Goal: Task Accomplishment & Management: Complete application form

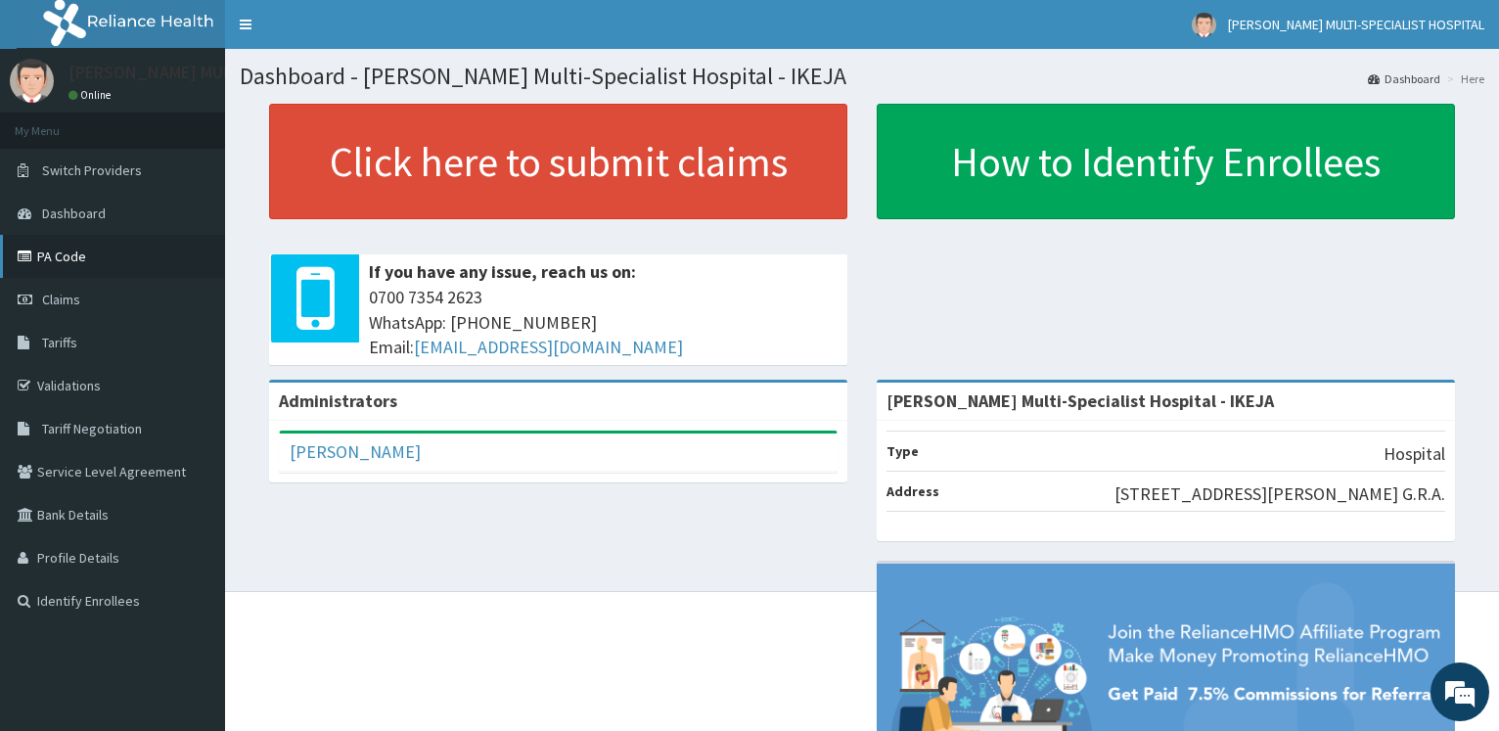
click at [69, 251] on link "PA Code" at bounding box center [112, 256] width 225 height 43
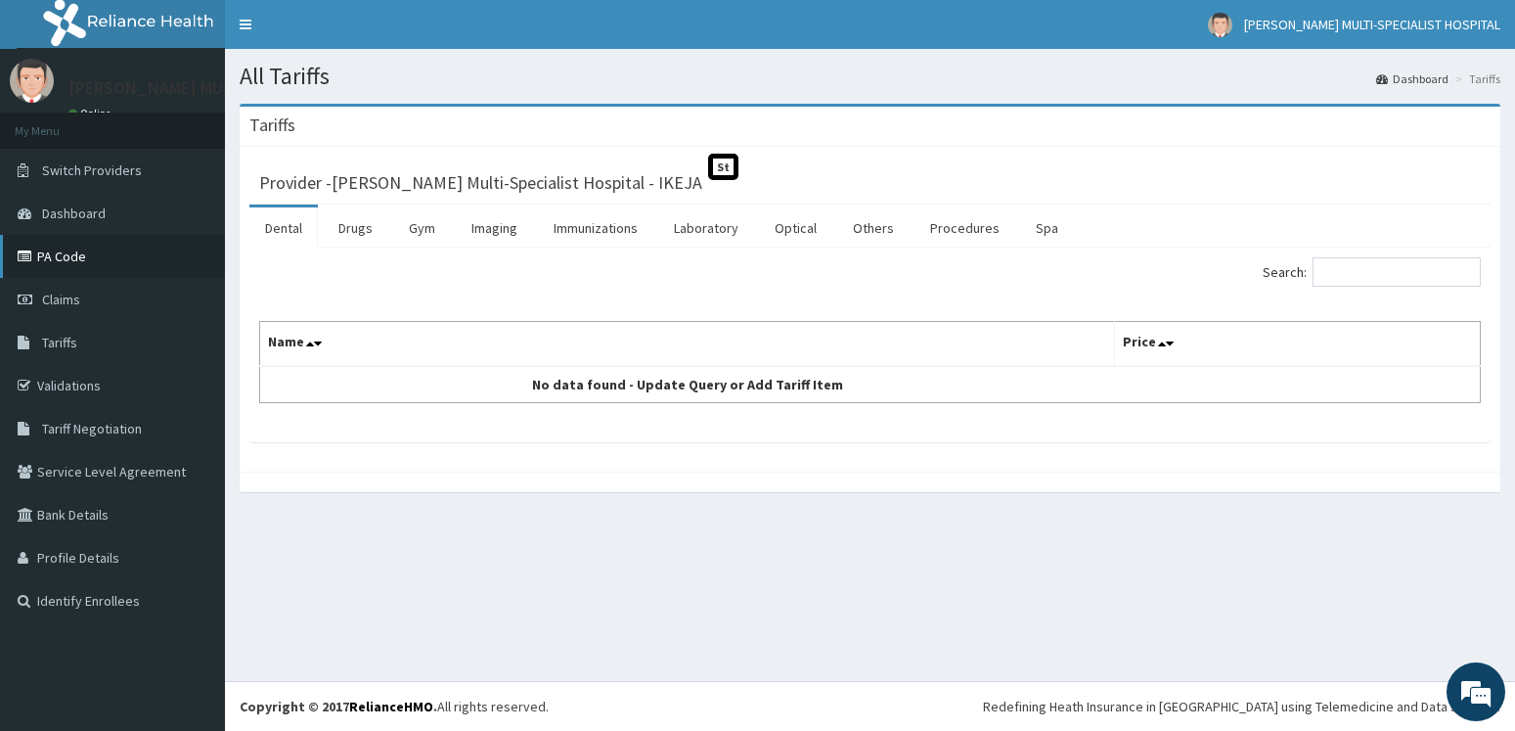
click at [109, 252] on link "PA Code" at bounding box center [112, 256] width 225 height 43
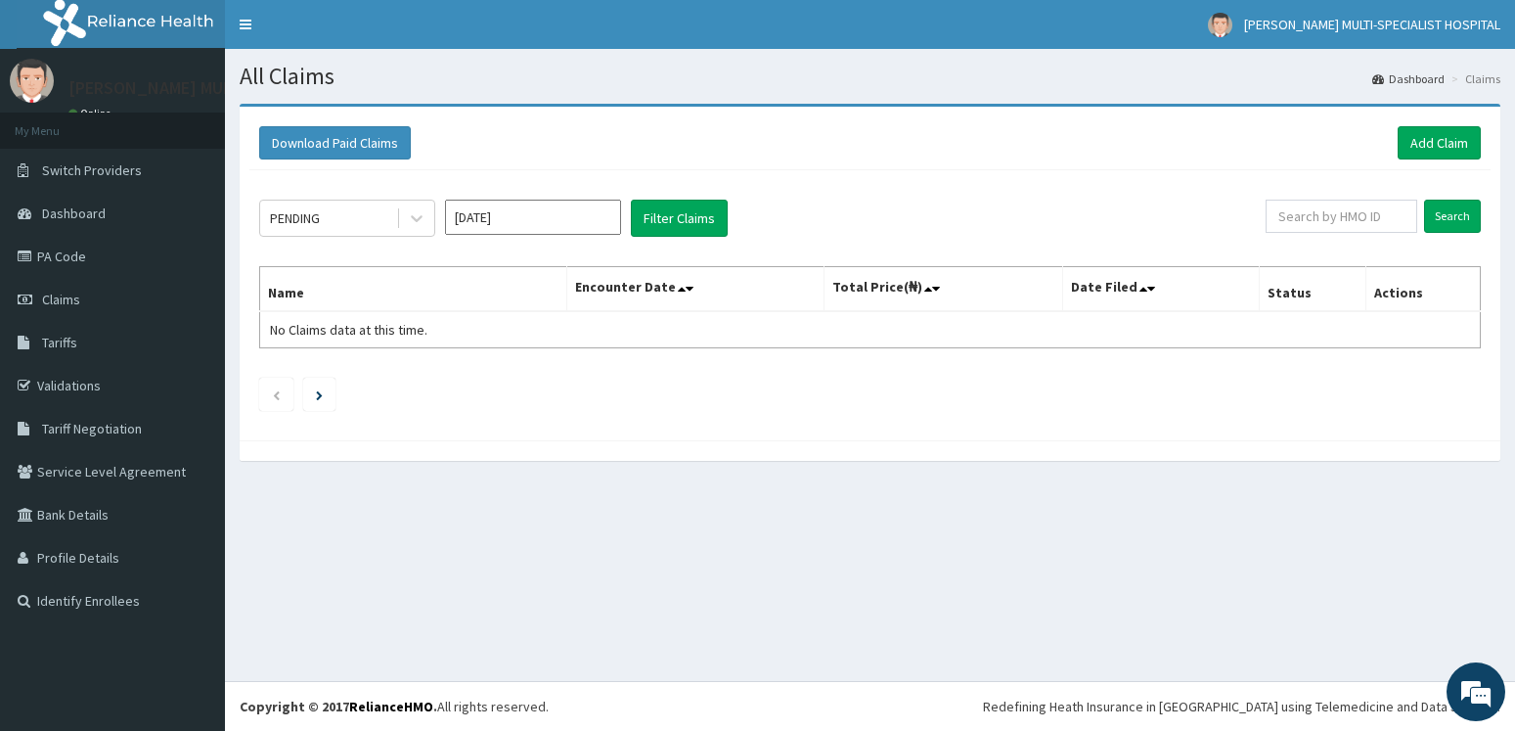
click at [1239, 135] on div "Download Paid Claims Add Claim" at bounding box center [870, 142] width 1222 height 33
click at [61, 245] on link "PA Code" at bounding box center [112, 256] width 225 height 43
click at [1456, 137] on link "Add Claim" at bounding box center [1439, 142] width 83 height 33
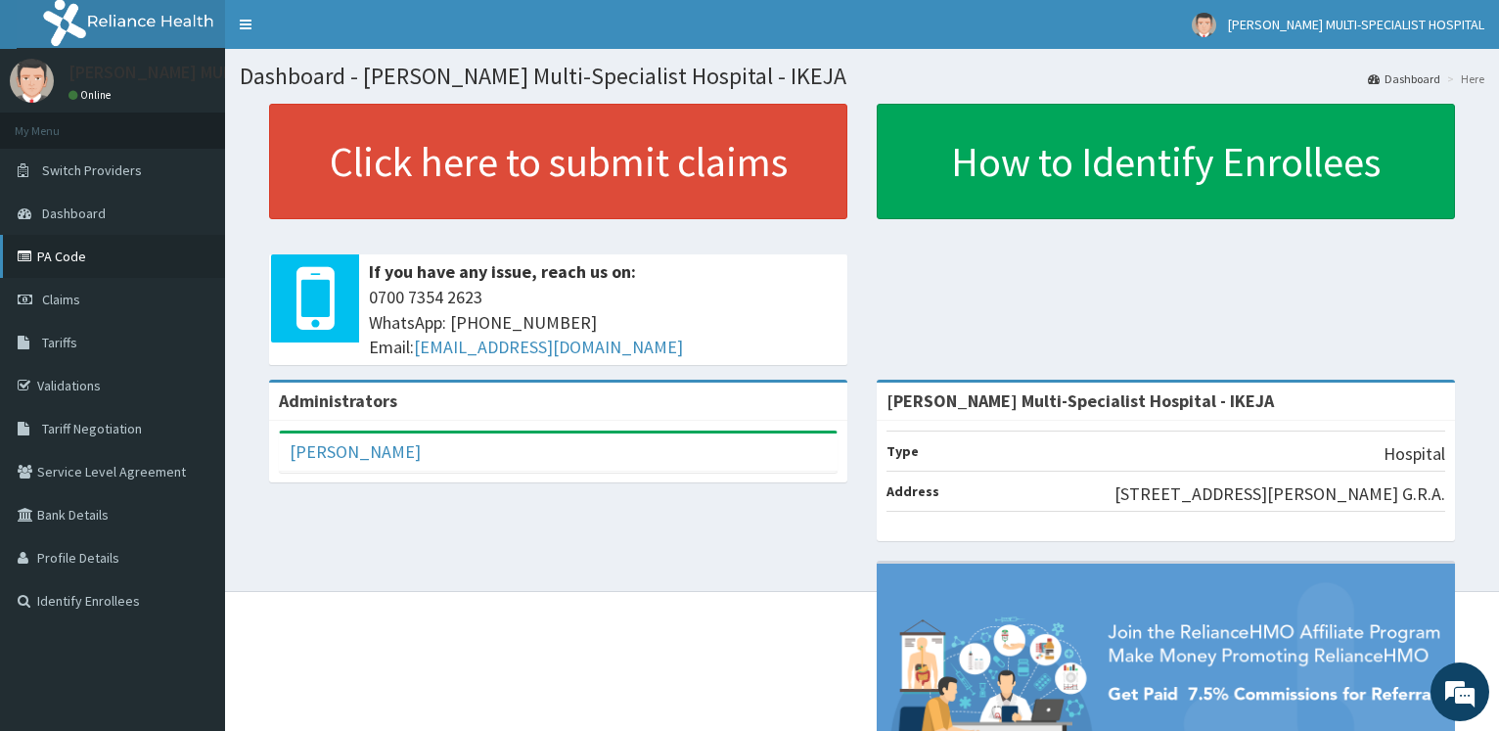
click at [78, 254] on link "PA Code" at bounding box center [112, 256] width 225 height 43
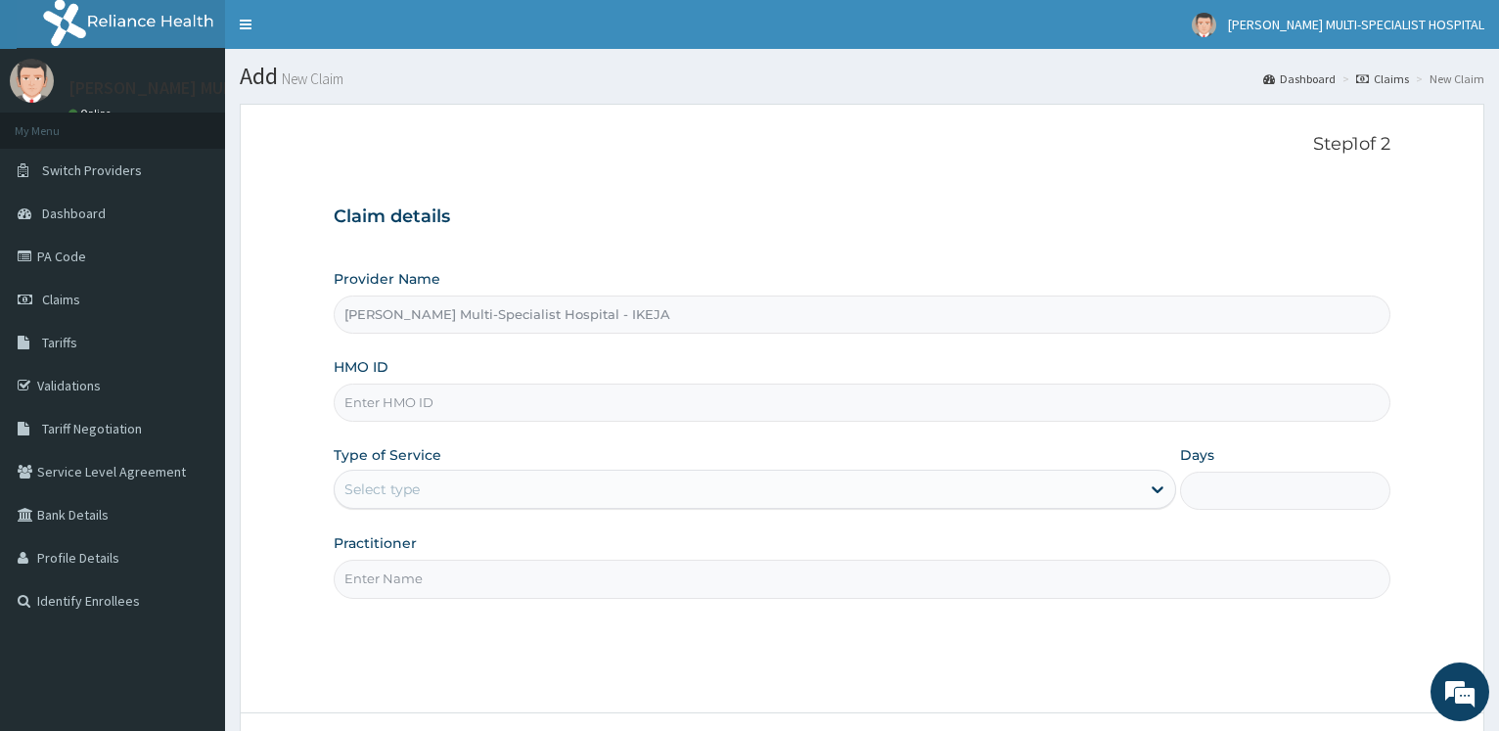
click at [383, 410] on input "HMO ID" at bounding box center [862, 402] width 1057 height 38
paste input "PRS/10016/A"
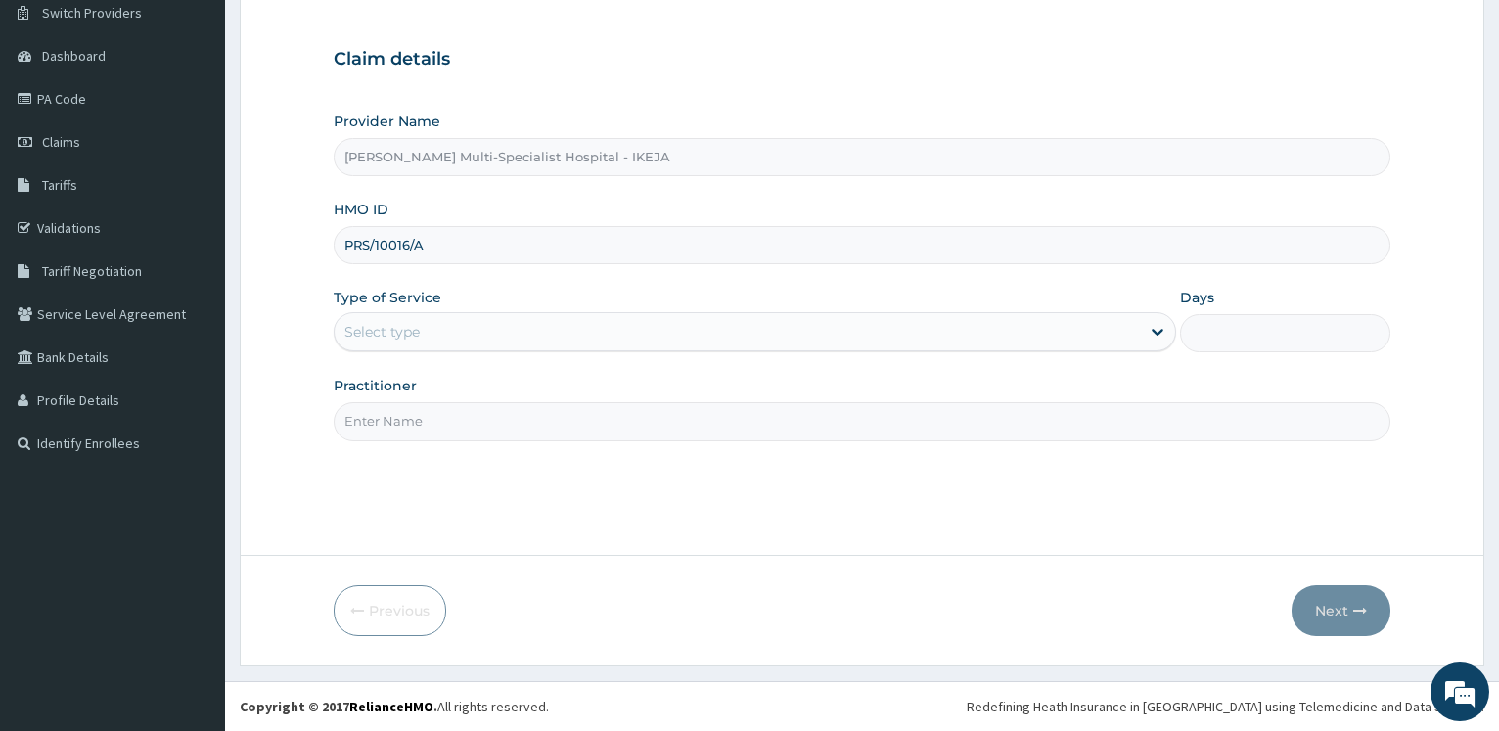
type input "PRS/10016/A"
click at [443, 344] on div "Select type" at bounding box center [737, 331] width 804 height 31
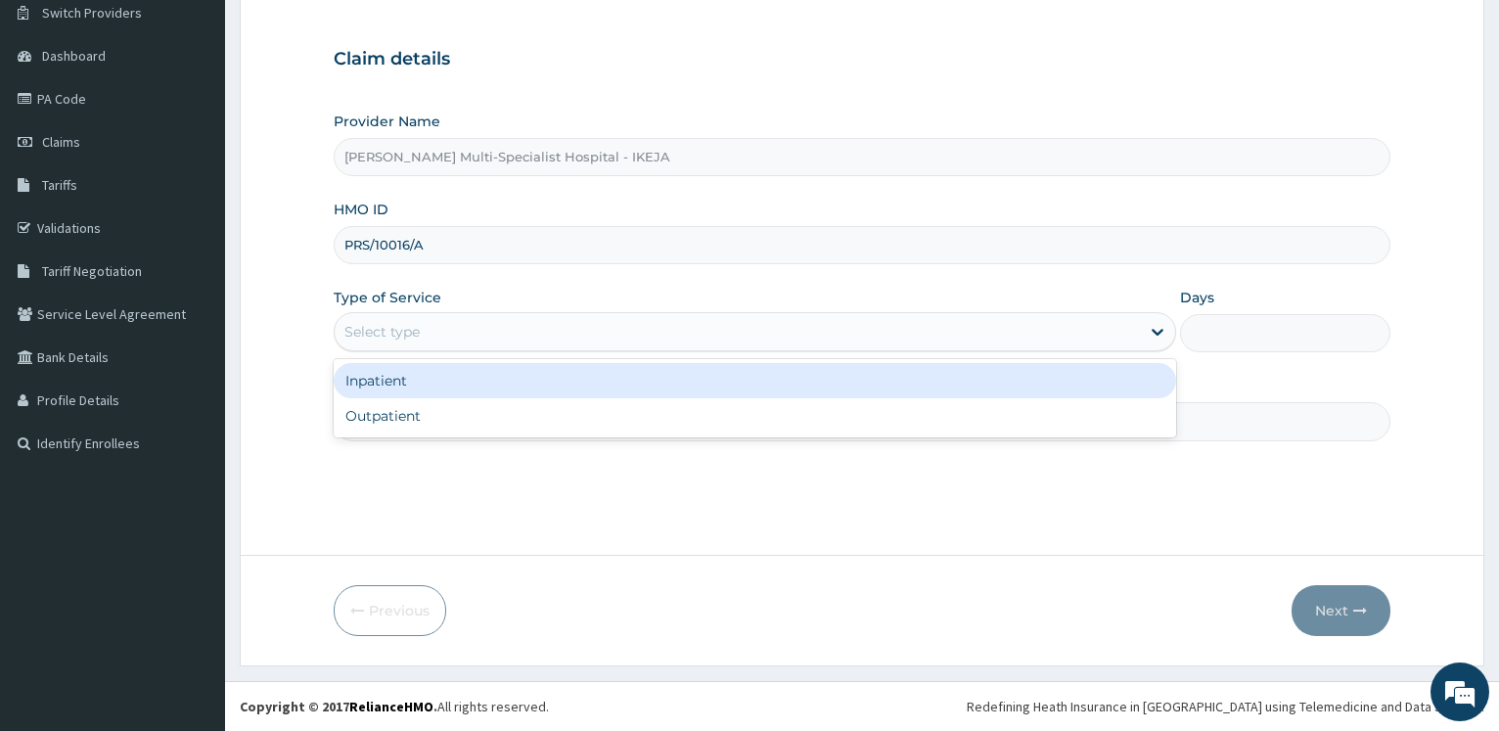
click at [402, 388] on div "Inpatient" at bounding box center [754, 380] width 841 height 35
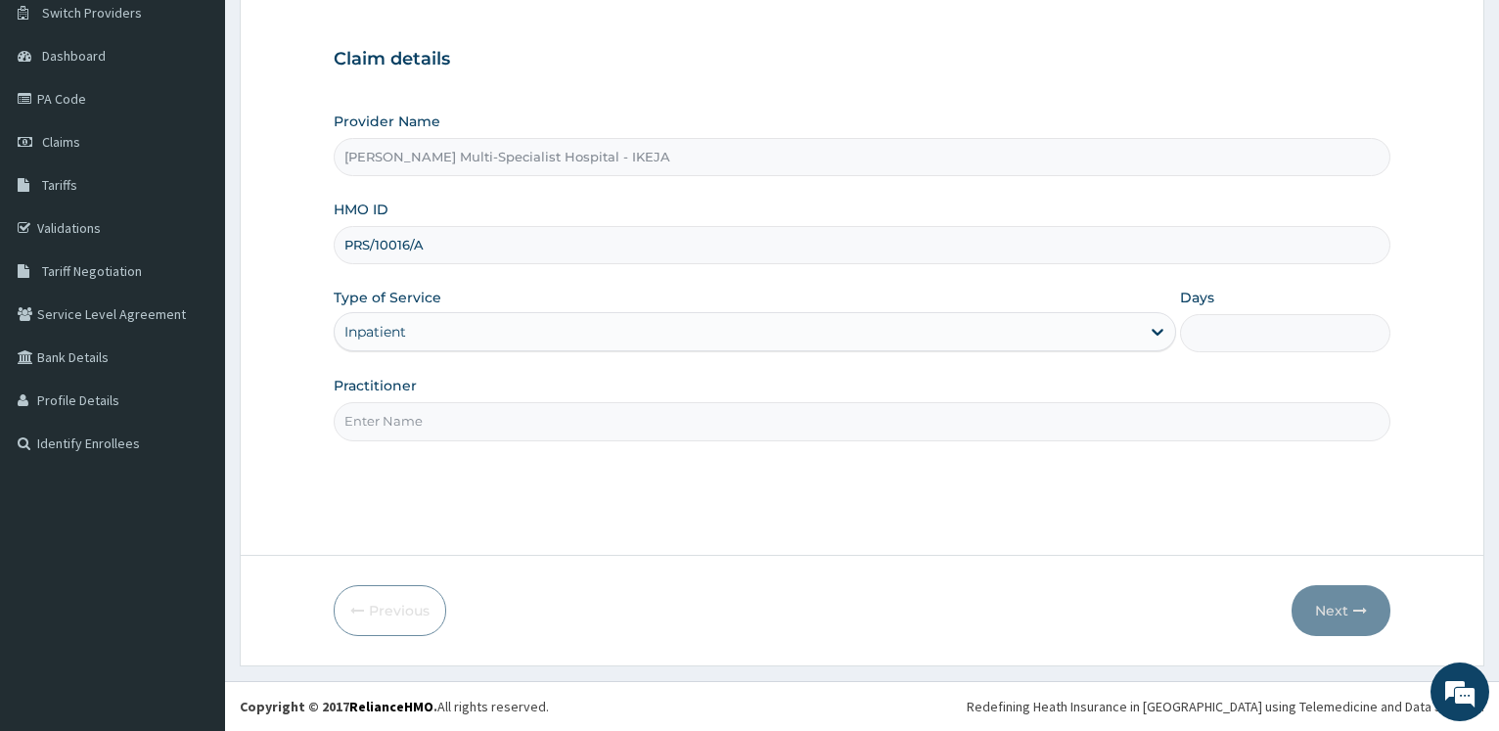
click at [403, 429] on input "Practitioner" at bounding box center [862, 421] width 1057 height 38
type input "DR BALOGUN"
click at [1268, 355] on div "Provider Name Reddington Multi-Specialist Hospital - IKEJA HMO ID PRS/10016/A T…" at bounding box center [862, 276] width 1057 height 329
click at [1270, 340] on input "Days" at bounding box center [1285, 333] width 210 height 38
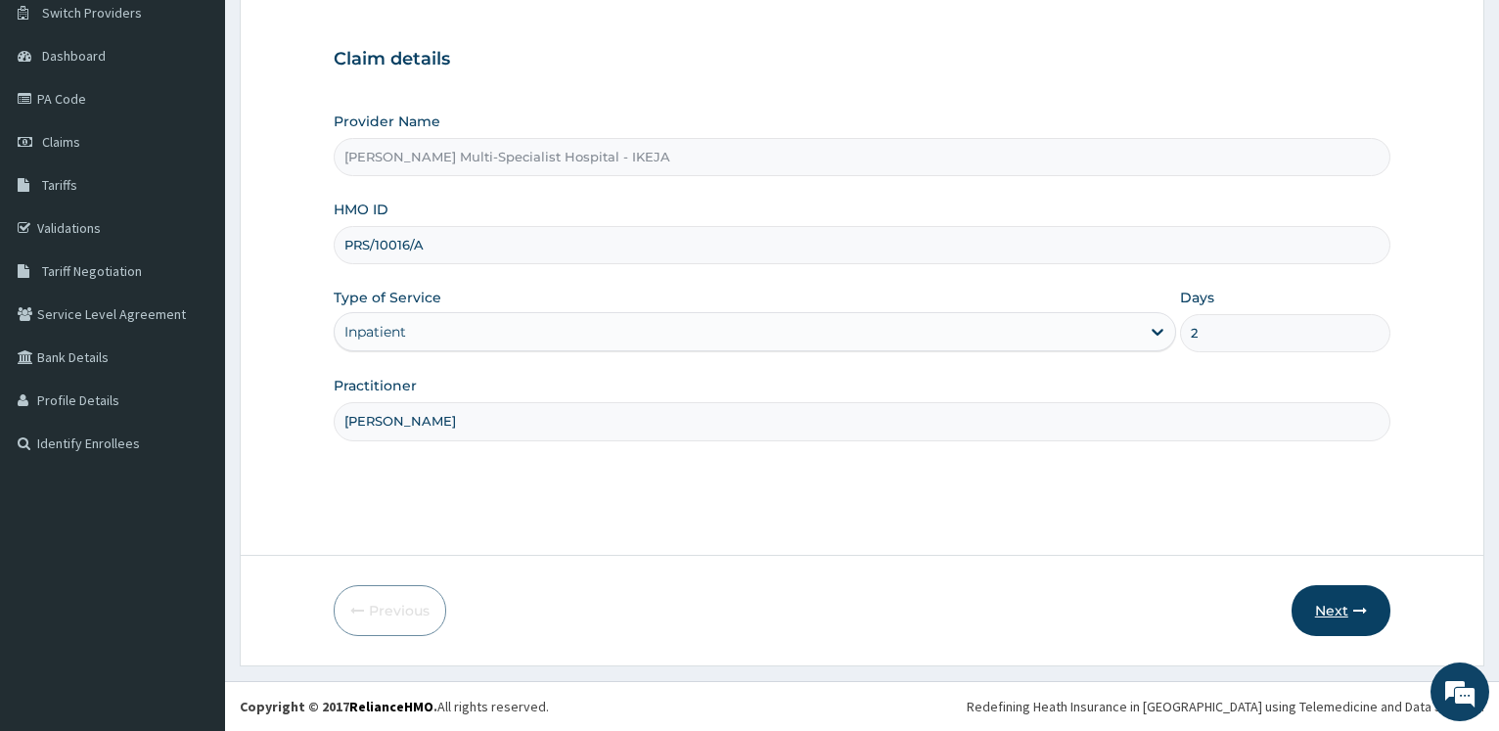
type input "2"
click at [1334, 599] on button "Next" at bounding box center [1340, 610] width 99 height 51
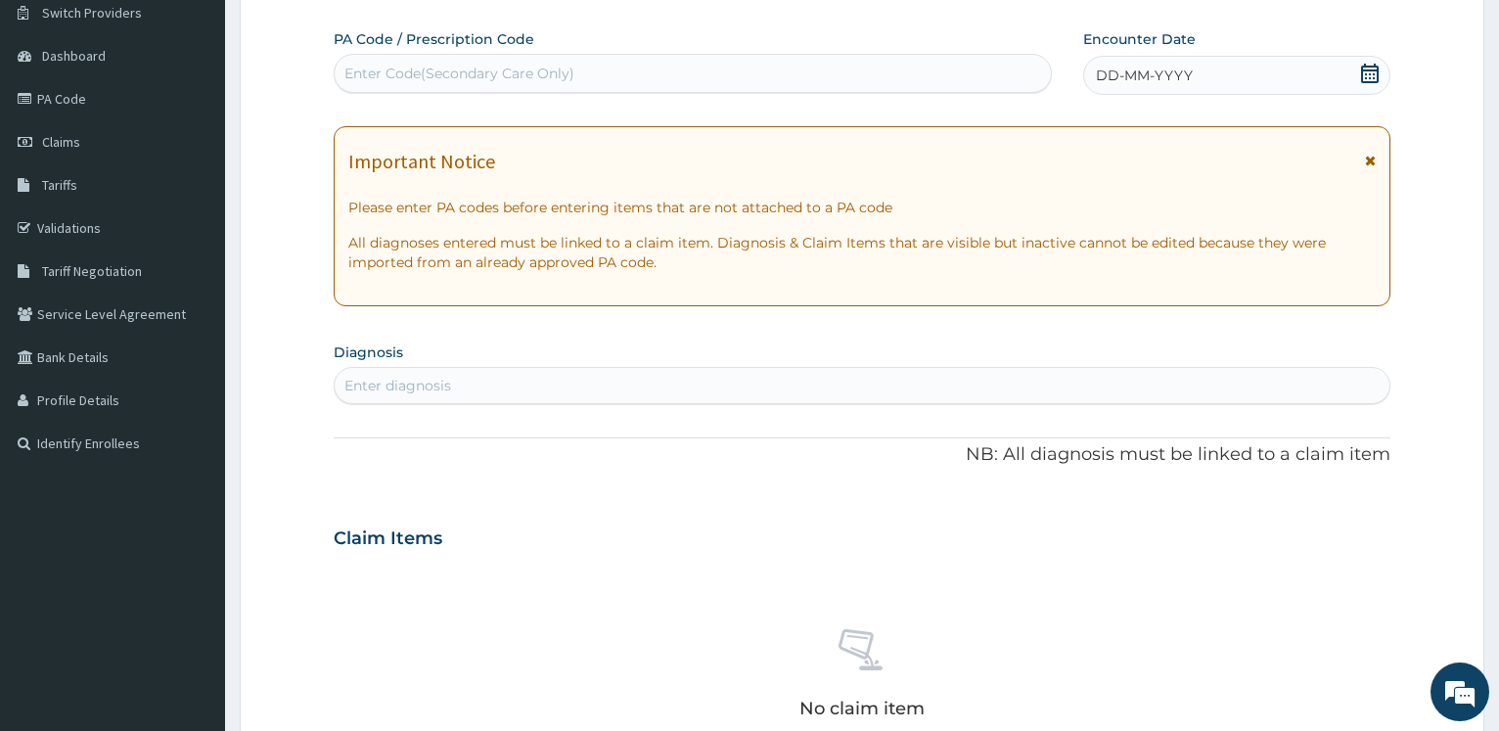
click at [388, 78] on div "Enter Code(Secondary Care Only)" at bounding box center [459, 74] width 230 height 20
paste input "PA/42A728"
type input "PA/42A728"
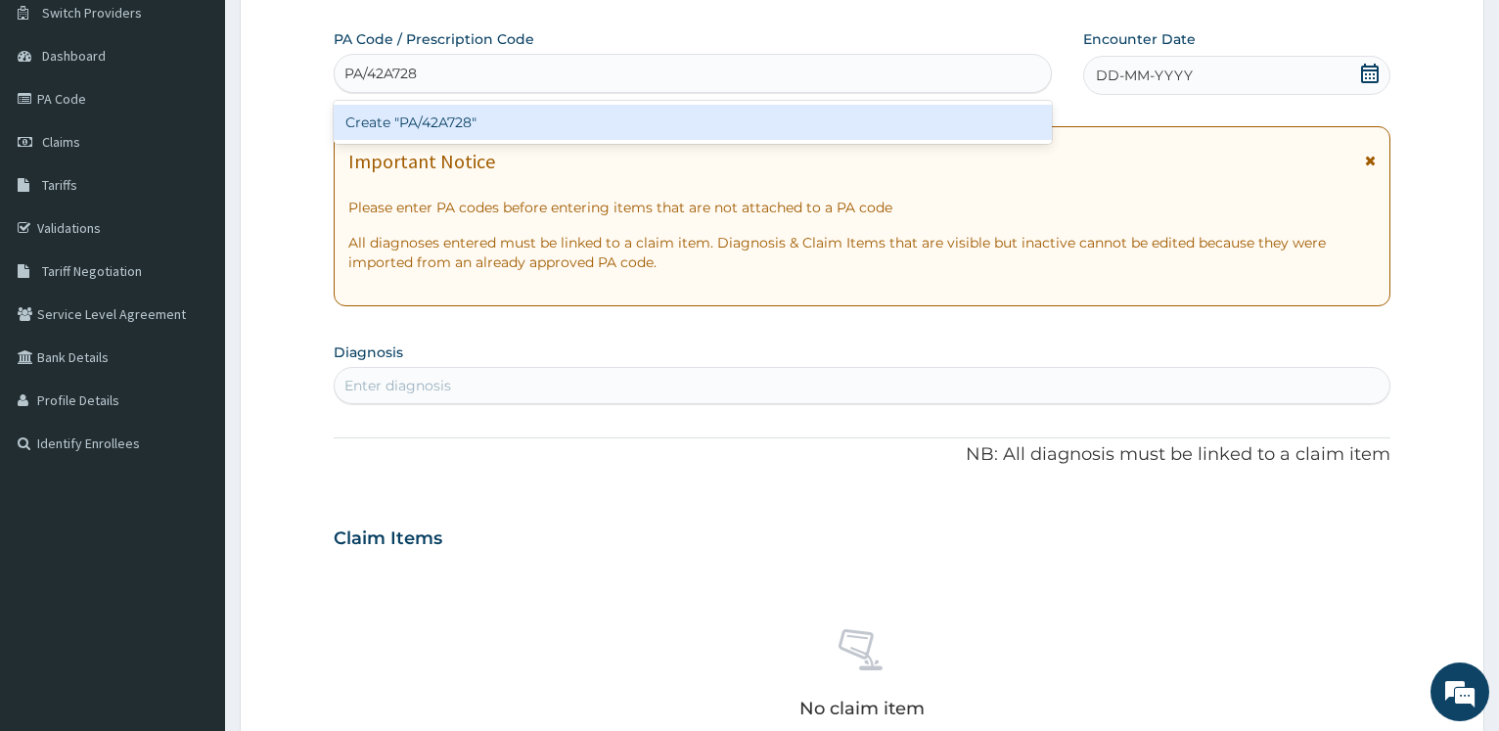
click at [384, 121] on div "Create "PA/42A728"" at bounding box center [692, 122] width 717 height 35
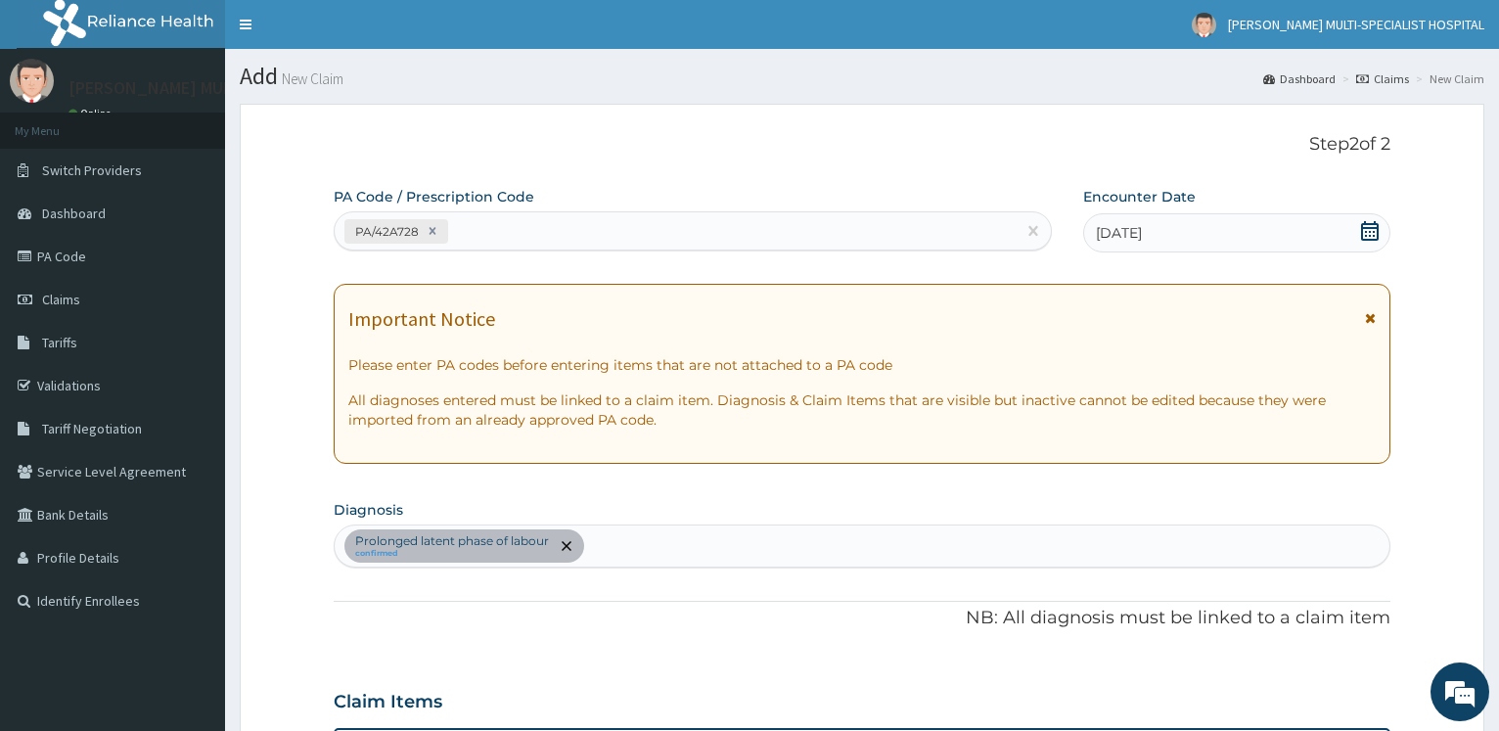
click at [513, 230] on div "PA/42A728" at bounding box center [675, 231] width 680 height 32
type input "PA/DB8E30"
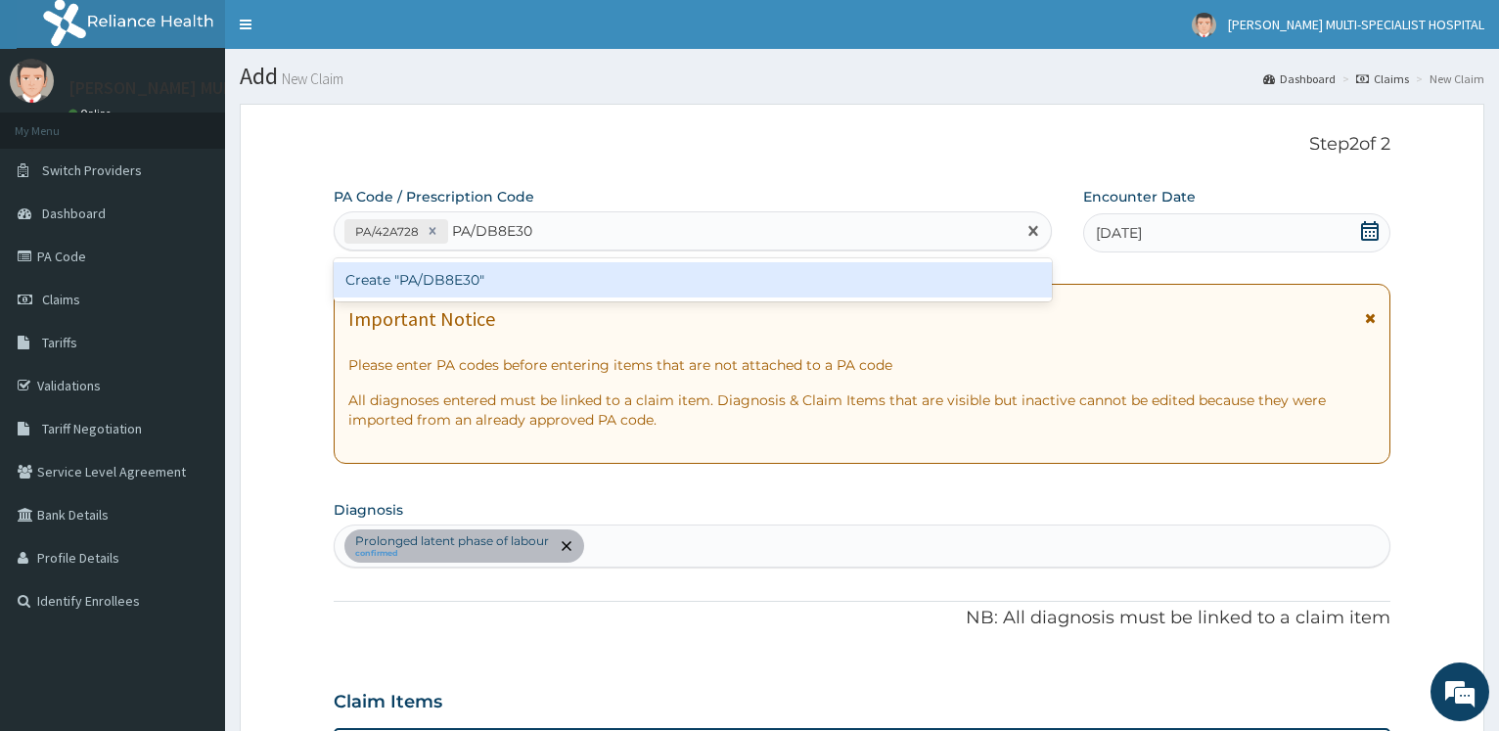
click at [500, 271] on div "Create "PA/DB8E30"" at bounding box center [692, 279] width 717 height 35
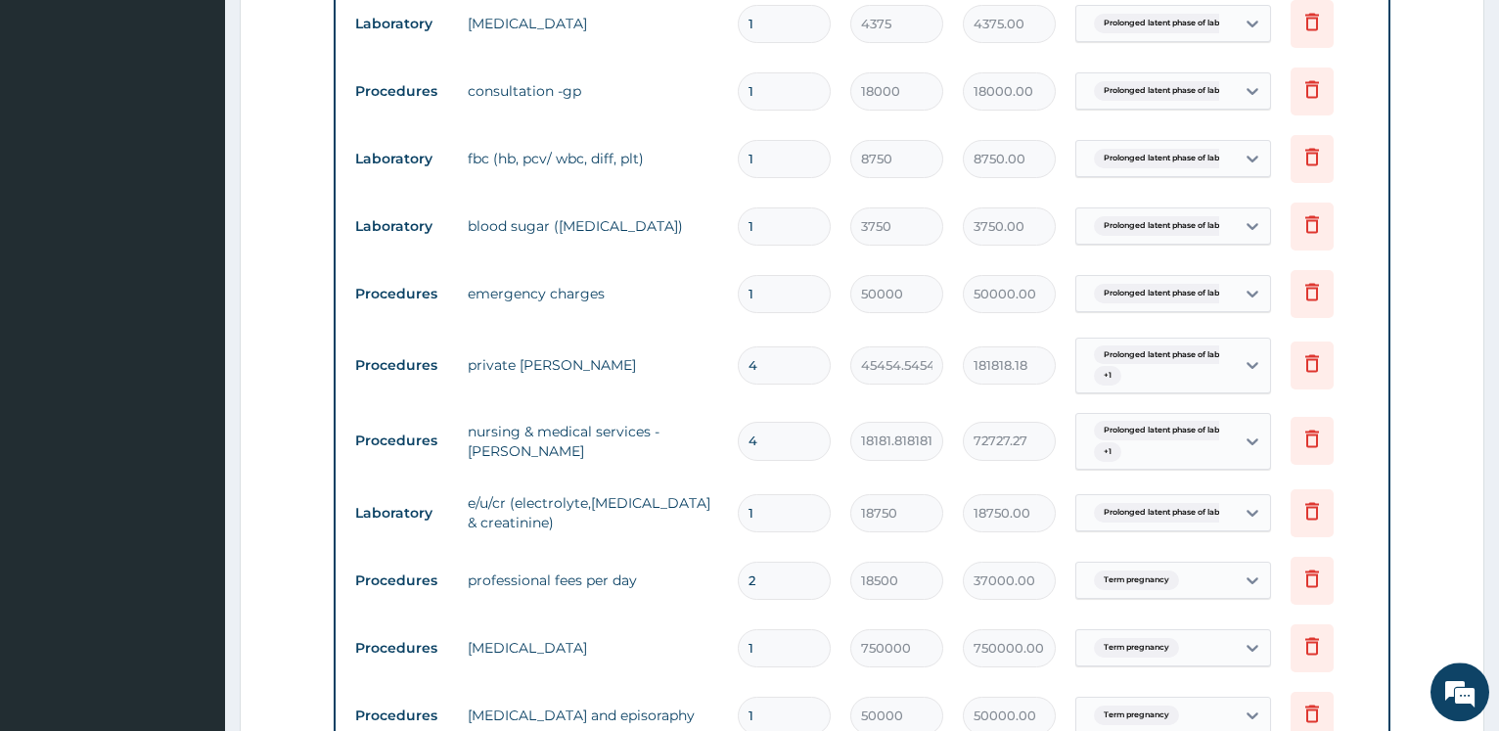
scroll to position [909, 0]
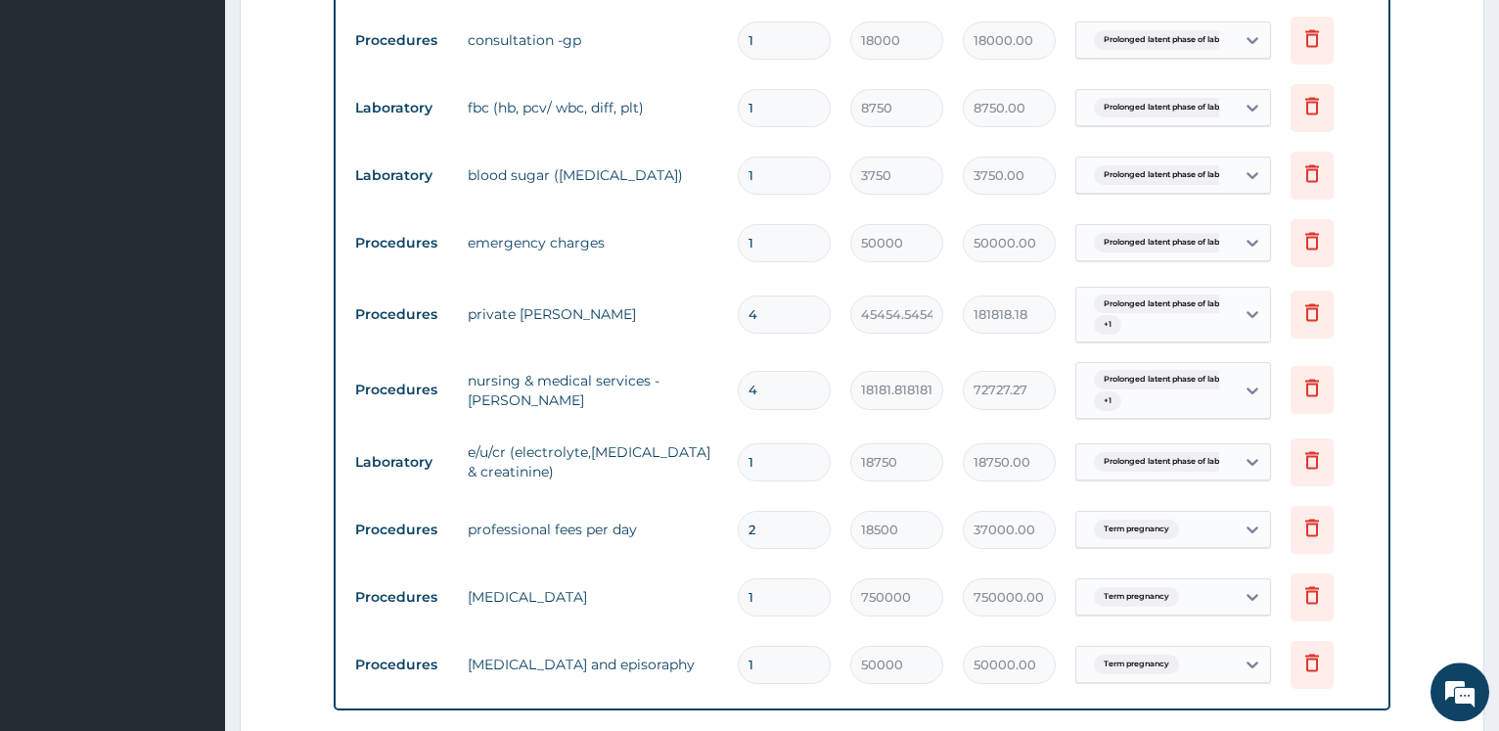
drag, startPoint x: 760, startPoint y: 312, endPoint x: 657, endPoint y: 313, distance: 102.7
click at [738, 313] on input "4" at bounding box center [784, 314] width 93 height 38
type input "3"
type input "136363.64"
type input "3"
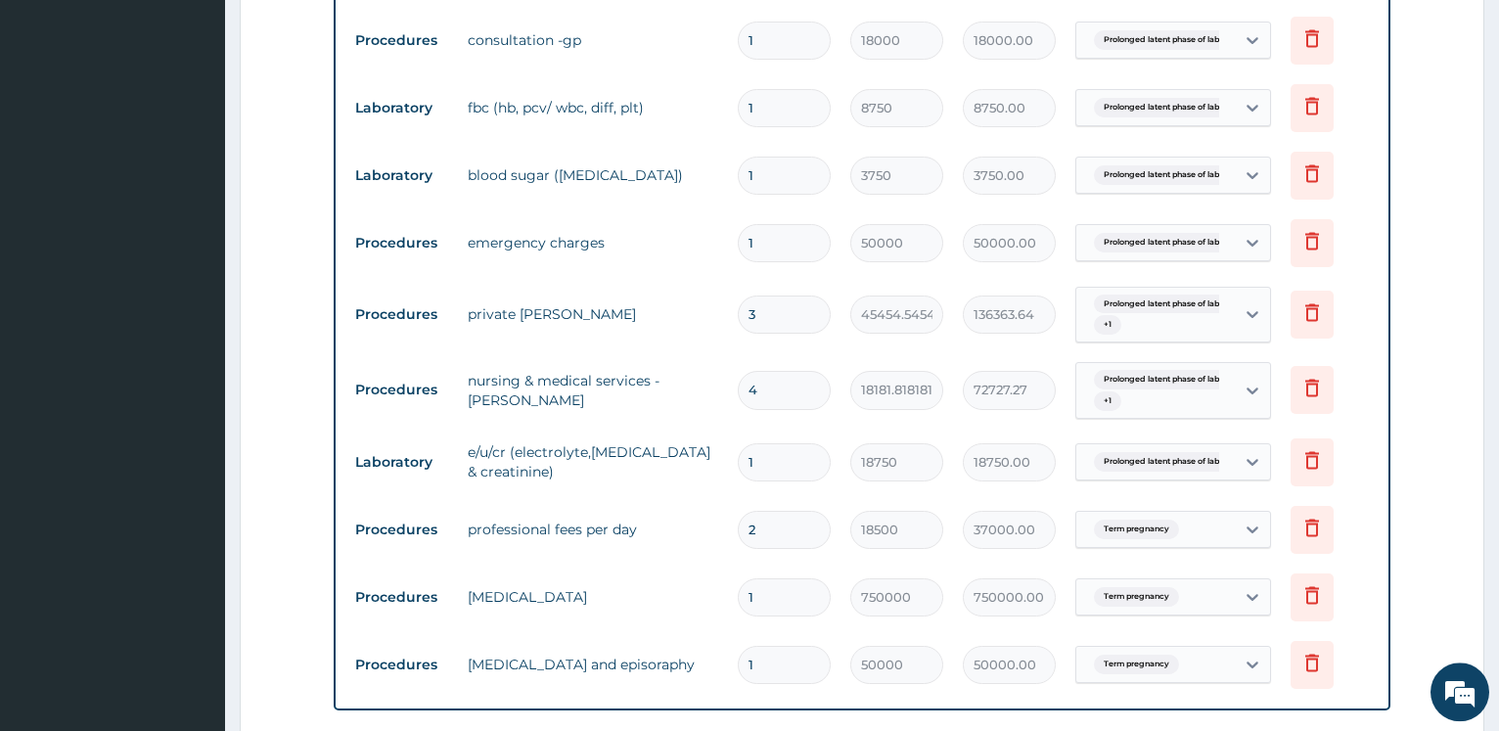
drag, startPoint x: 771, startPoint y: 386, endPoint x: 729, endPoint y: 336, distance: 66.0
click at [738, 371] on input "4" at bounding box center [784, 390] width 93 height 38
type input "3"
type input "54545.45"
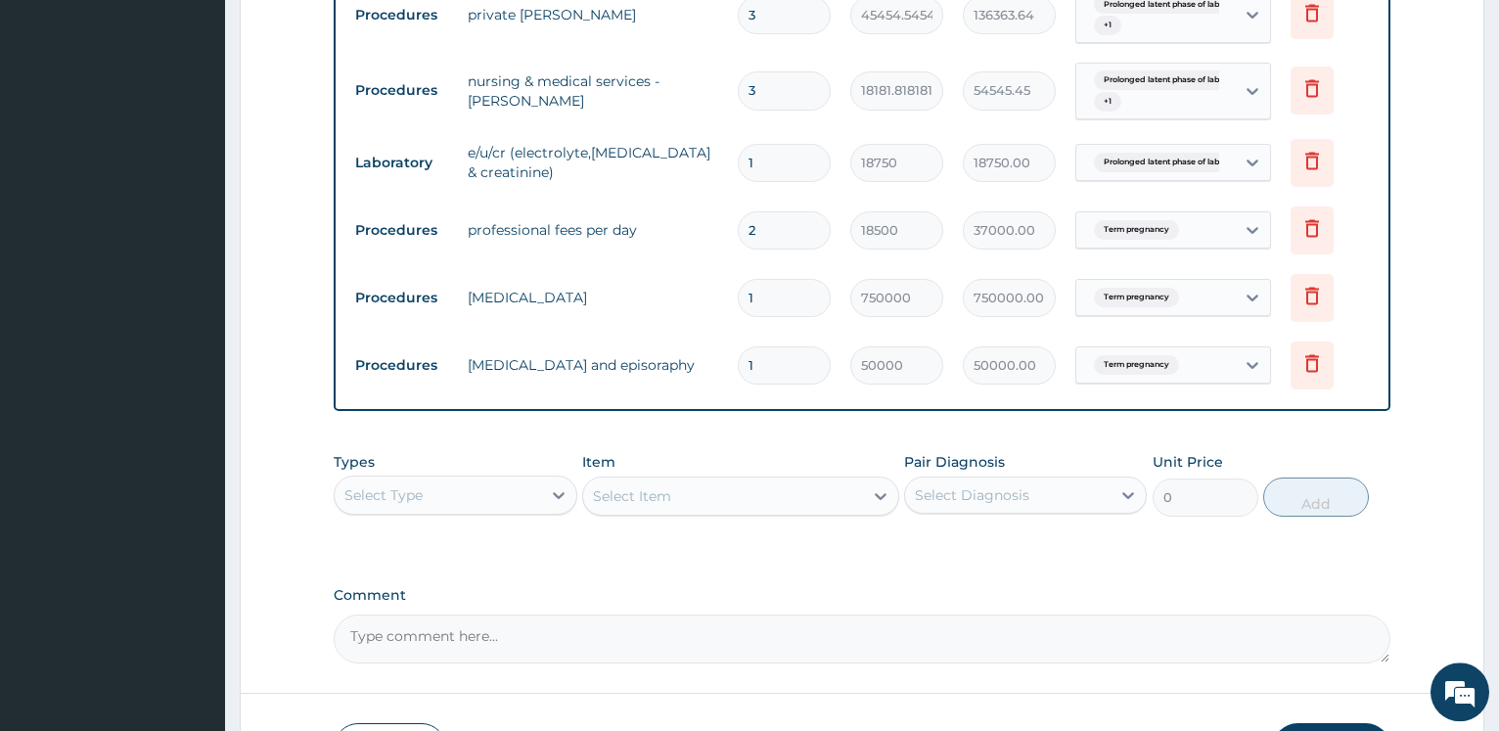
scroll to position [1346, 0]
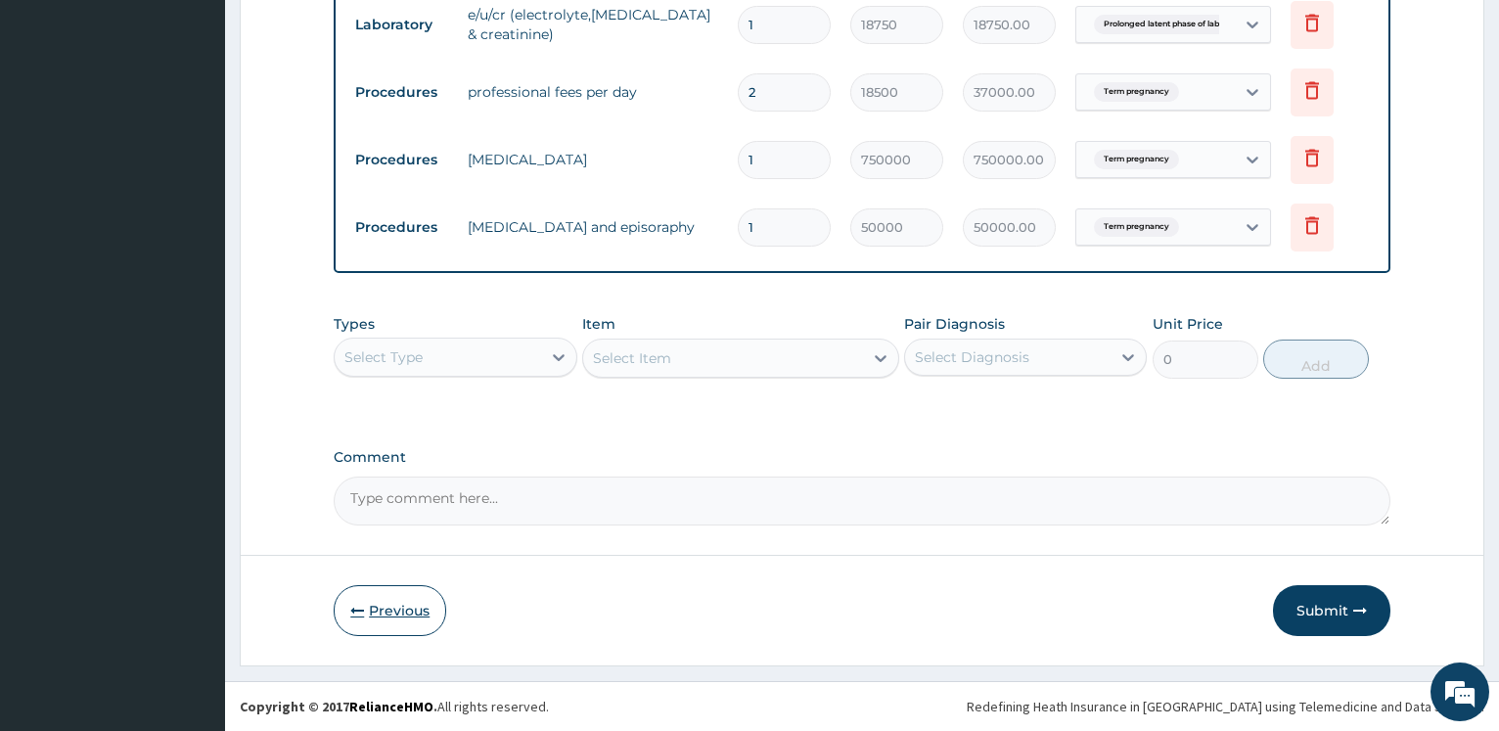
type input "3"
click at [402, 611] on button "Previous" at bounding box center [390, 610] width 112 height 51
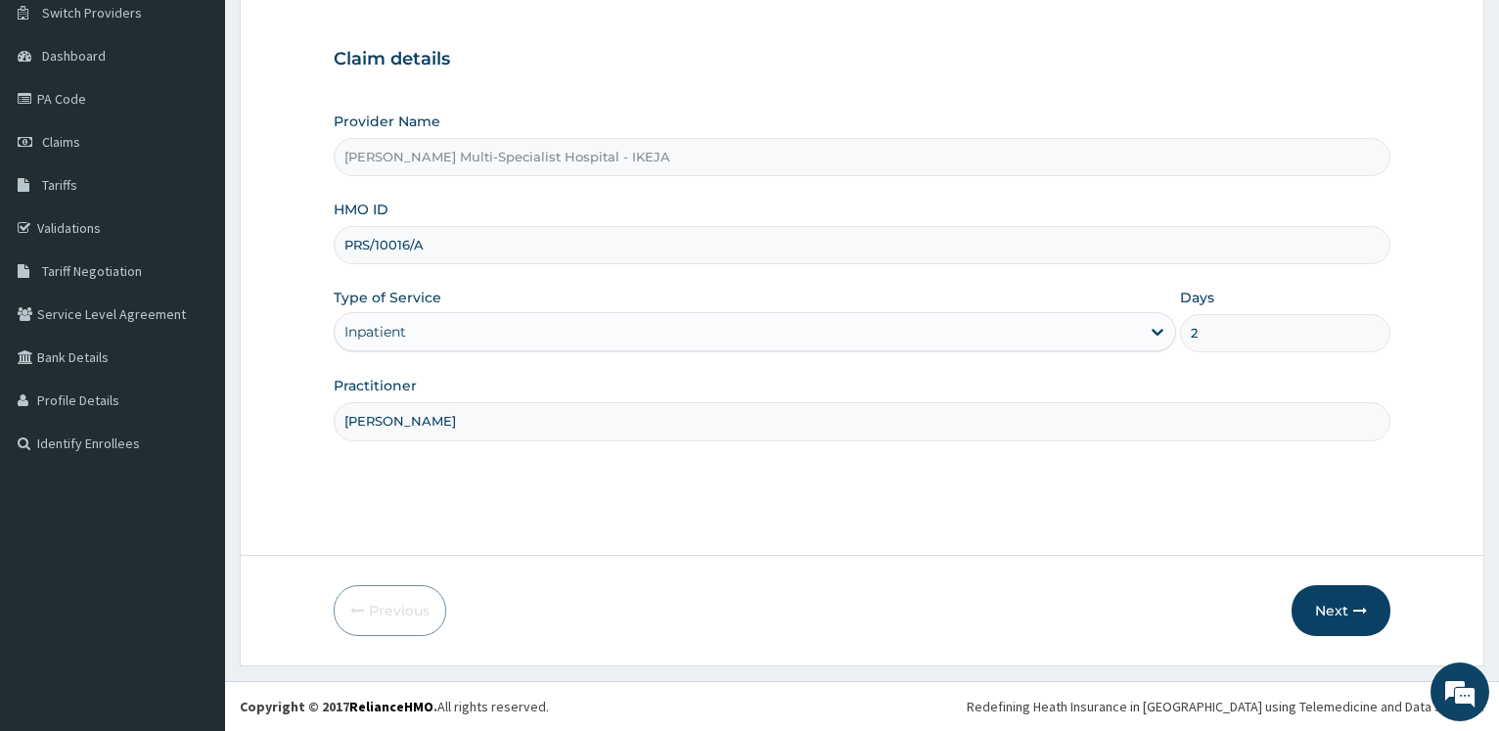
drag, startPoint x: 1100, startPoint y: 312, endPoint x: 1086, endPoint y: 295, distance: 21.5
click at [1180, 314] on input "2" at bounding box center [1285, 333] width 210 height 38
type input "3"
click at [1323, 597] on button "Next" at bounding box center [1340, 610] width 99 height 51
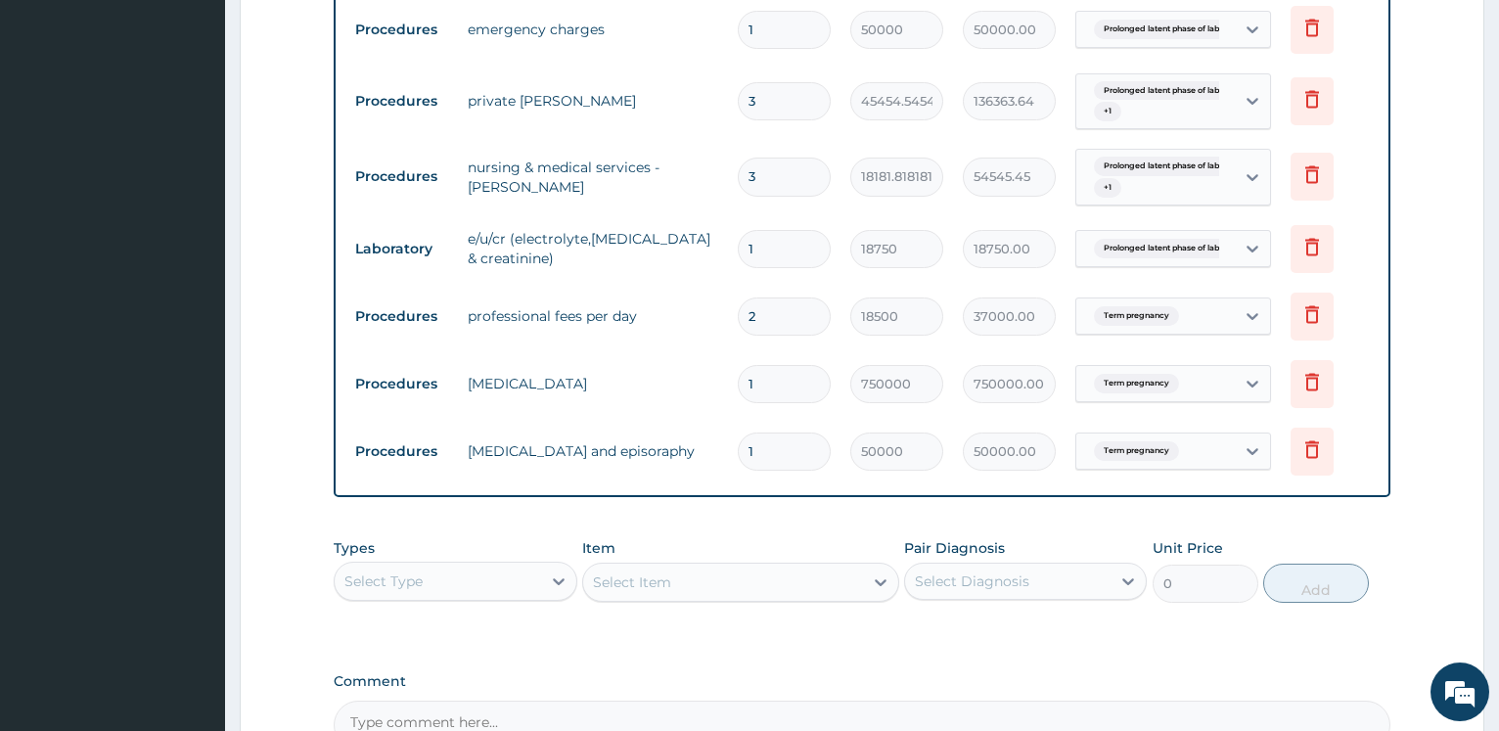
scroll to position [1155, 0]
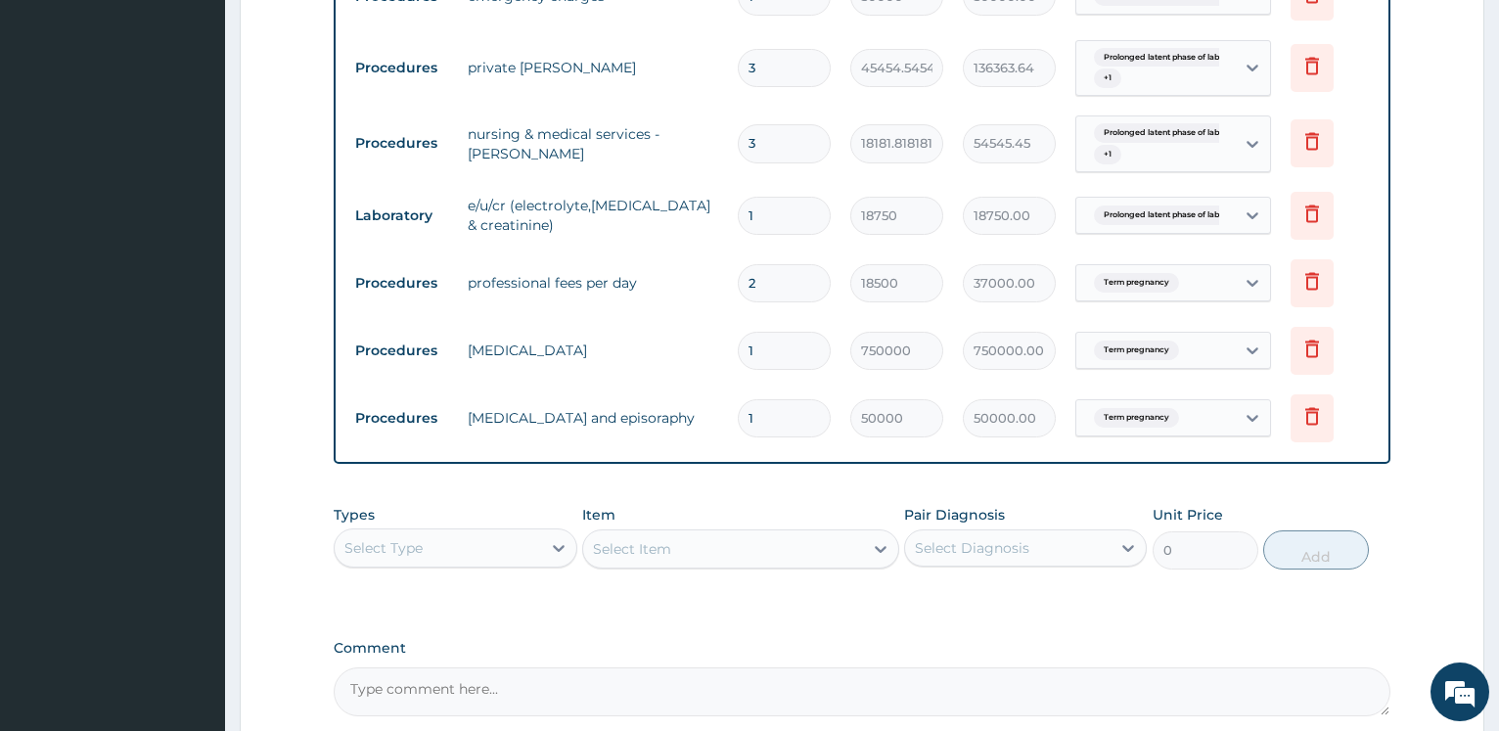
drag, startPoint x: 743, startPoint y: 272, endPoint x: 674, endPoint y: 253, distance: 71.9
click at [738, 264] on input "2" at bounding box center [784, 283] width 93 height 38
type input "3"
type input "55500.00"
type input "3"
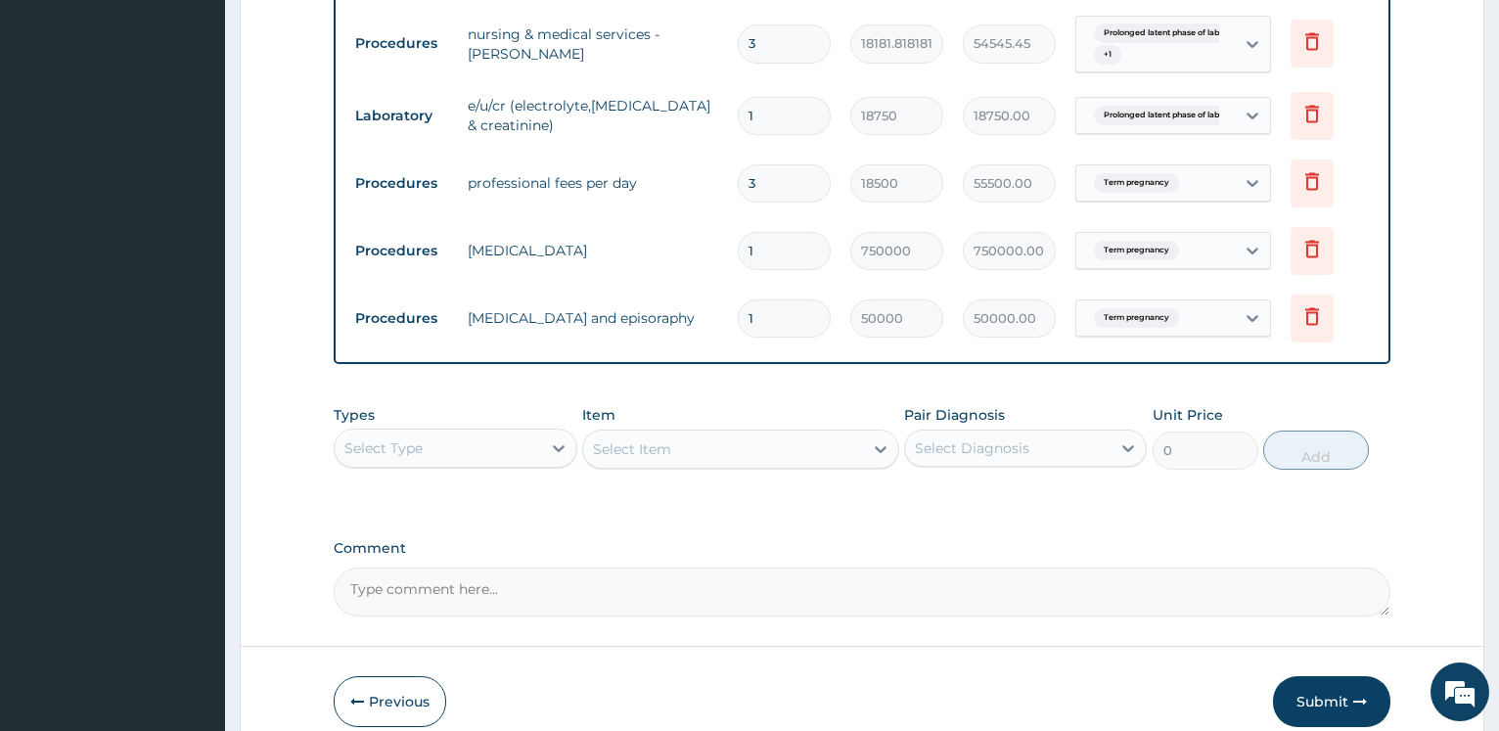
scroll to position [1346, 0]
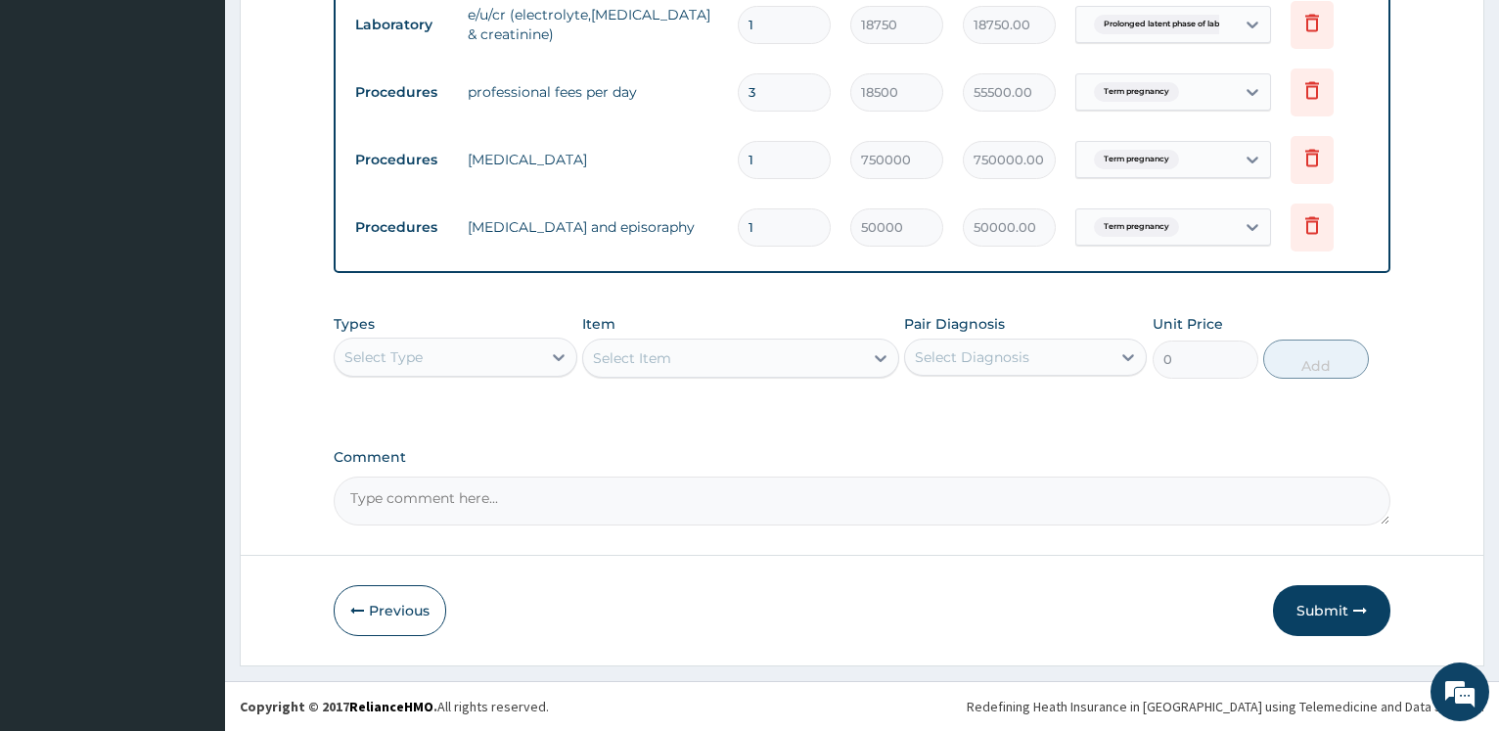
click at [545, 358] on div at bounding box center [558, 356] width 35 height 35
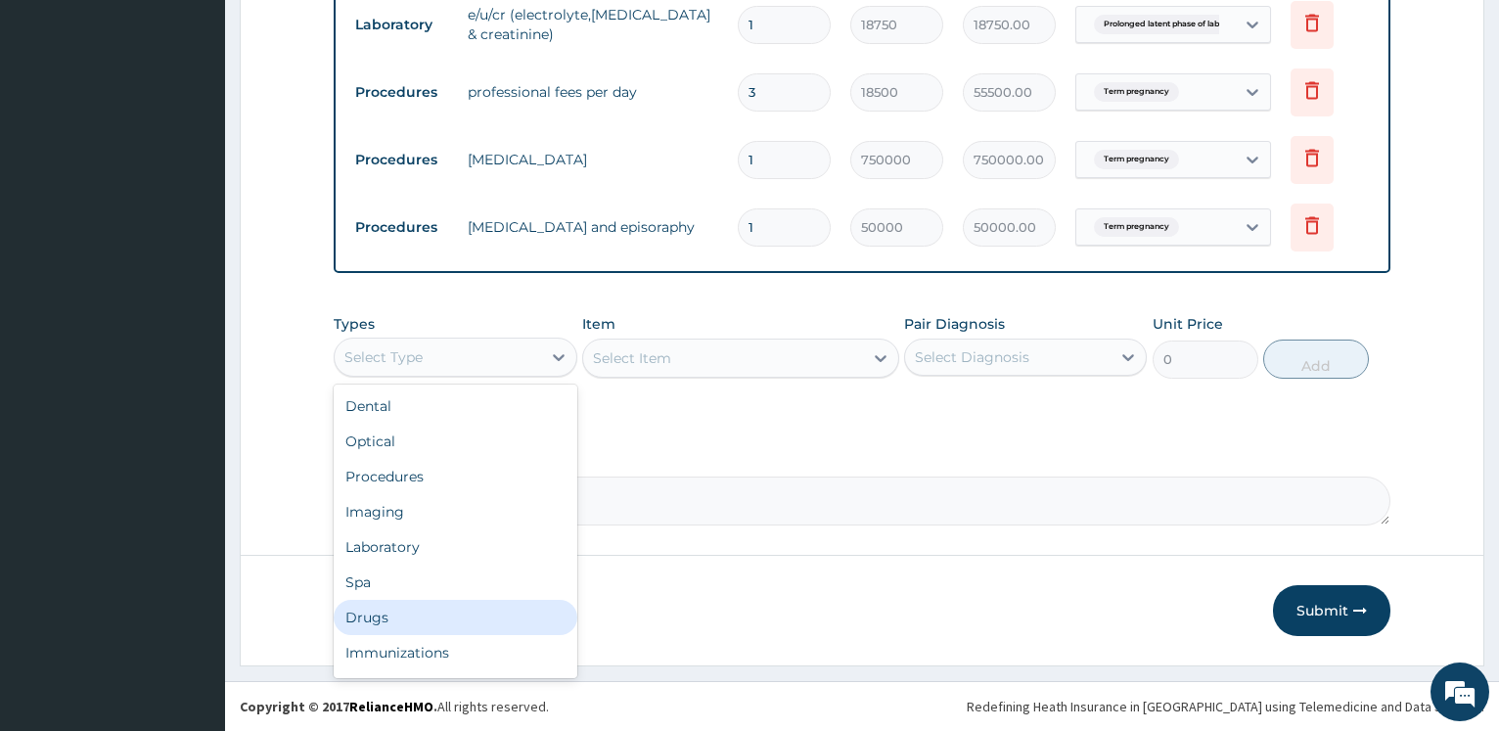
drag, startPoint x: 402, startPoint y: 610, endPoint x: 418, endPoint y: 613, distance: 15.9
click at [401, 612] on div "Drugs" at bounding box center [455, 617] width 243 height 35
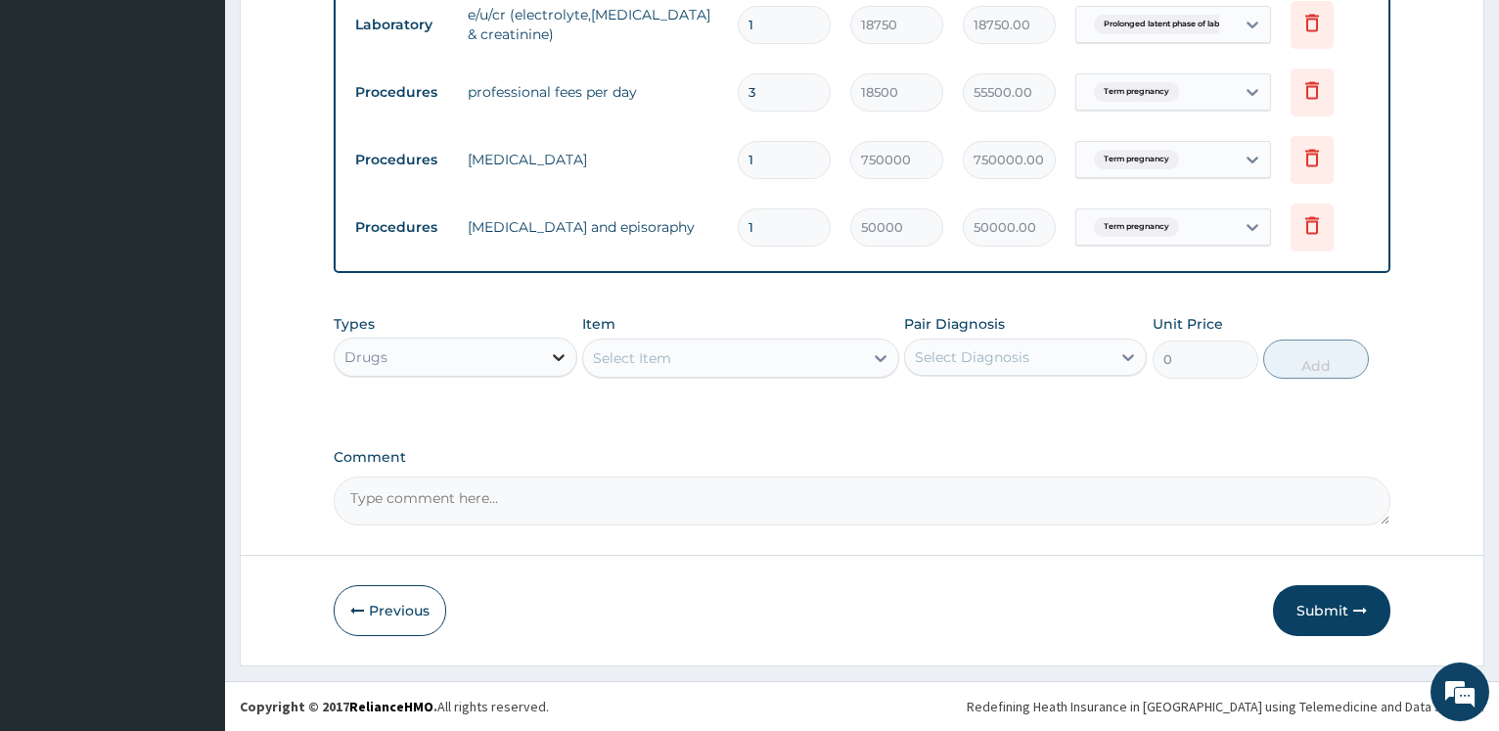
click at [541, 355] on div at bounding box center [558, 356] width 35 height 35
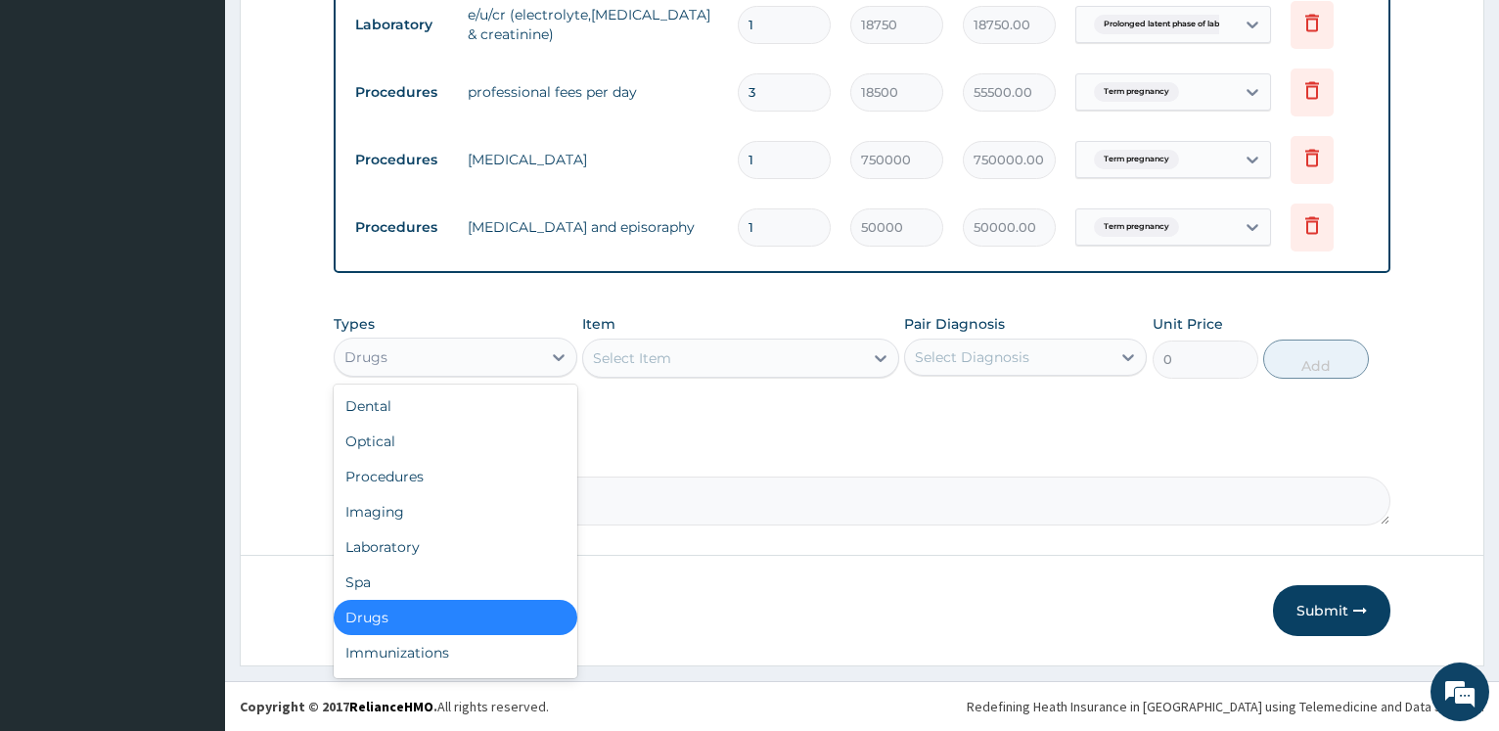
click at [630, 356] on div "Select Item" at bounding box center [632, 358] width 78 height 20
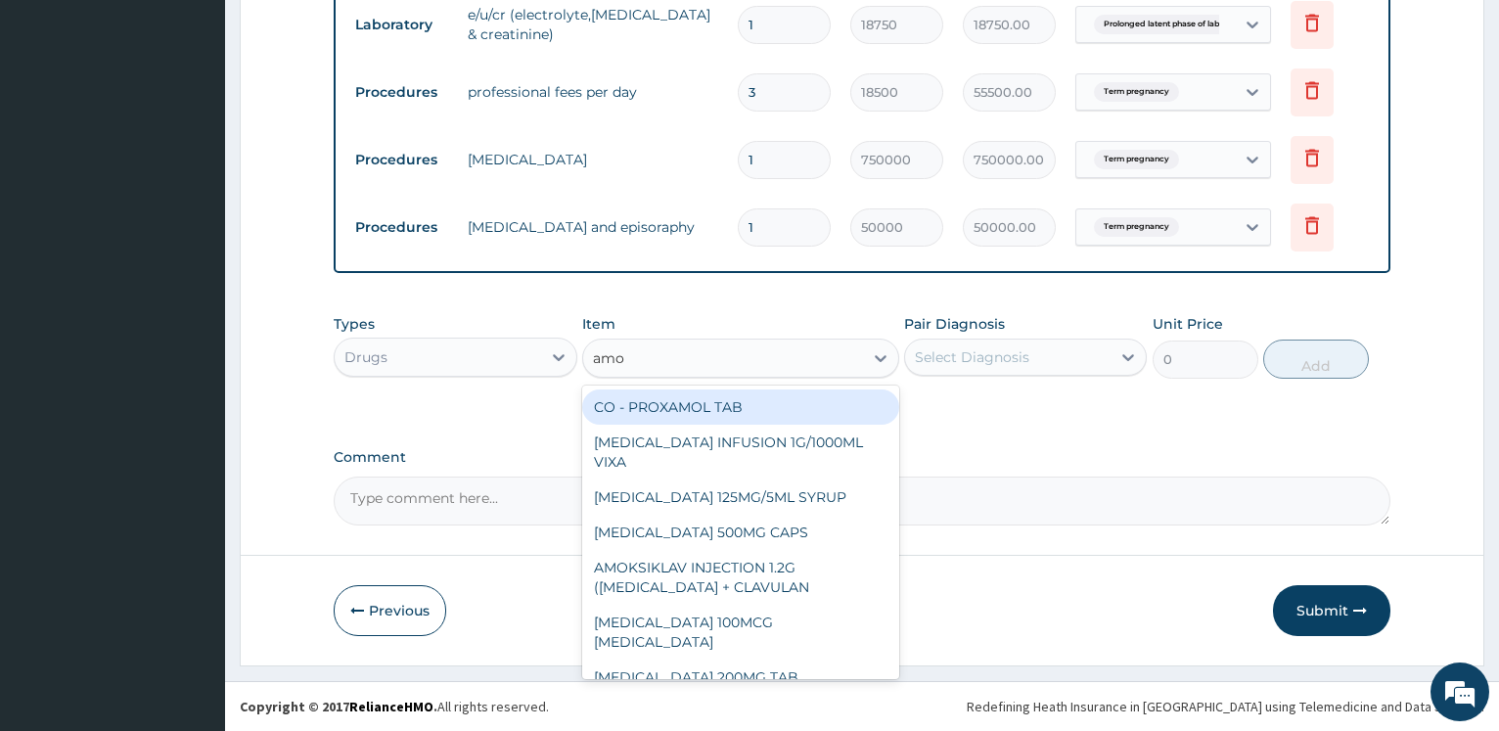
type input "amok"
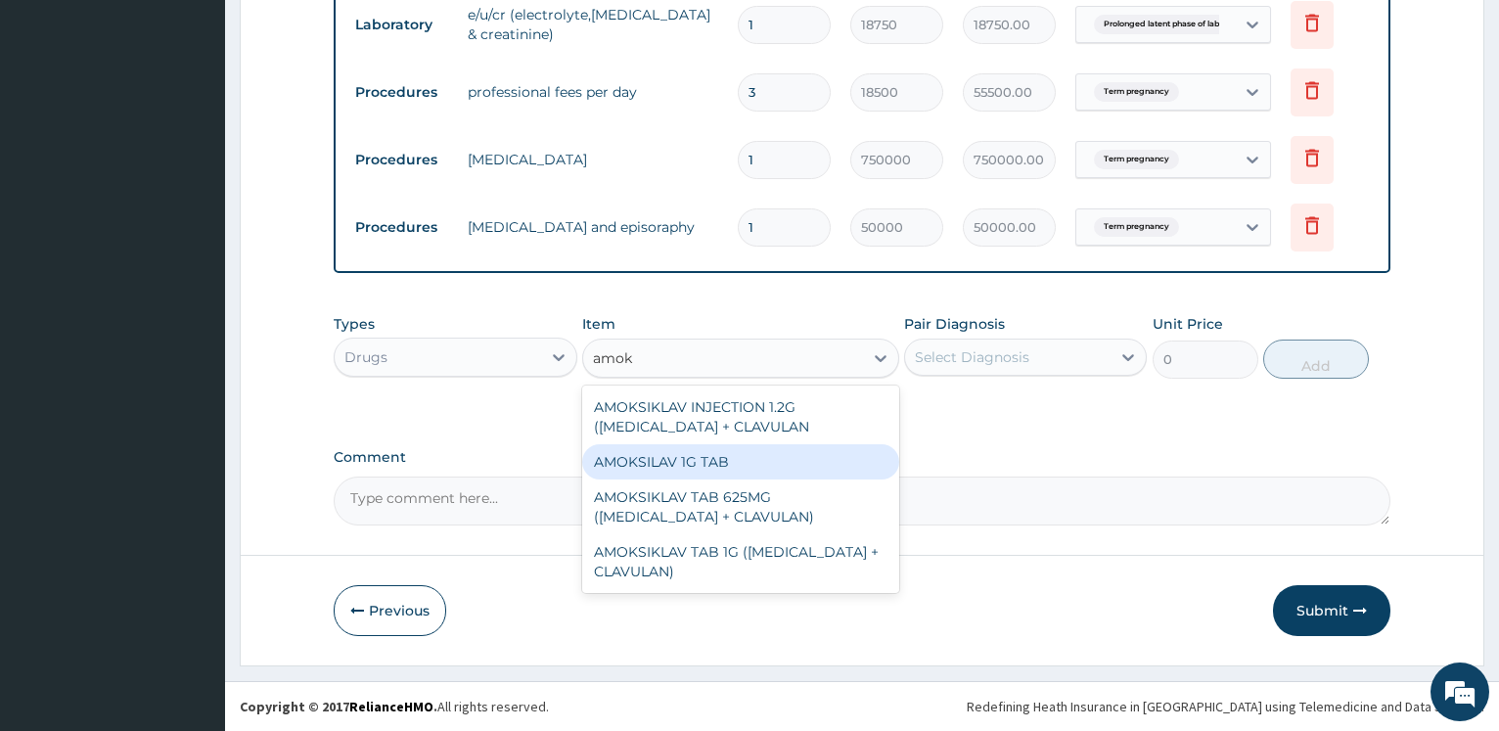
click at [651, 470] on div "AMOKSILAV 1G TAB" at bounding box center [740, 461] width 317 height 35
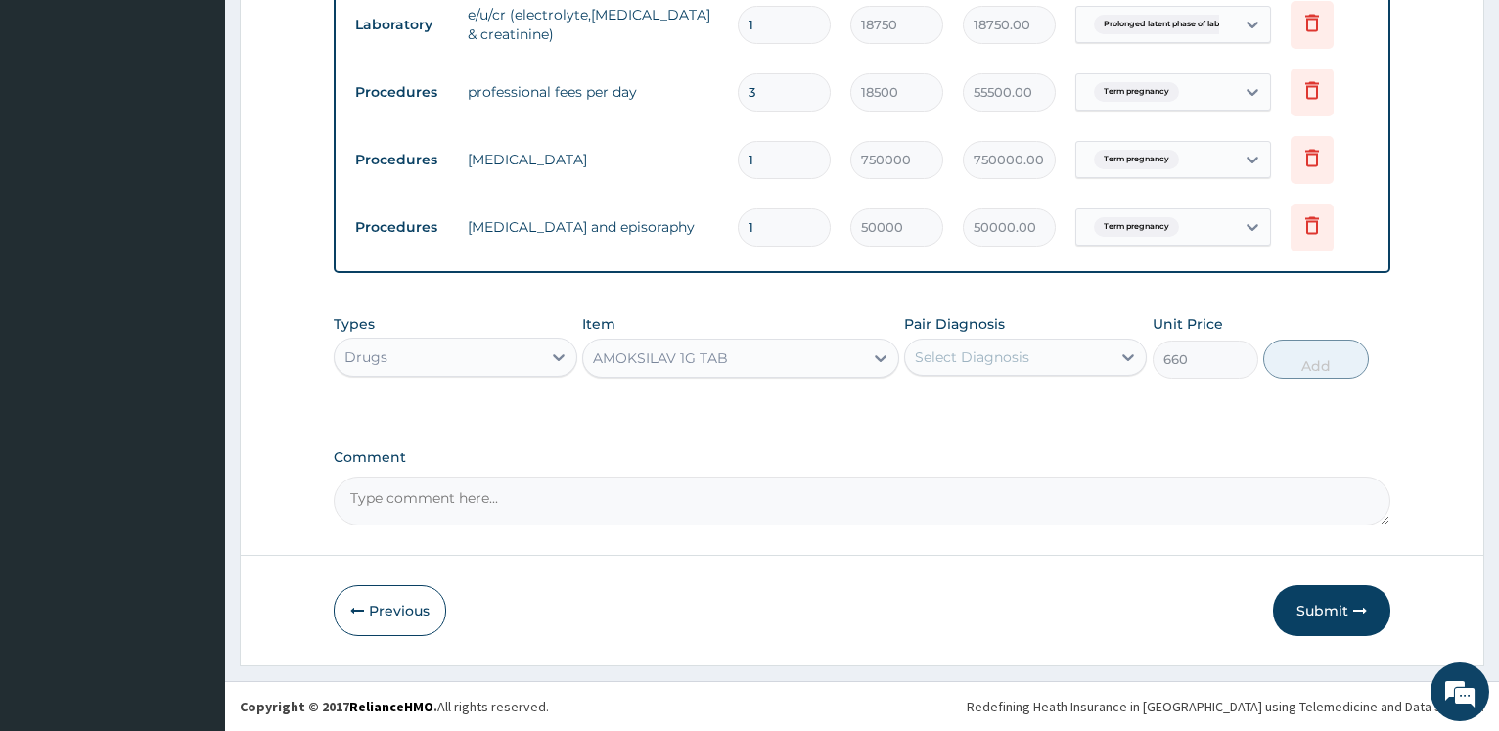
type input "660"
click at [939, 367] on div "Select Diagnosis" at bounding box center [1007, 356] width 205 height 31
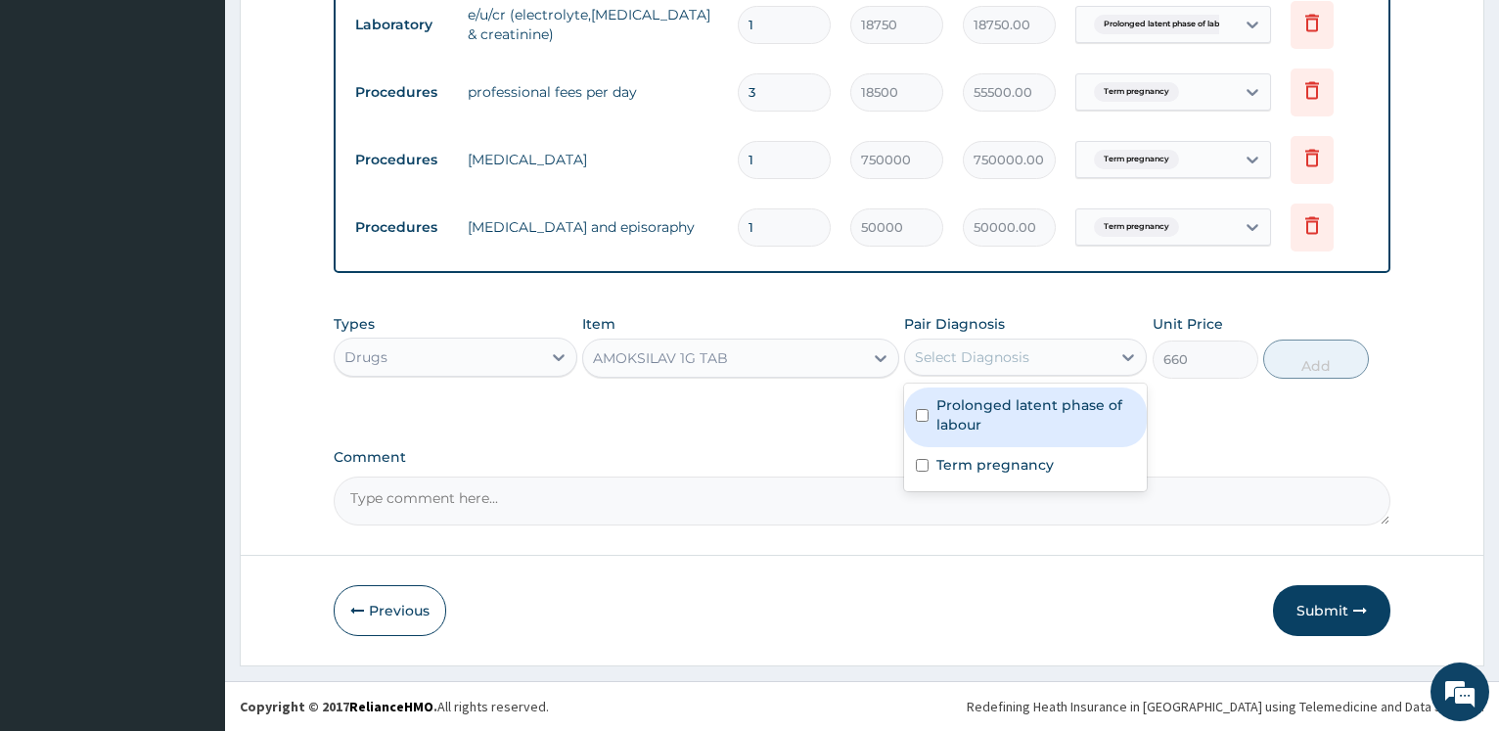
click at [938, 405] on label "Prolonged latent phase of labour" at bounding box center [1035, 414] width 199 height 39
checkbox input "true"
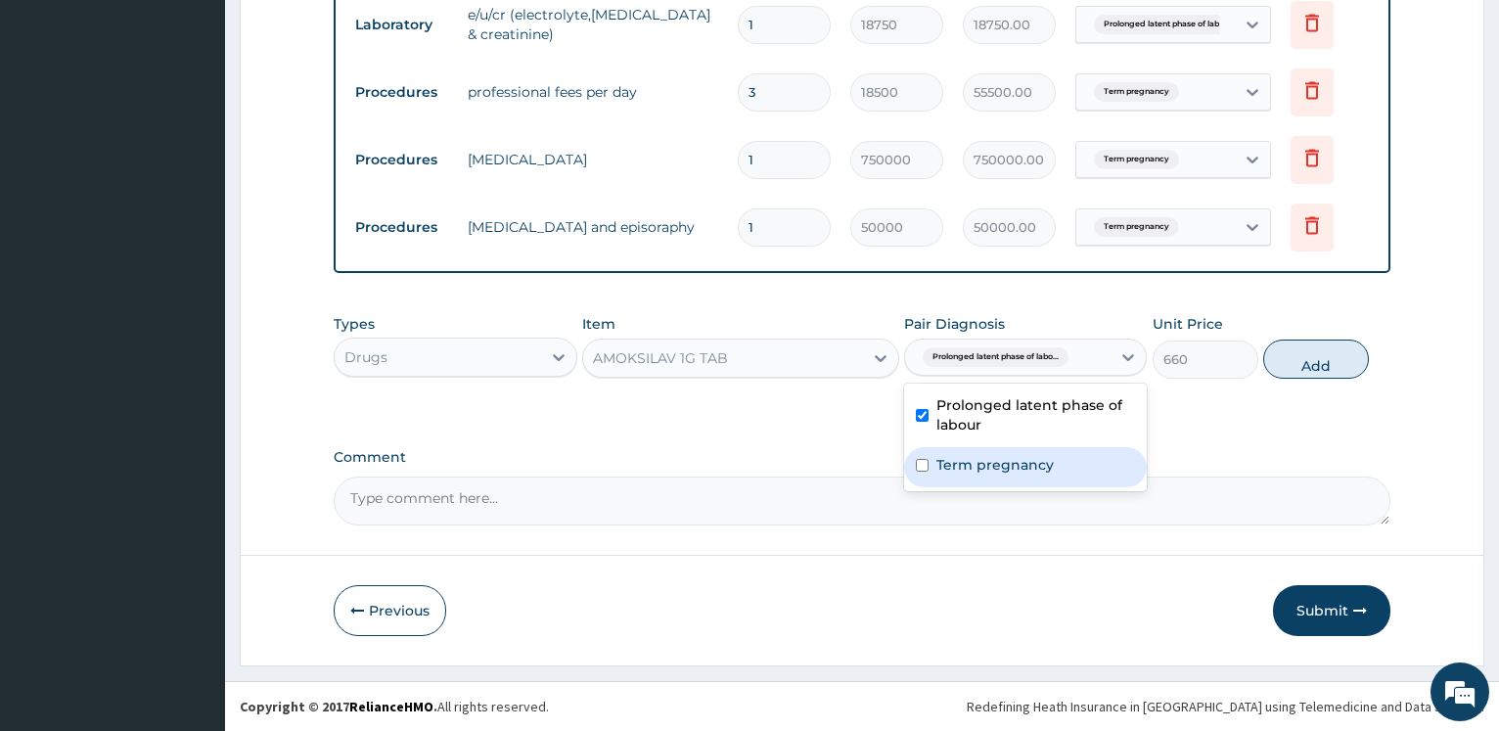
click at [947, 466] on label "Term pregnancy" at bounding box center [994, 465] width 117 height 20
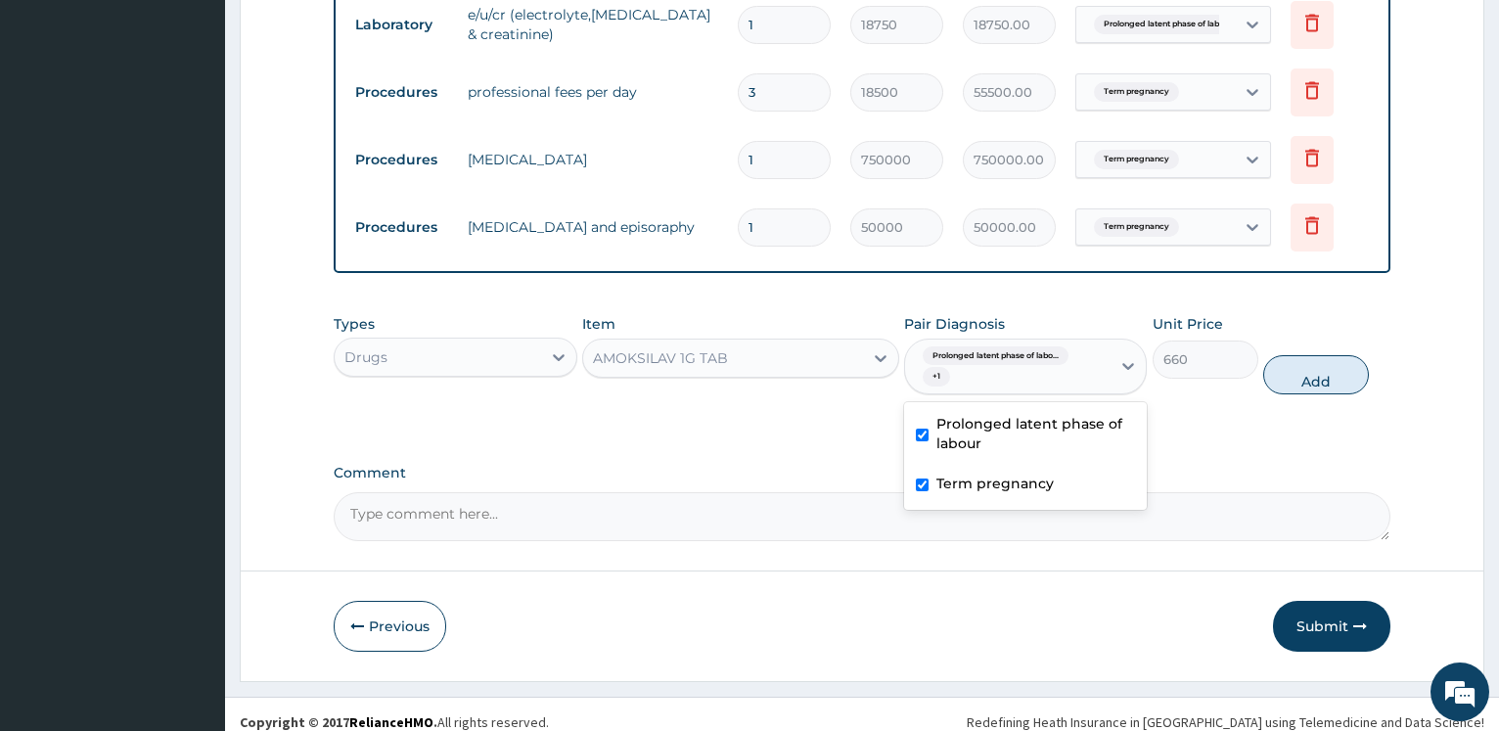
checkbox input "true"
click at [1325, 366] on button "Add" at bounding box center [1316, 374] width 106 height 39
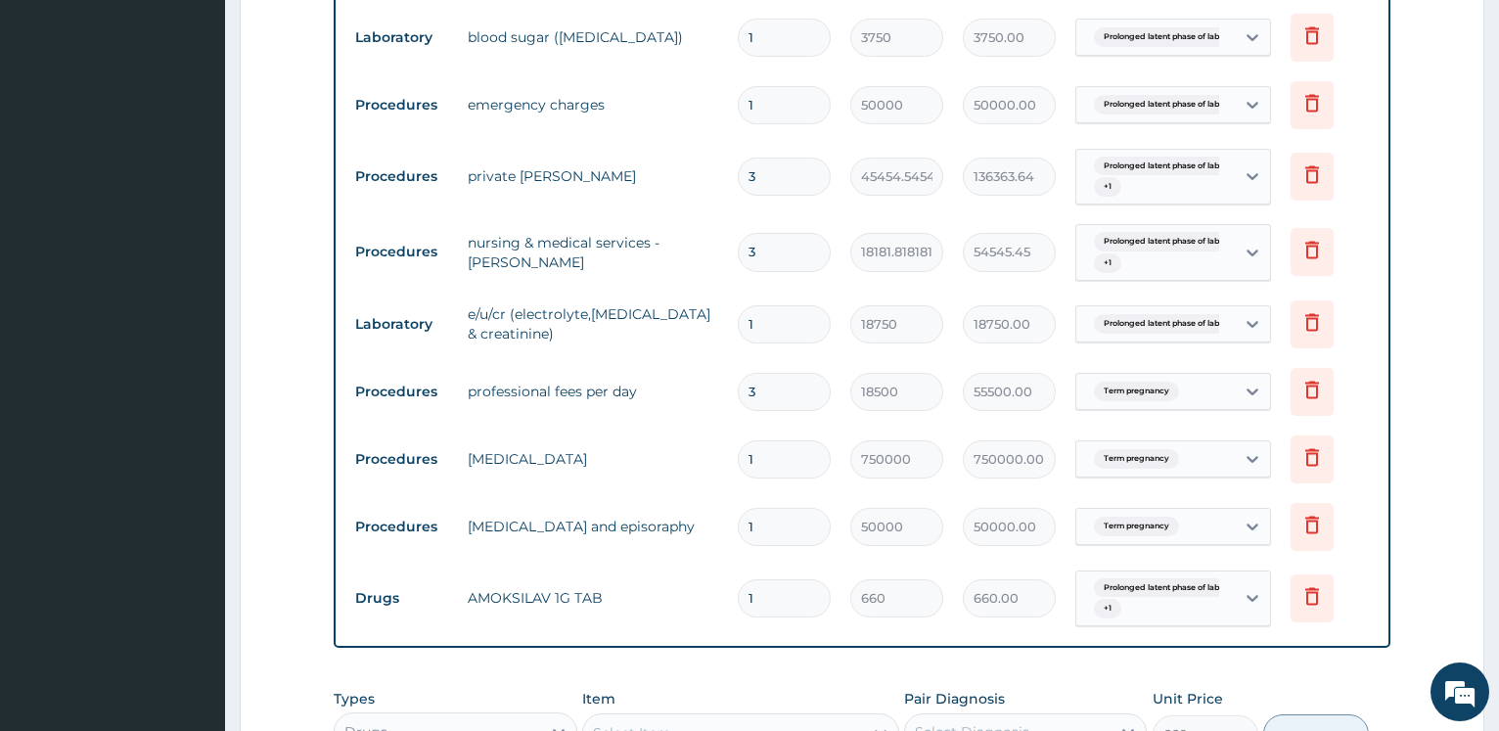
type input "0"
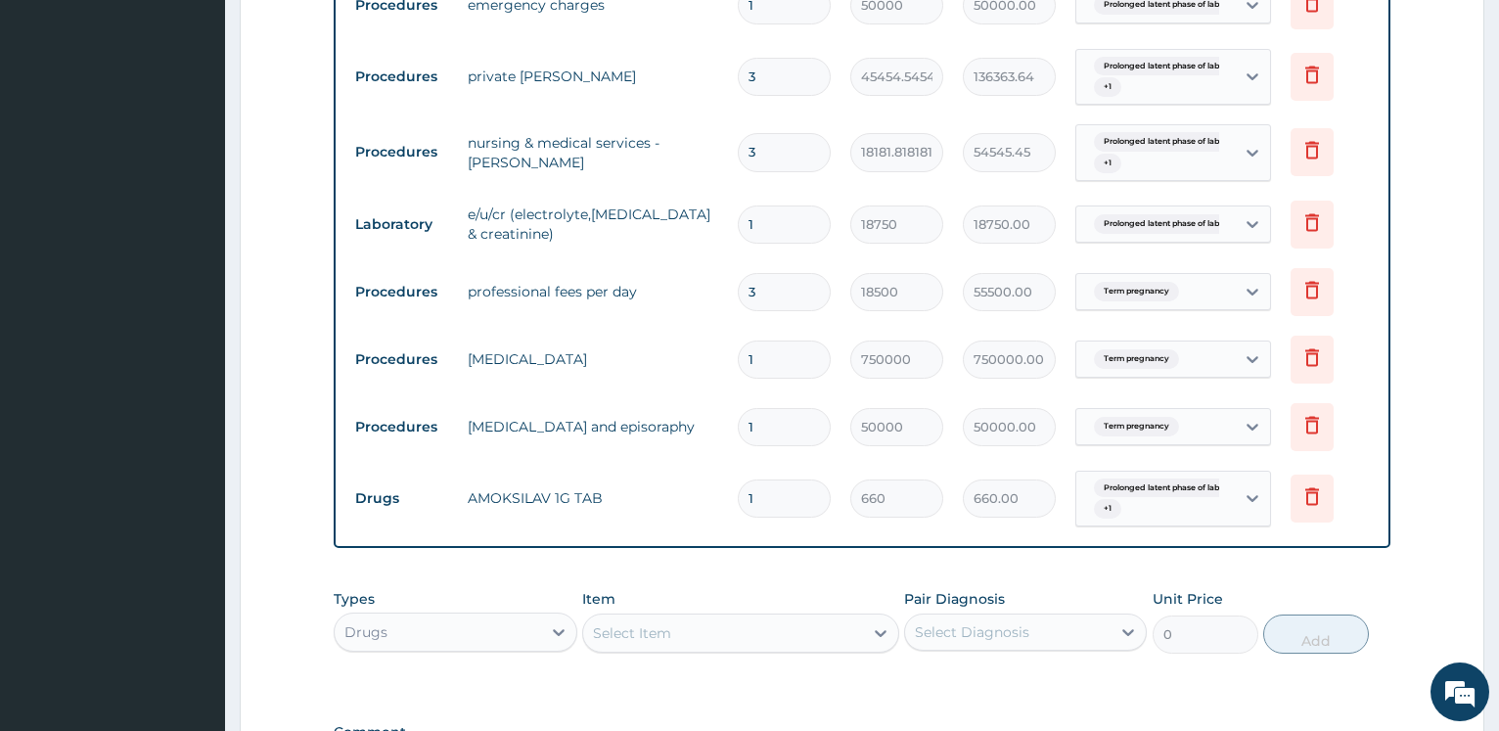
scroll to position [1421, 0]
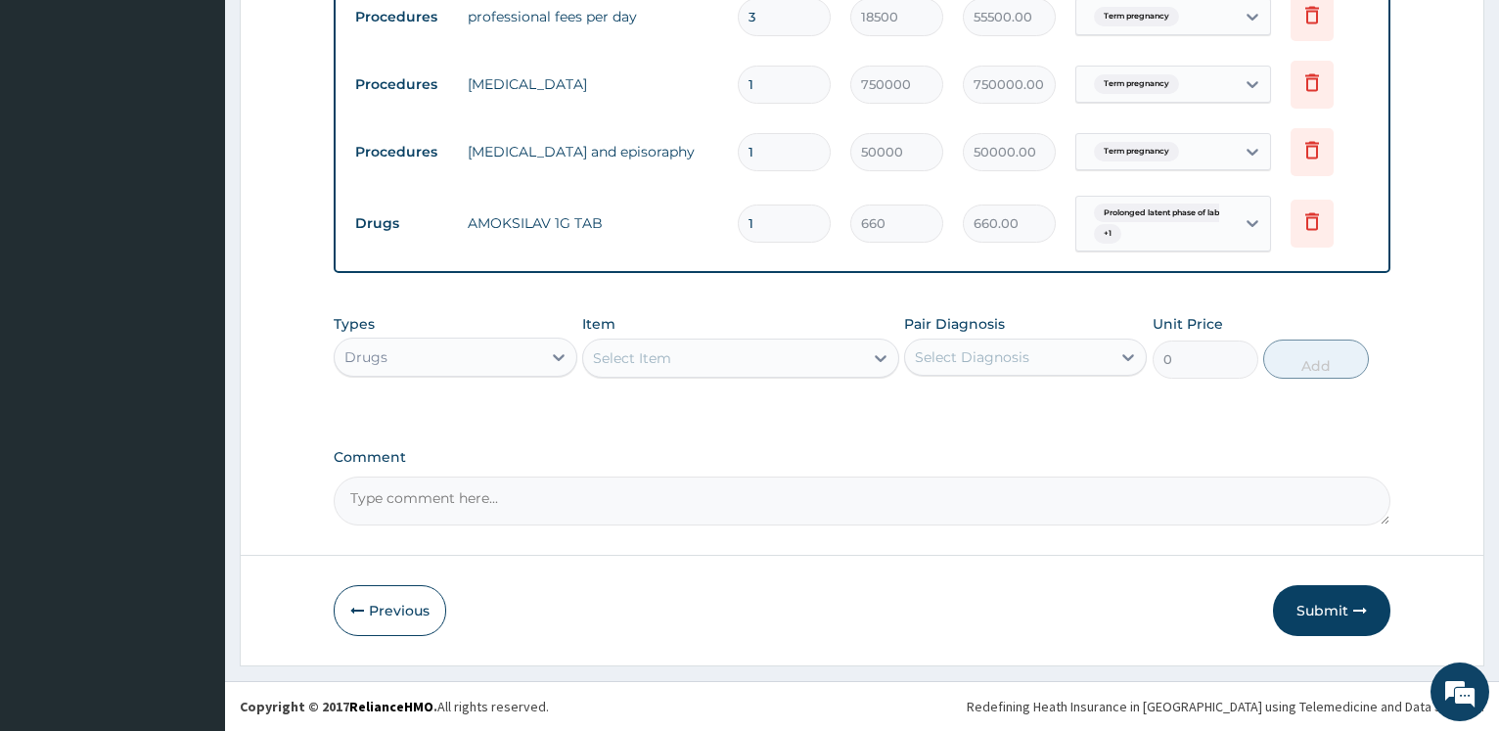
drag, startPoint x: 642, startPoint y: 358, endPoint x: 655, endPoint y: 363, distance: 14.5
click at [643, 359] on div "Select Item" at bounding box center [632, 358] width 78 height 20
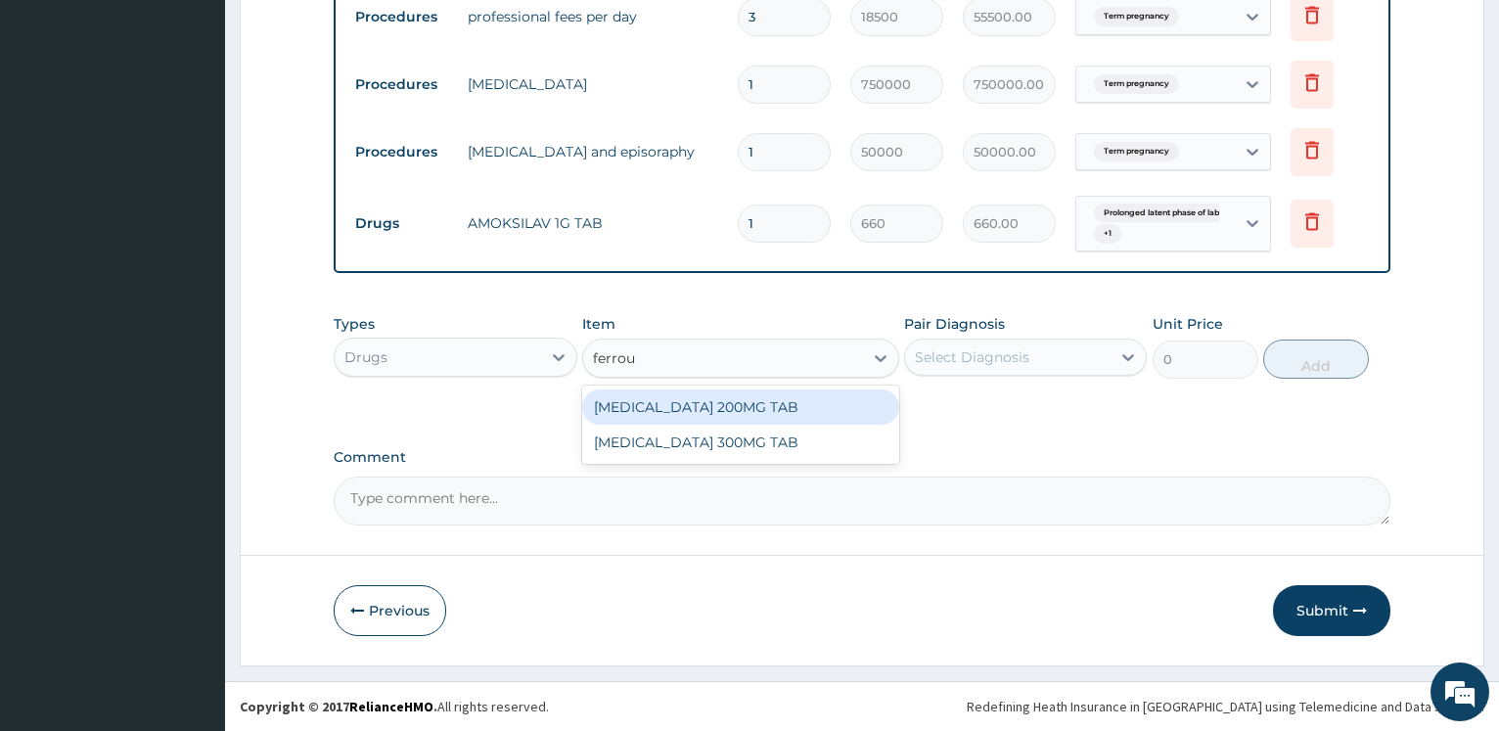
type input "ferrous"
click at [661, 407] on div "FERROUS SULPHATE 200MG TAB" at bounding box center [740, 406] width 317 height 35
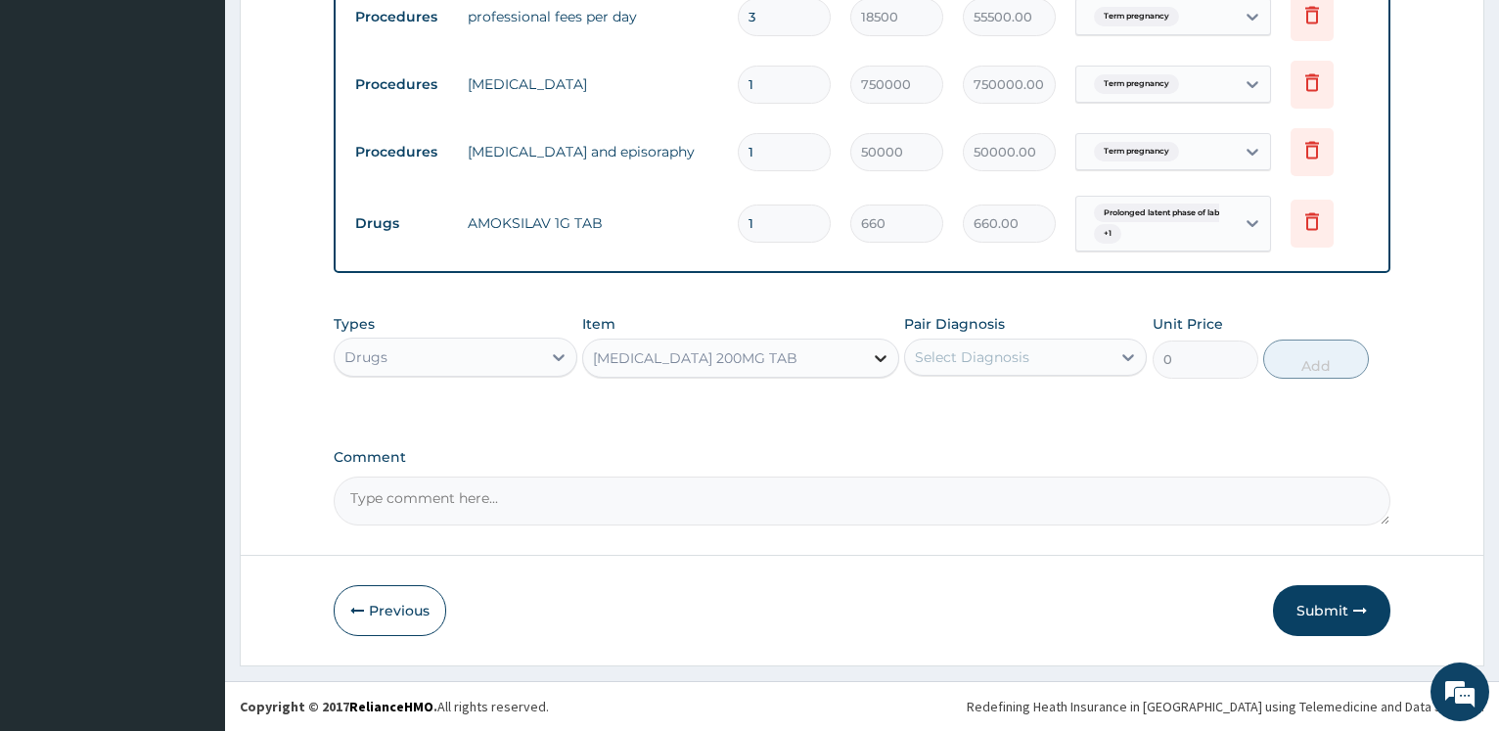
type input "20"
click at [935, 363] on div "Select Diagnosis" at bounding box center [972, 357] width 114 height 20
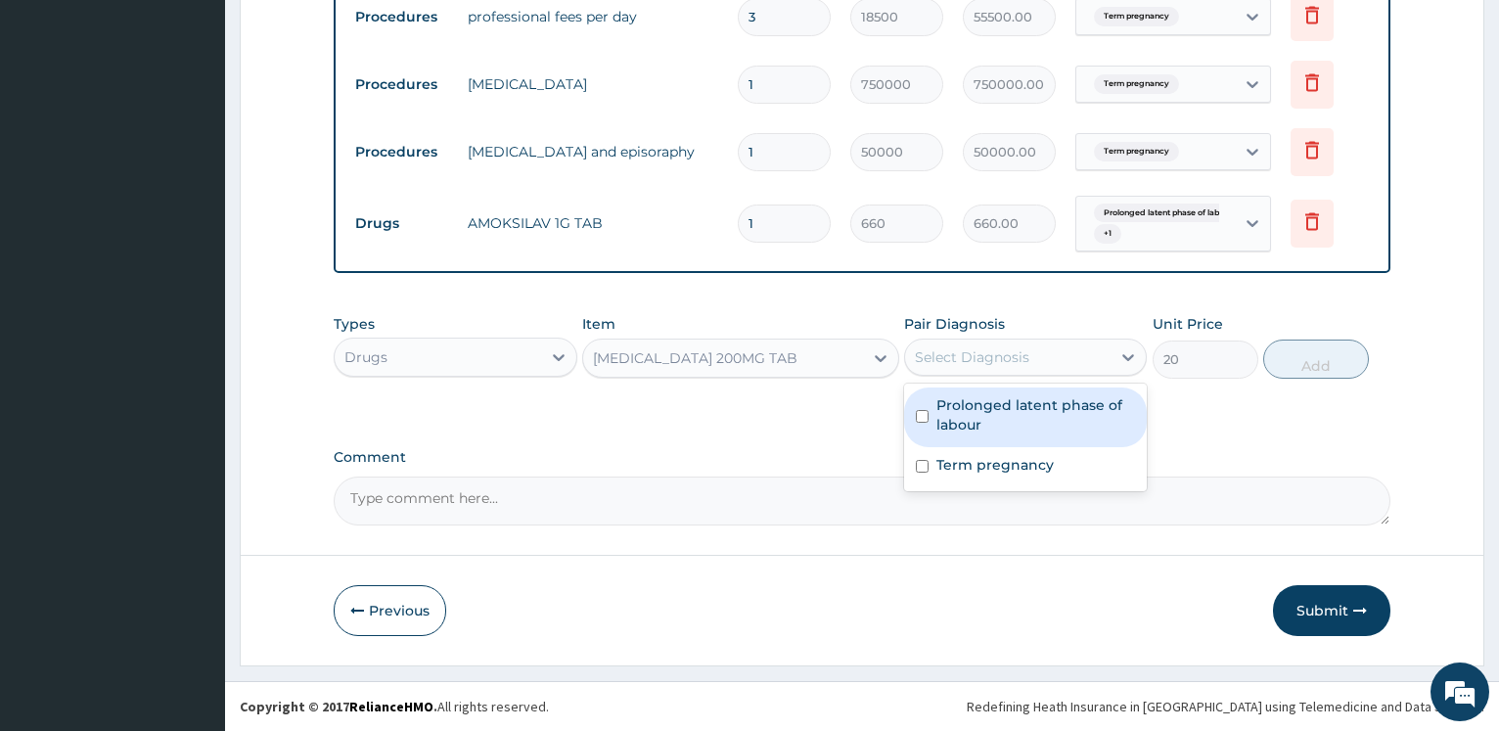
click at [937, 409] on div "Prolonged latent phase of labour" at bounding box center [1025, 417] width 243 height 60
checkbox input "true"
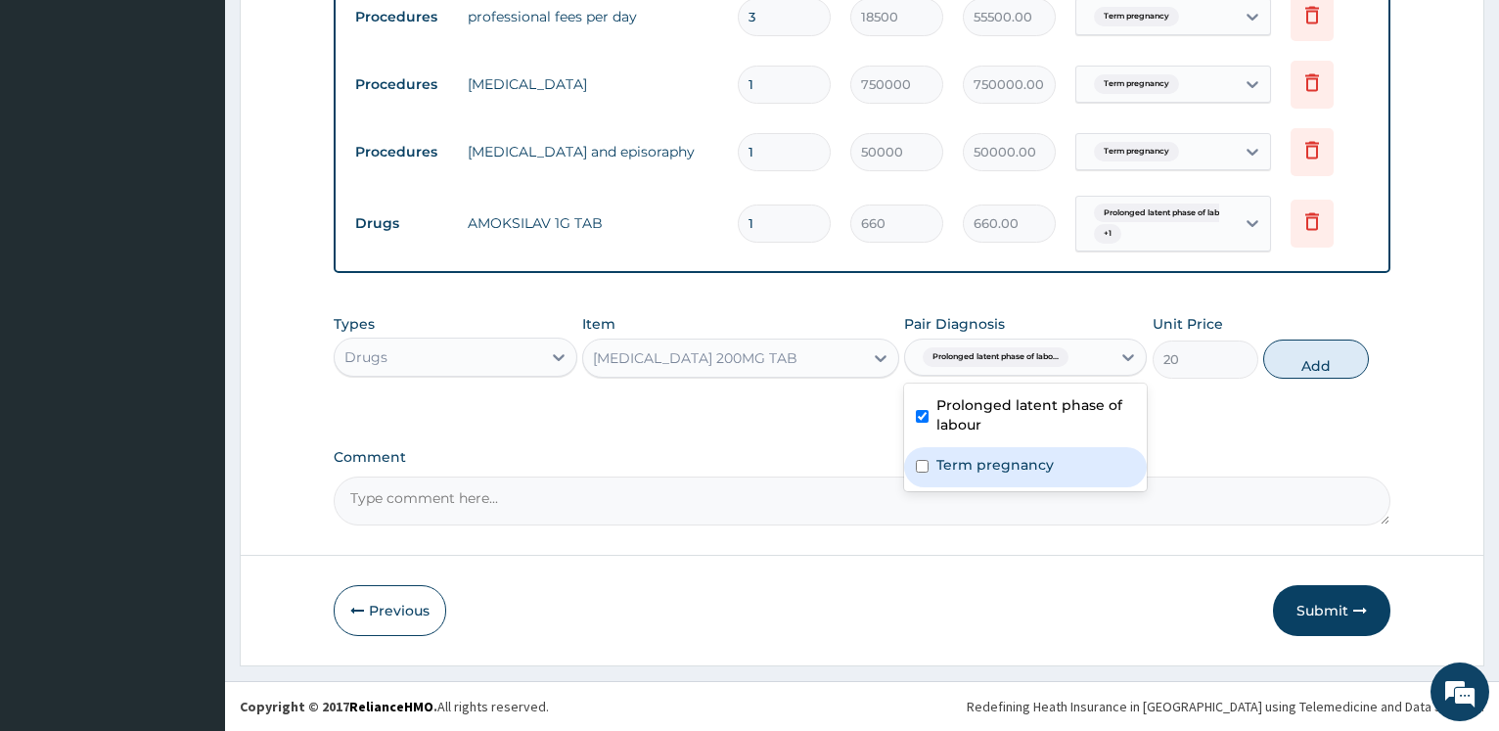
click at [939, 457] on label "Term pregnancy" at bounding box center [994, 465] width 117 height 20
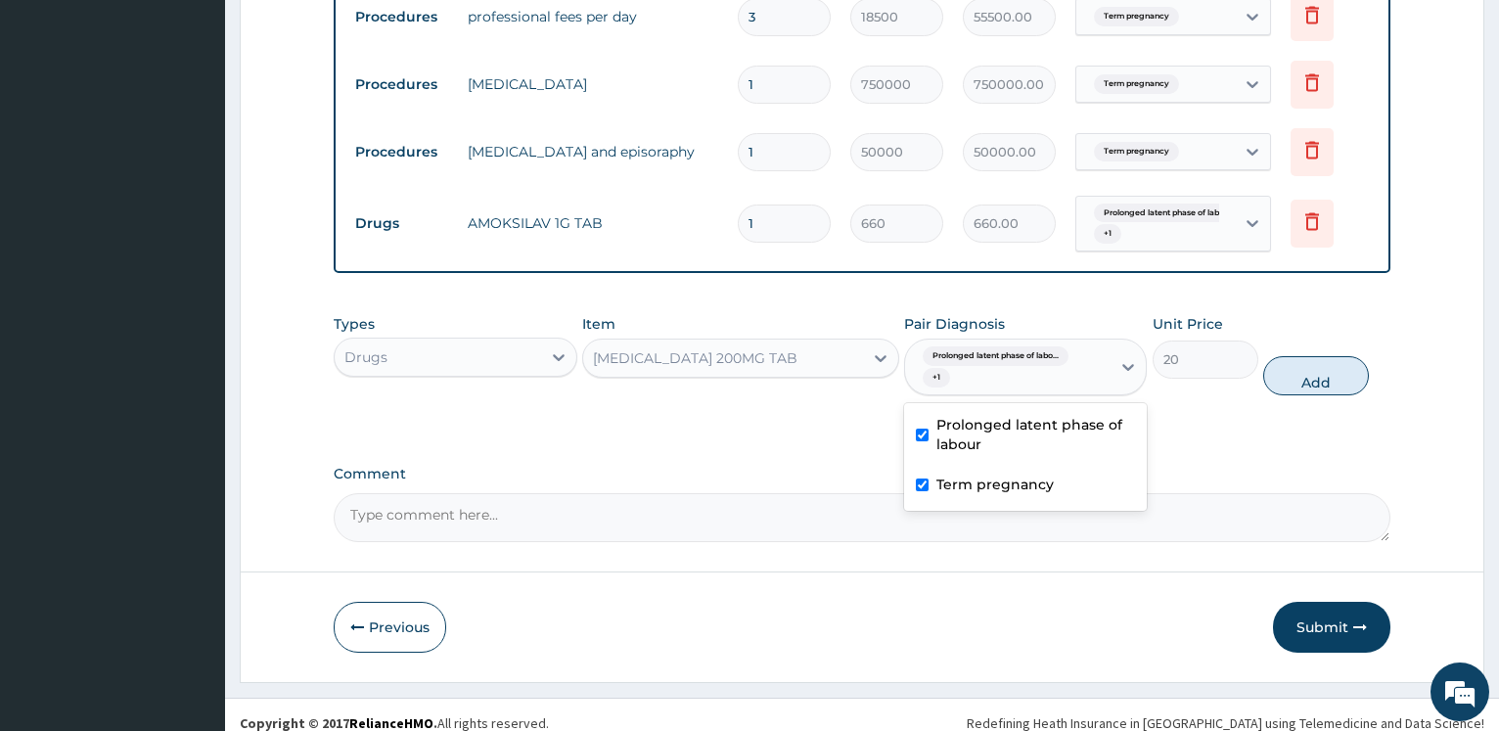
checkbox input "true"
click at [1288, 383] on button "Add" at bounding box center [1316, 375] width 106 height 39
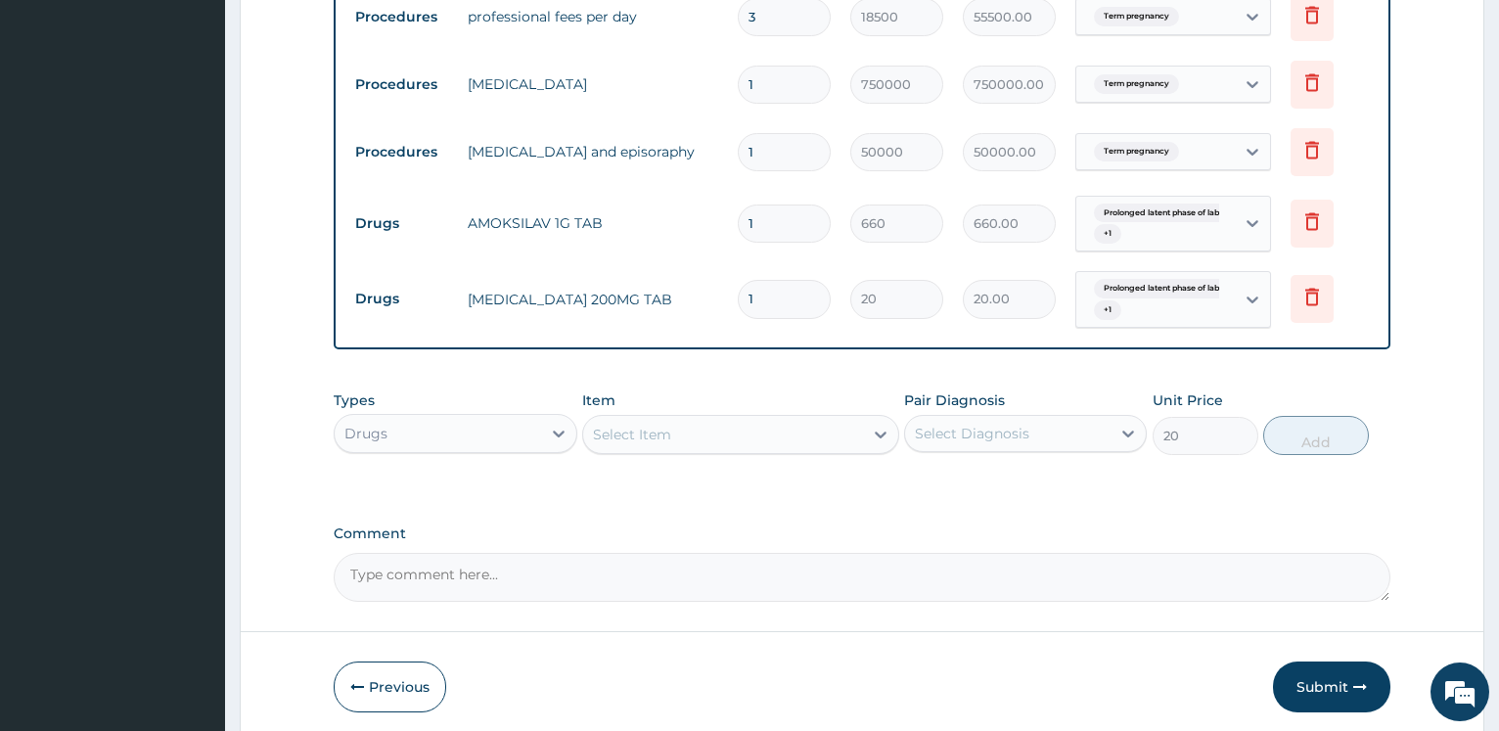
type input "0"
drag, startPoint x: 778, startPoint y: 303, endPoint x: 671, endPoint y: 278, distance: 109.6
click at [738, 280] on input "1" at bounding box center [784, 299] width 93 height 38
type input "3"
type input "60.00"
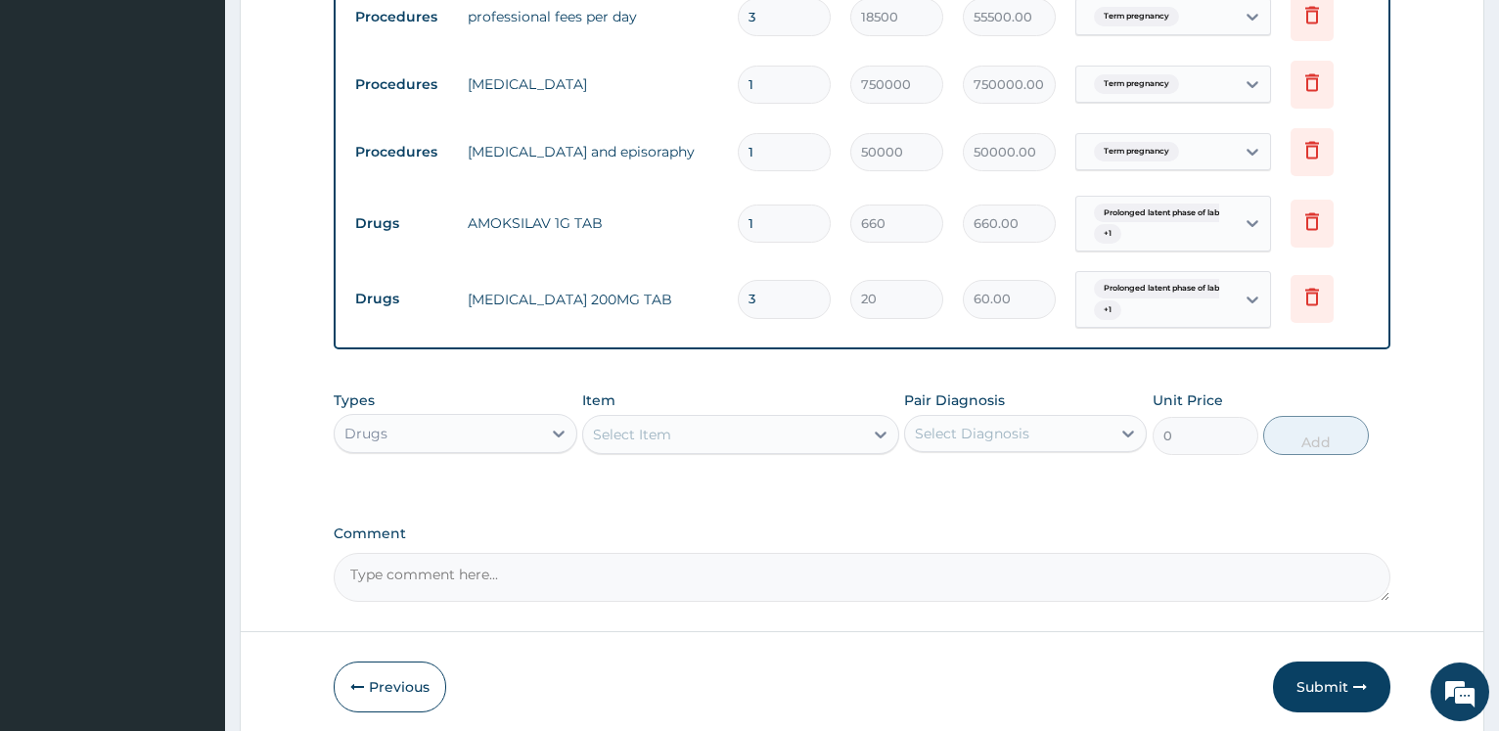
type input "3"
drag, startPoint x: 765, startPoint y: 222, endPoint x: 711, endPoint y: 216, distance: 54.1
click at [738, 216] on input "1" at bounding box center [784, 223] width 93 height 38
type input "2"
type input "1320.00"
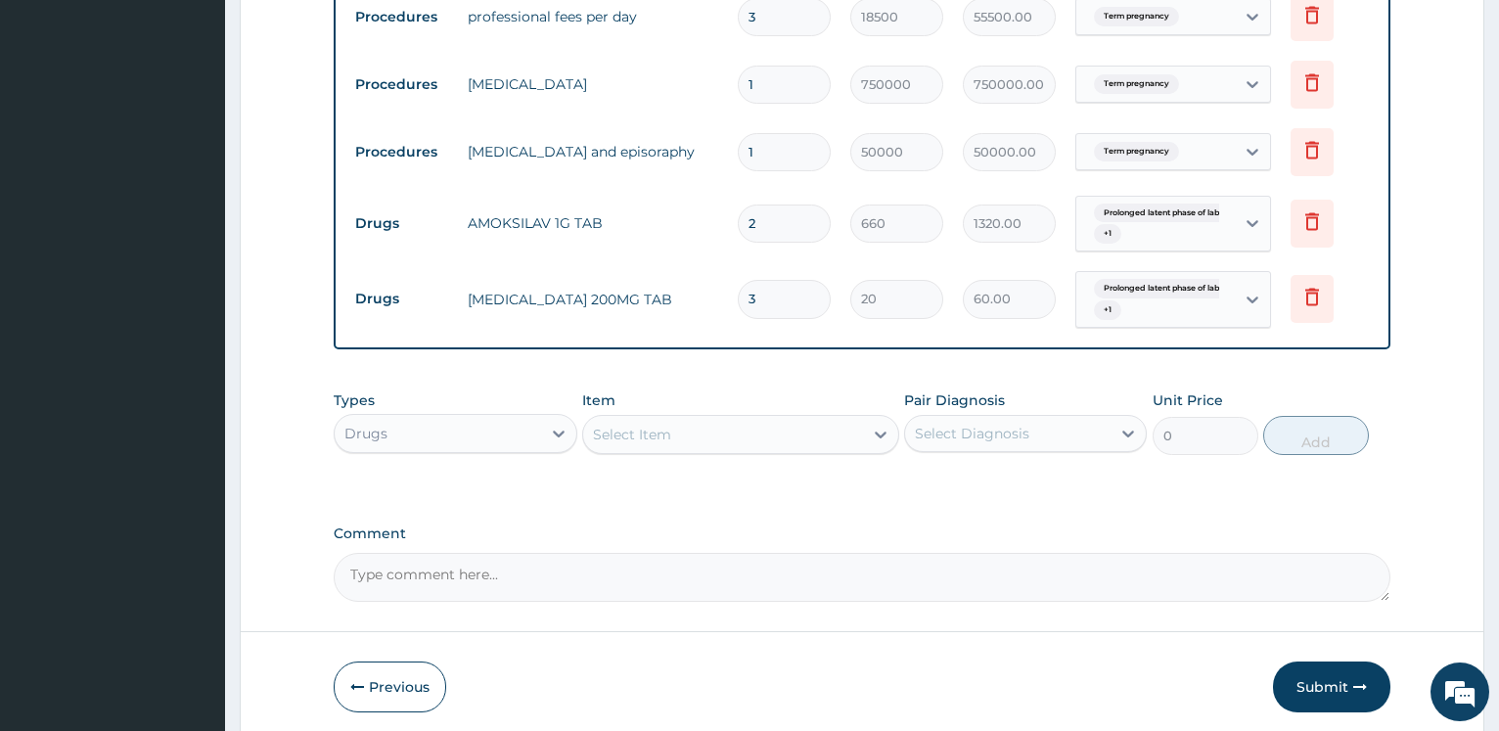
type input "2"
click at [643, 429] on div "Select Item" at bounding box center [632, 435] width 78 height 20
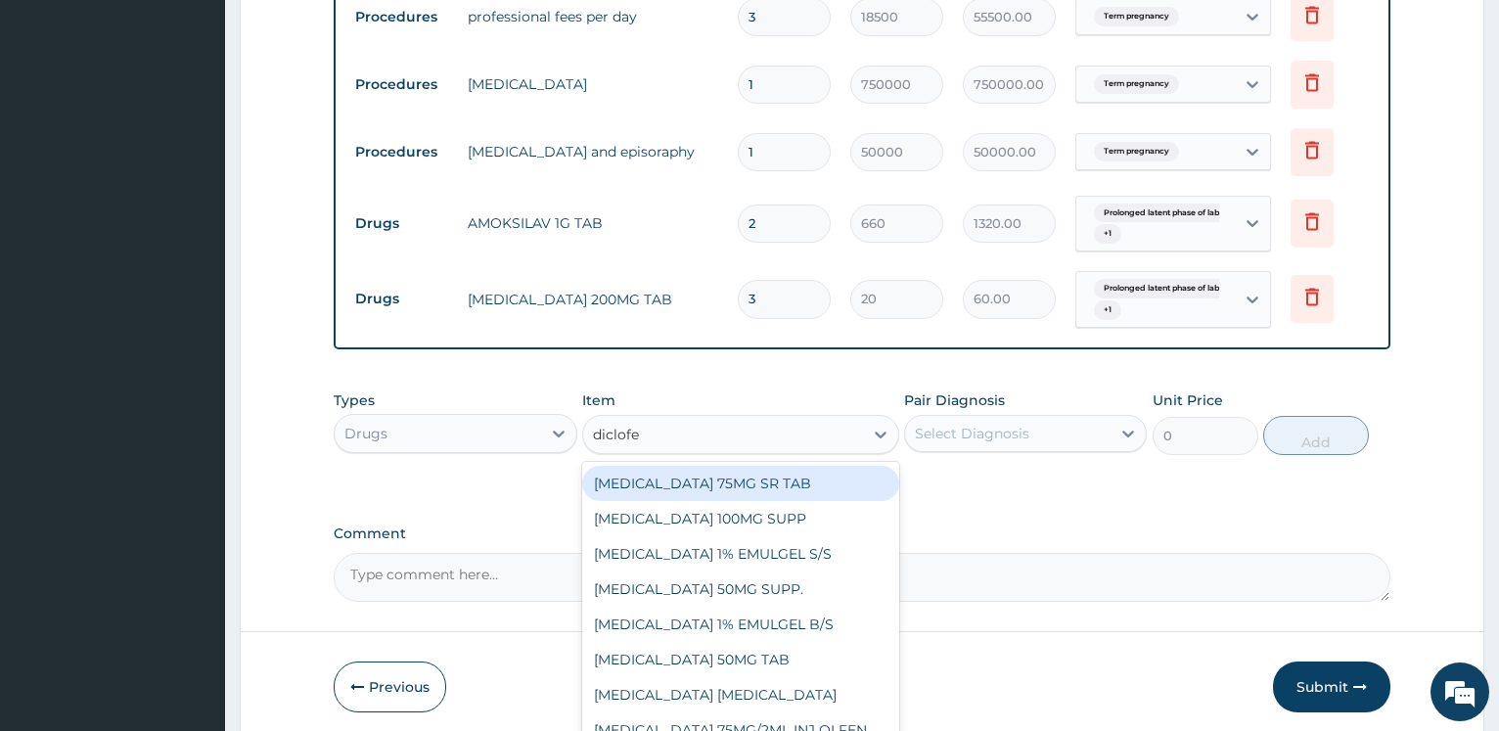
type input "diclofen"
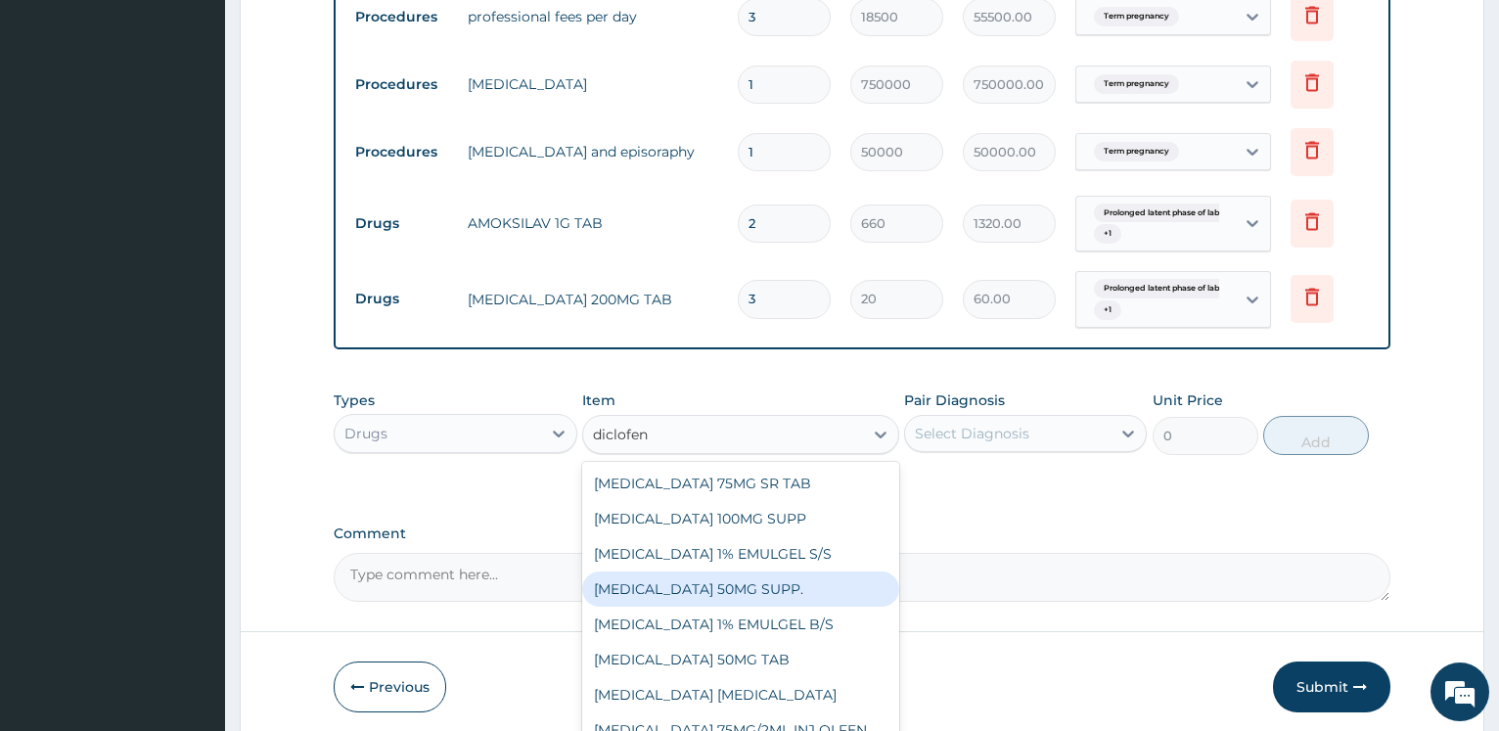
click at [755, 588] on div "DICLOFENAC SODIUM 50MG SUPP." at bounding box center [740, 588] width 317 height 35
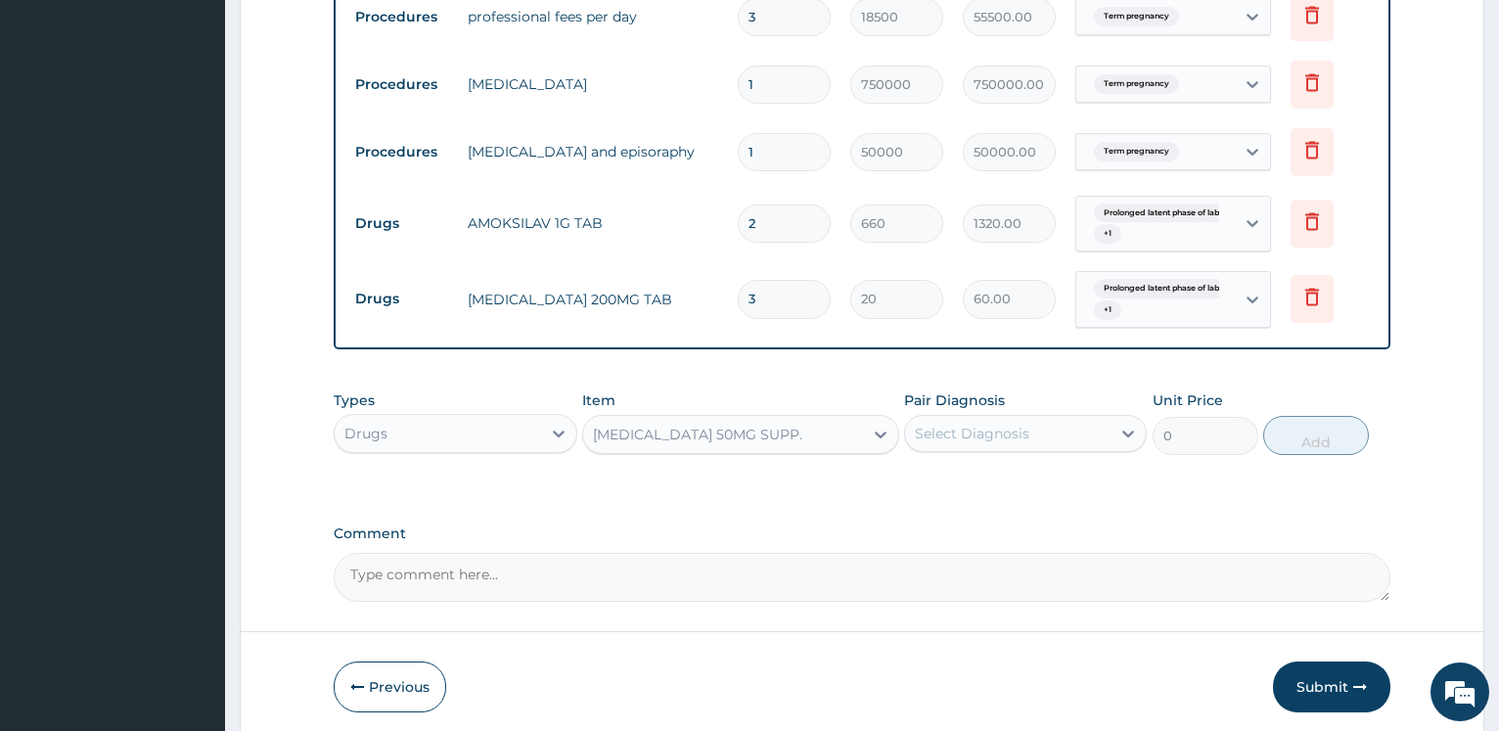
type input "1375"
click at [838, 436] on div "DICLOFENAC SODIUM 50MG SUPP." at bounding box center [723, 434] width 280 height 31
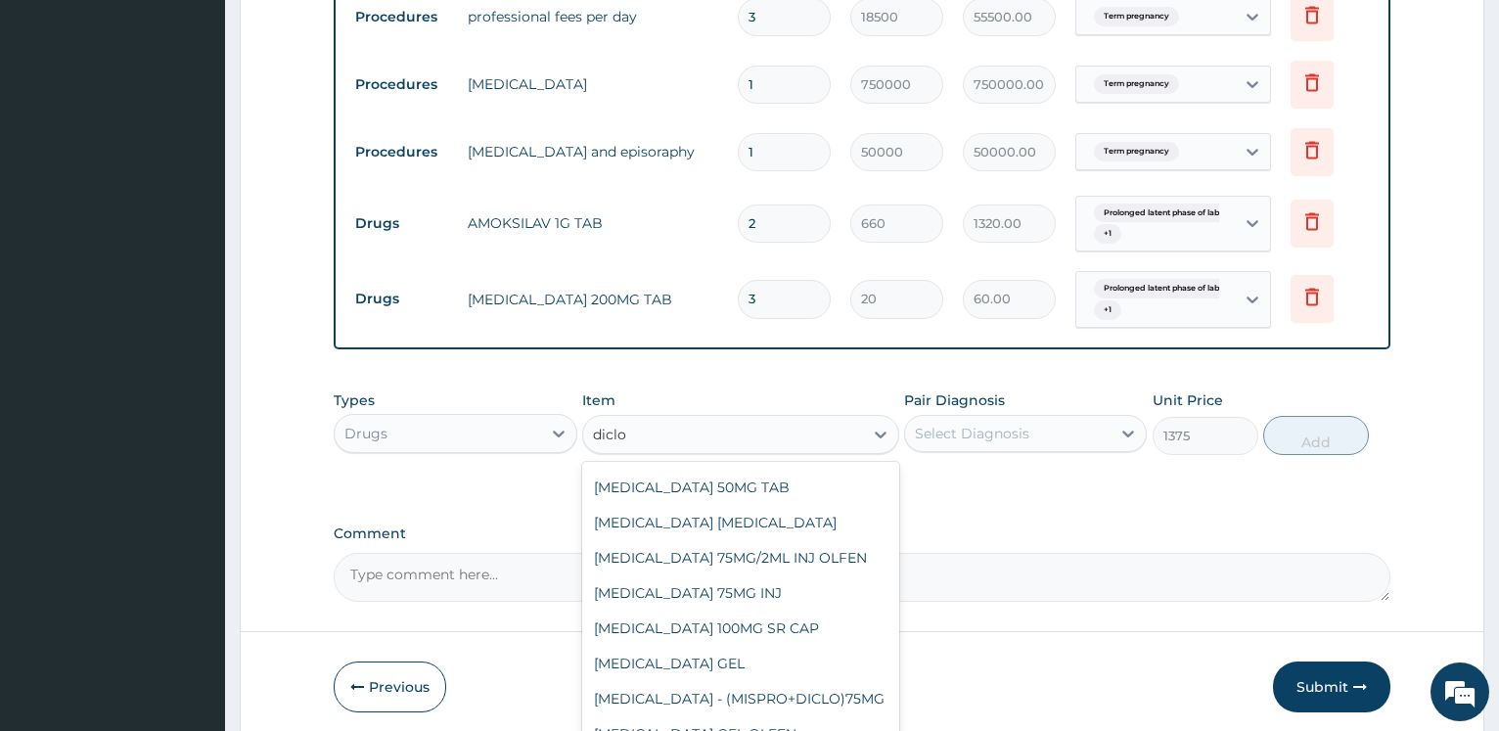
scroll to position [4, 0]
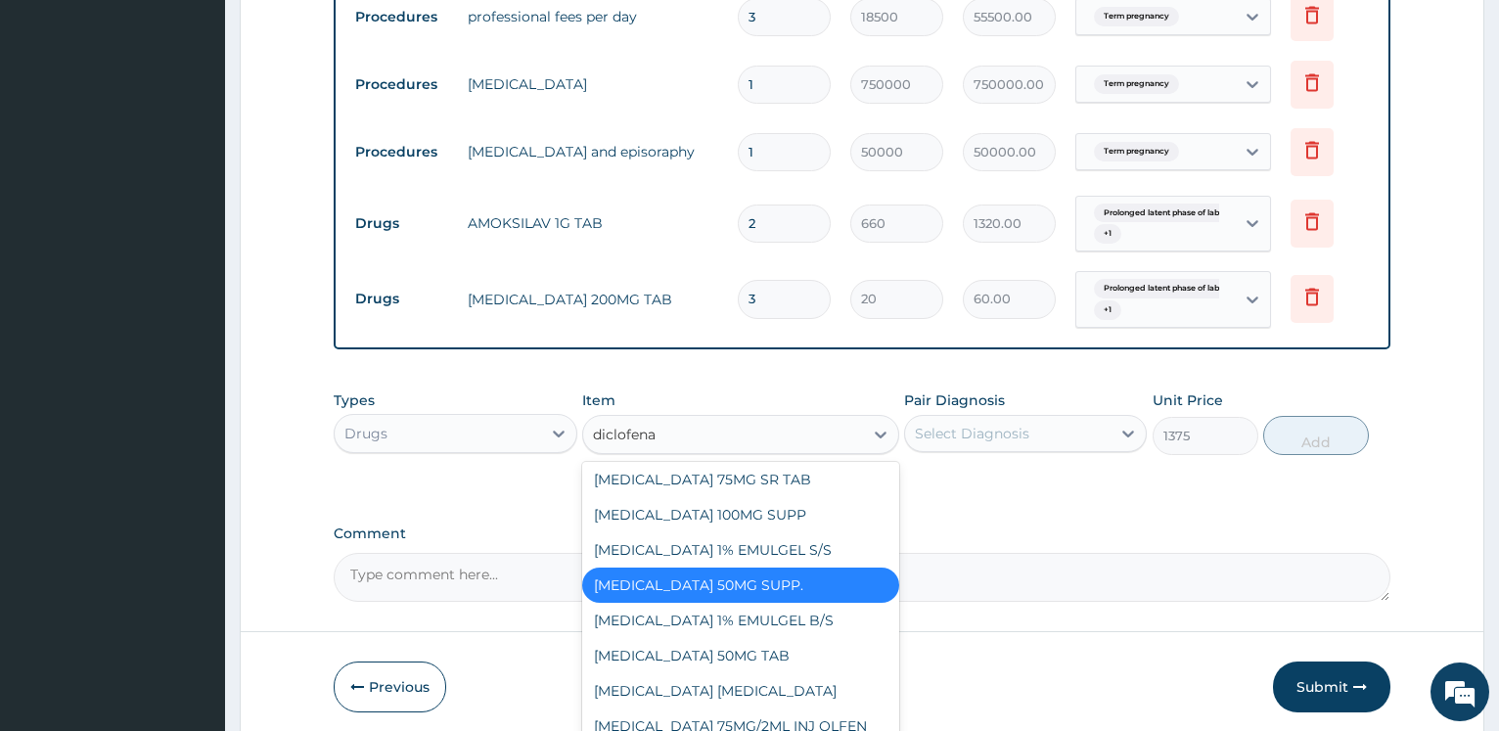
type input "diclofenac"
click at [792, 661] on div "DICLOFENAC POTASSIUM 50MG TAB" at bounding box center [740, 655] width 317 height 35
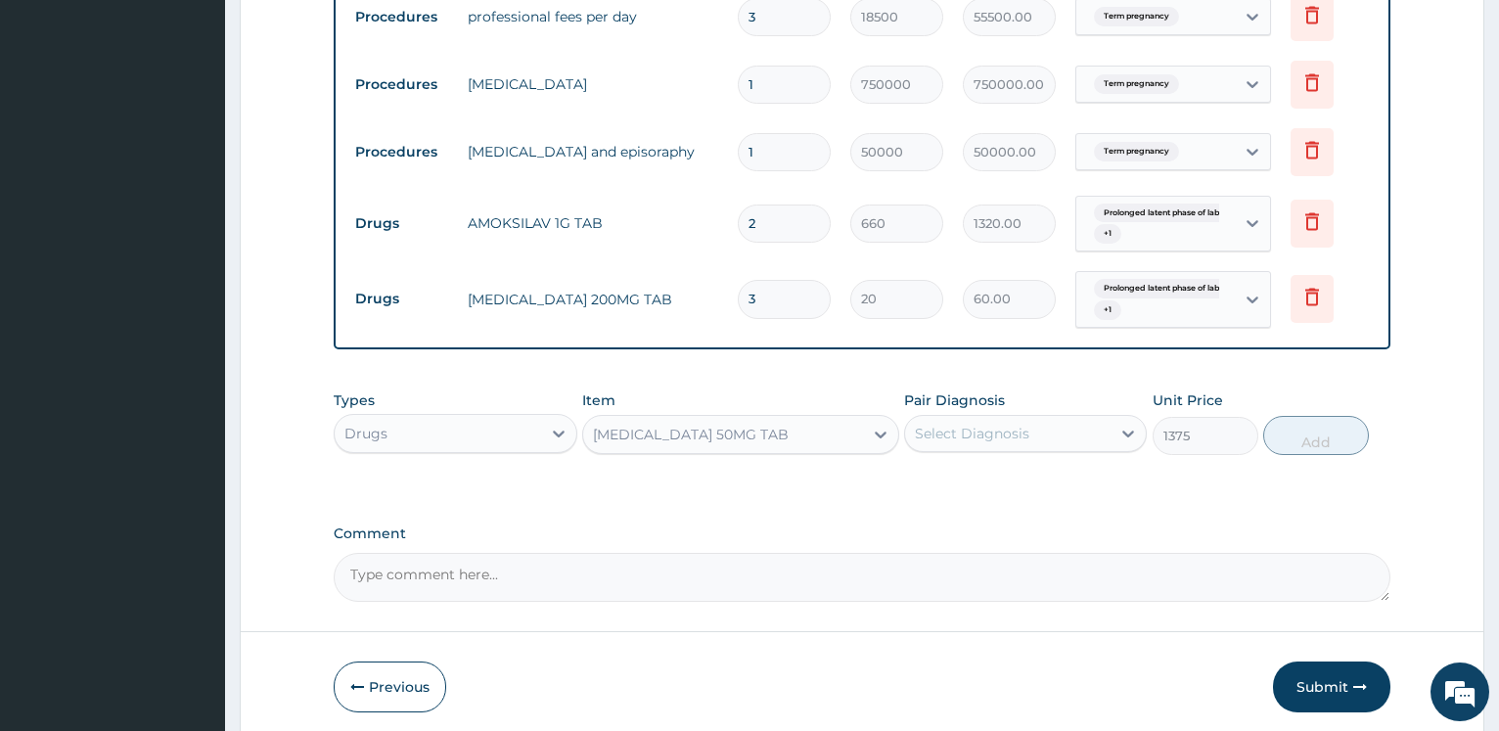
type input "390"
click at [969, 429] on div "Select Diagnosis" at bounding box center [972, 434] width 114 height 20
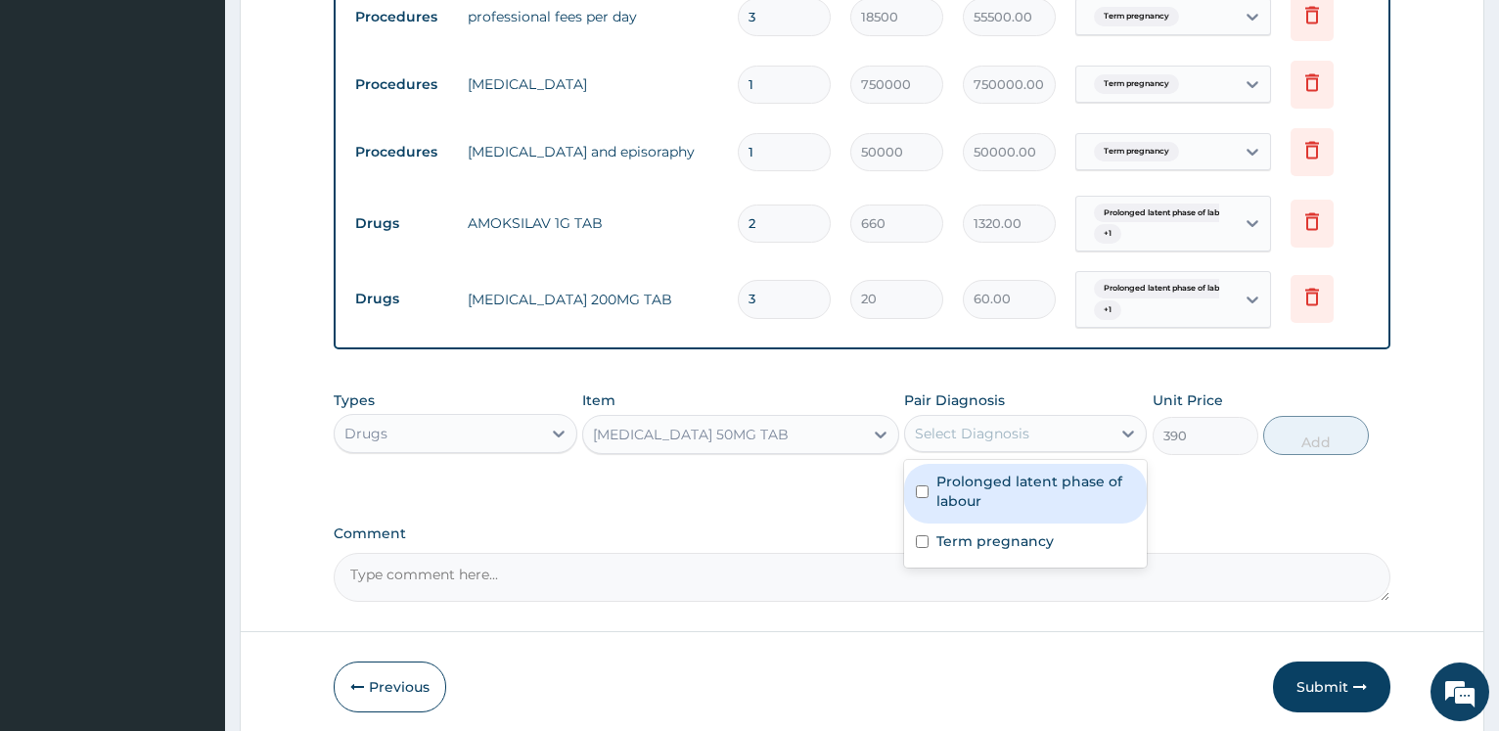
click at [962, 464] on div "Prolonged latent phase of labour" at bounding box center [1025, 494] width 243 height 60
checkbox input "true"
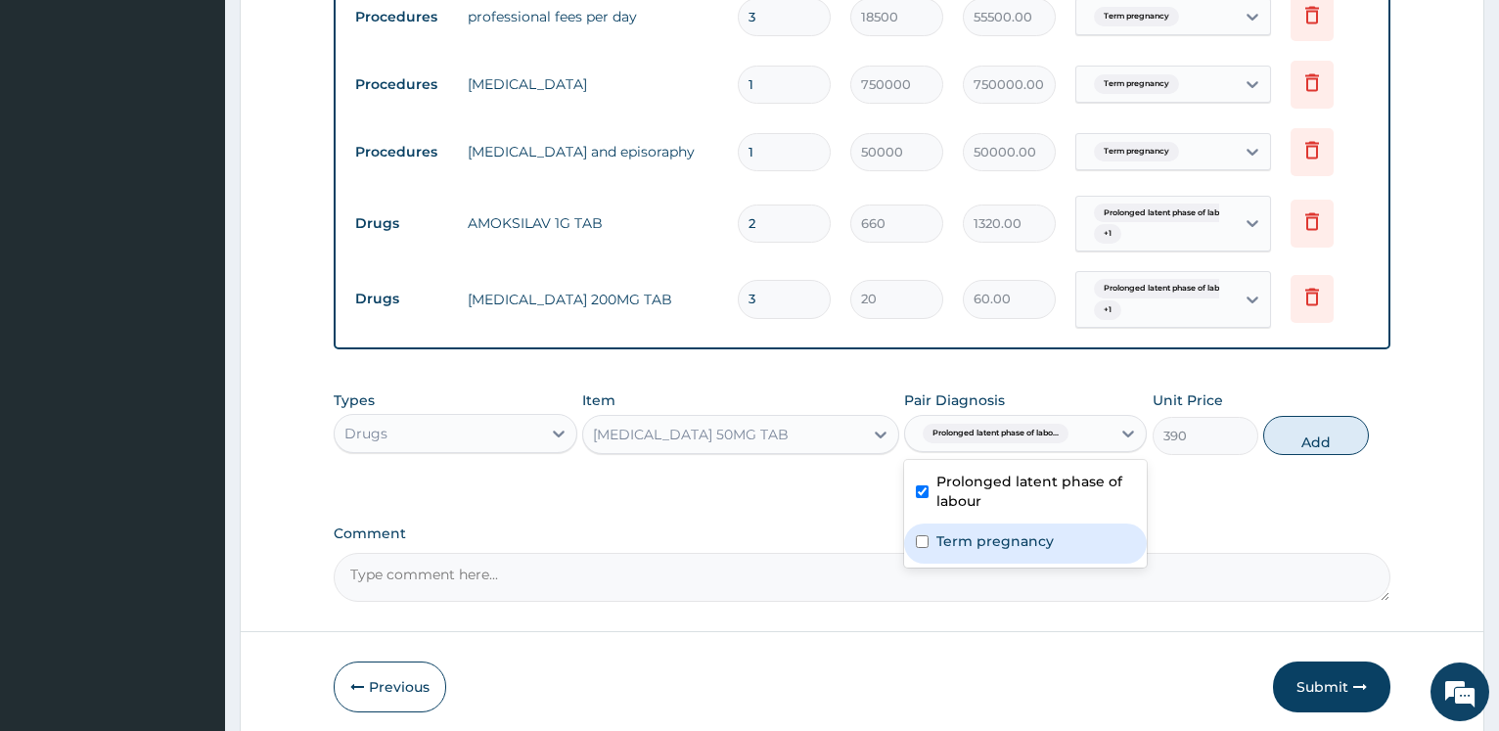
click at [972, 534] on label "Term pregnancy" at bounding box center [994, 541] width 117 height 20
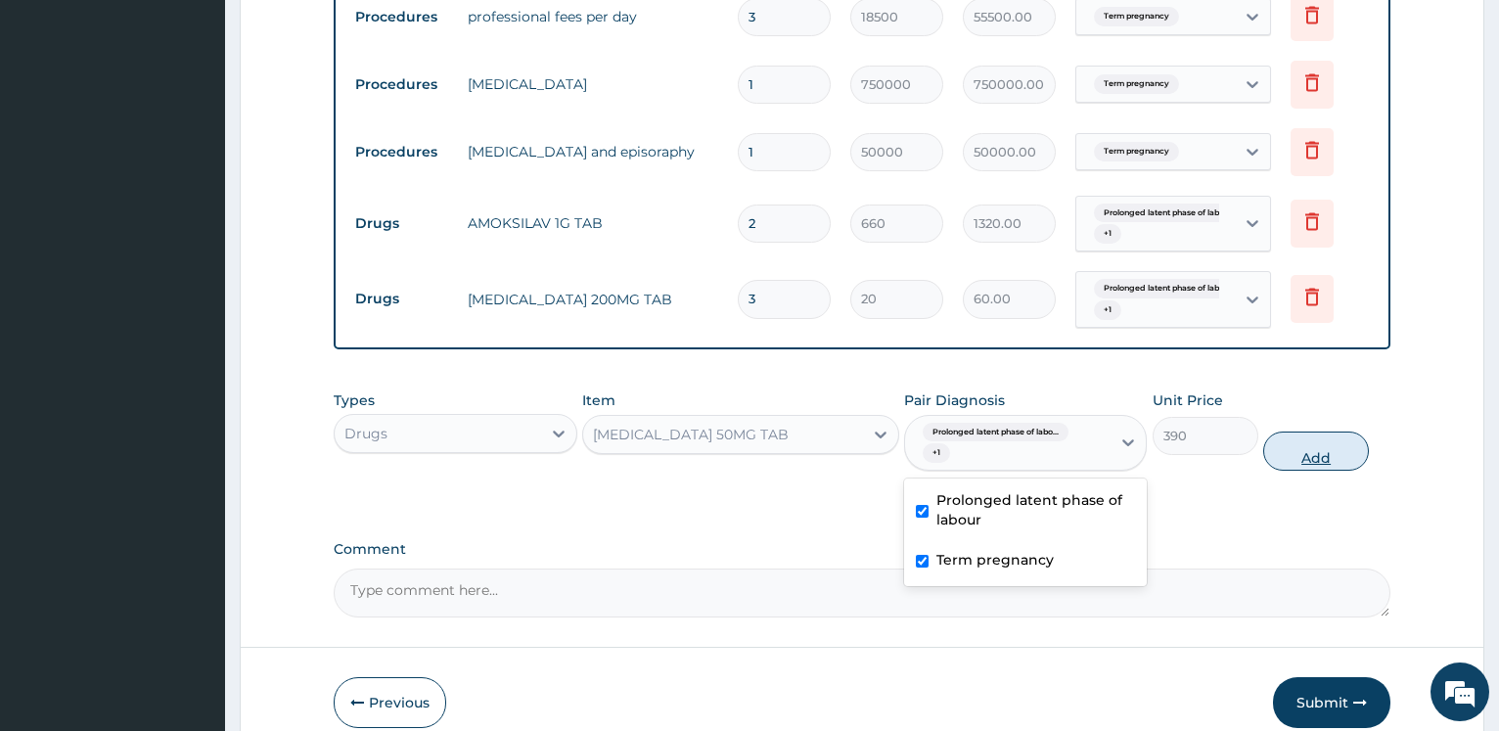
checkbox input "true"
click at [1302, 456] on button "Add" at bounding box center [1316, 450] width 106 height 39
type input "0"
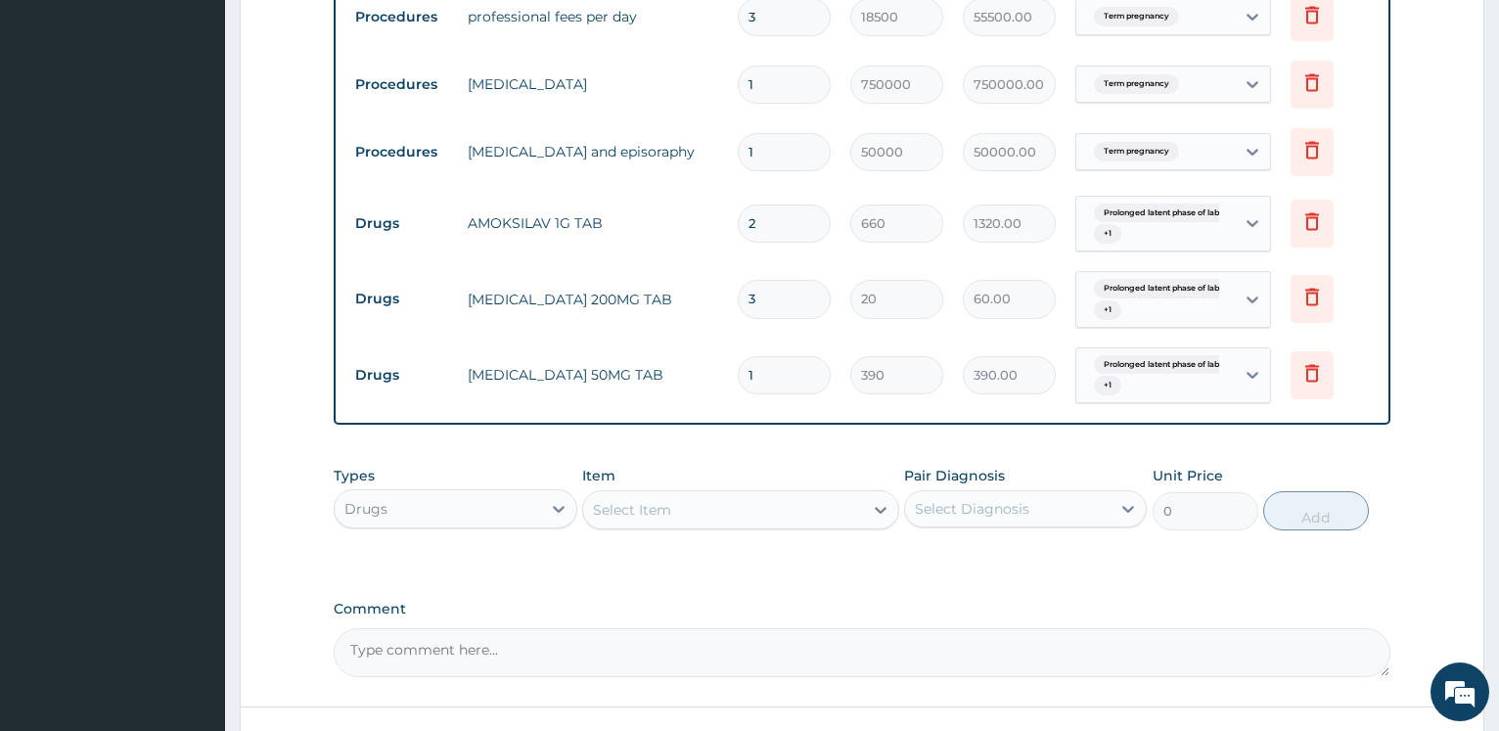
drag, startPoint x: 805, startPoint y: 375, endPoint x: 705, endPoint y: 260, distance: 151.8
click at [738, 361] on input "1" at bounding box center [784, 375] width 93 height 38
type input "3"
type input "1170.00"
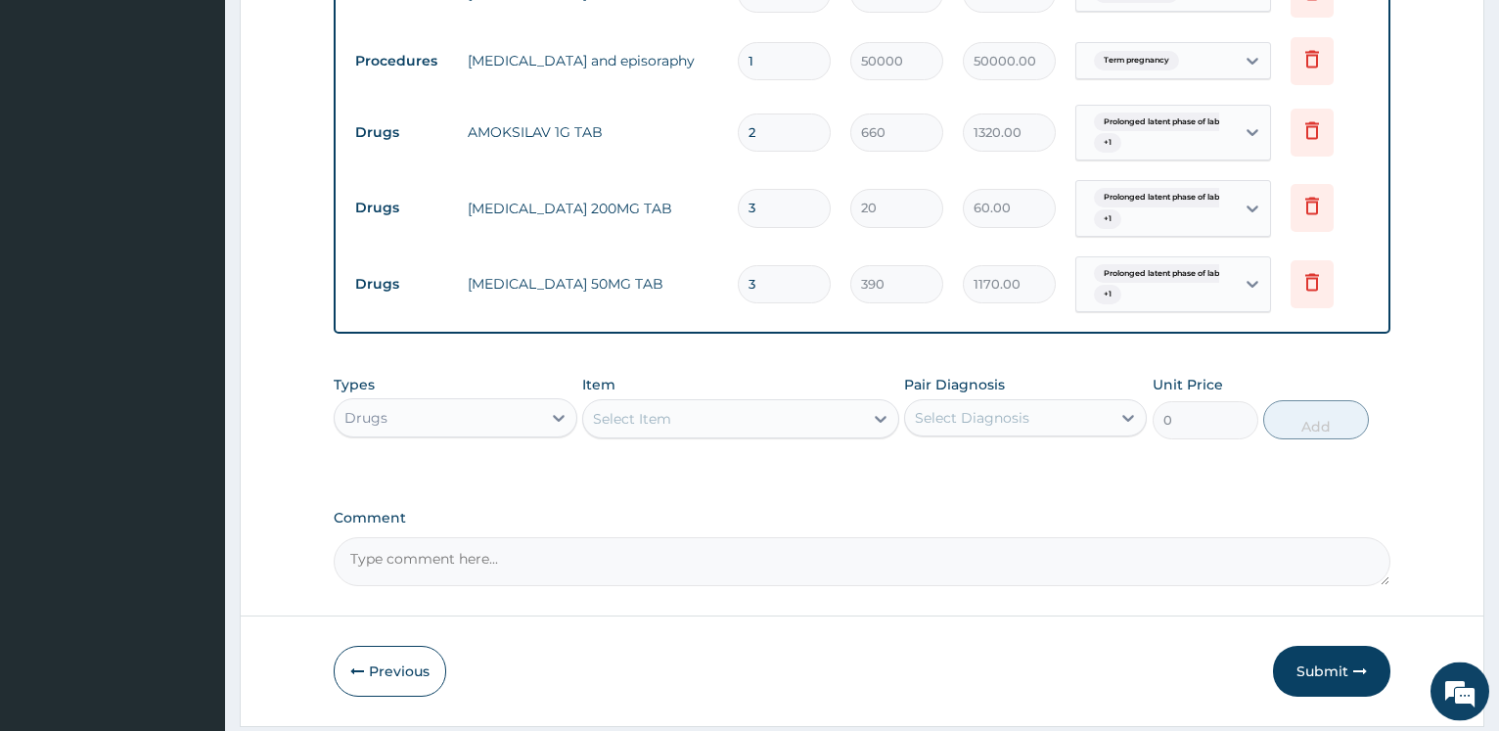
scroll to position [1573, 0]
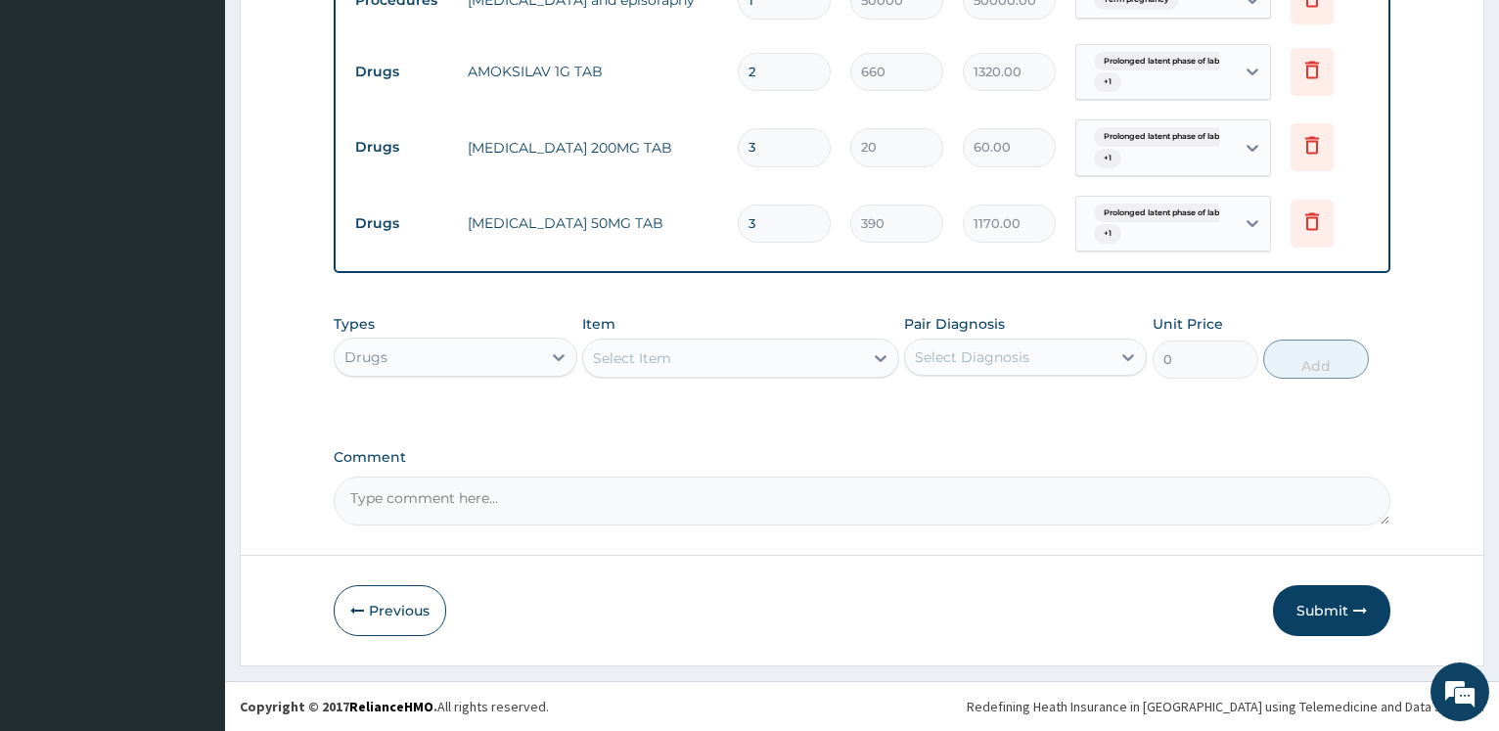
type input "3"
click at [637, 362] on div "Select Item" at bounding box center [632, 358] width 78 height 20
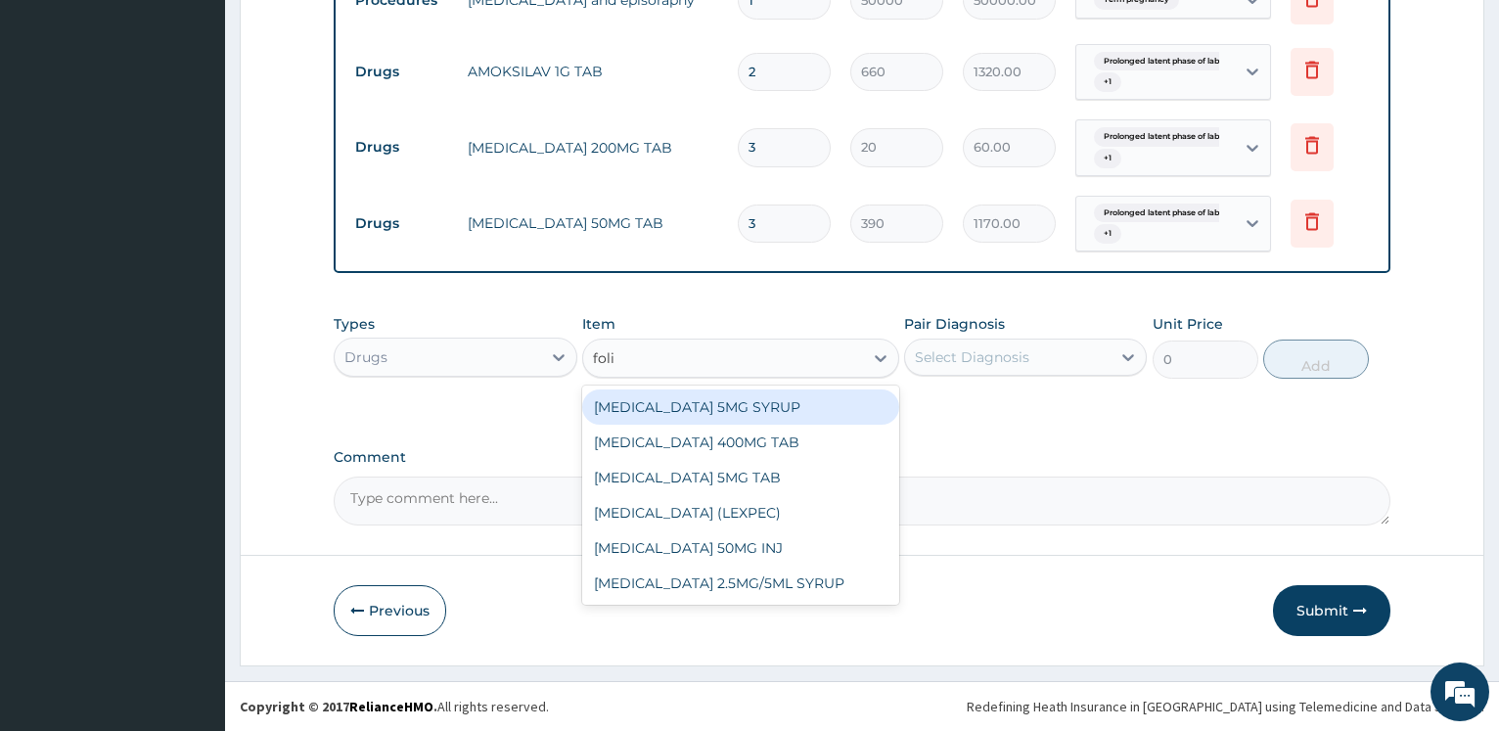
type input "folic"
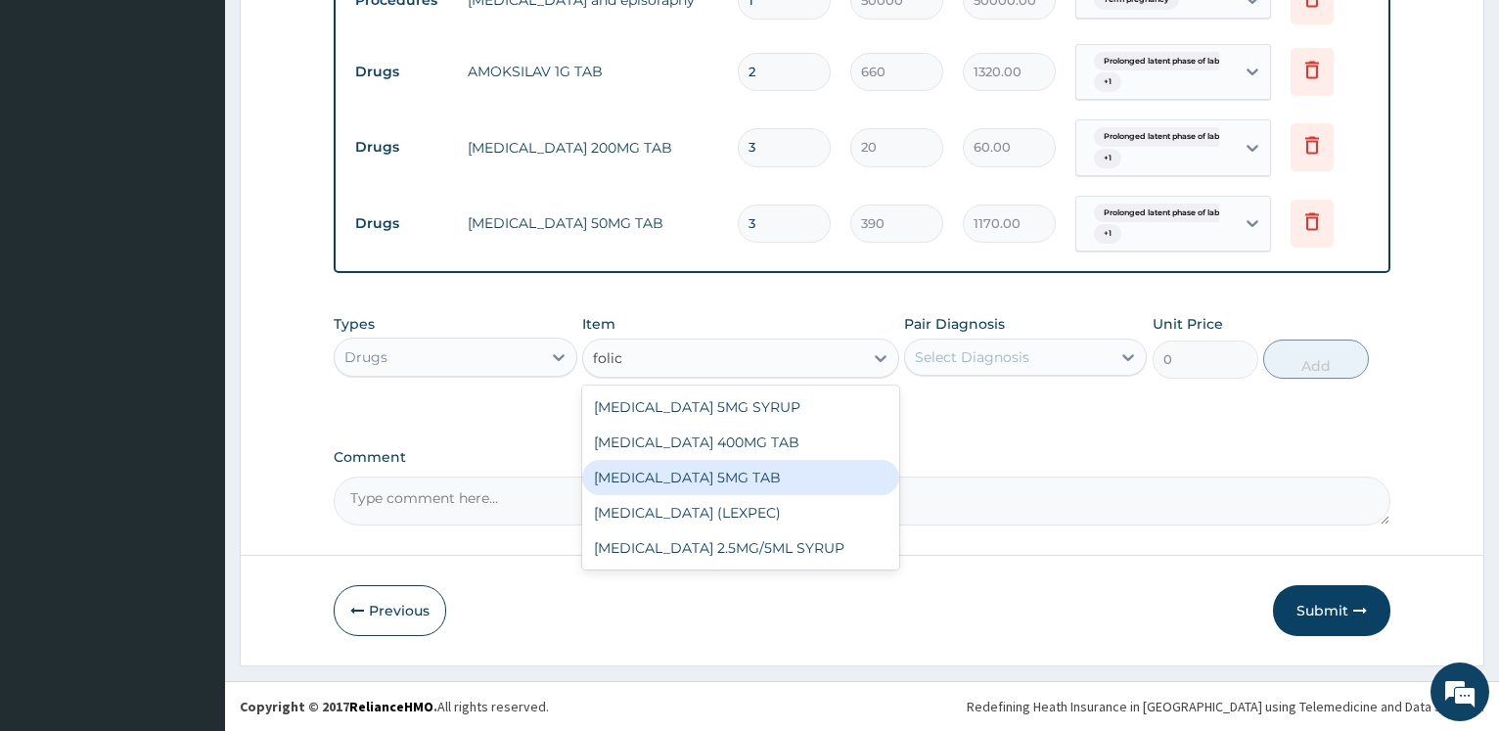
drag, startPoint x: 672, startPoint y: 475, endPoint x: 958, endPoint y: 342, distance: 315.1
click at [673, 476] on div "FOLIC ACID 5MG TAB" at bounding box center [740, 477] width 317 height 35
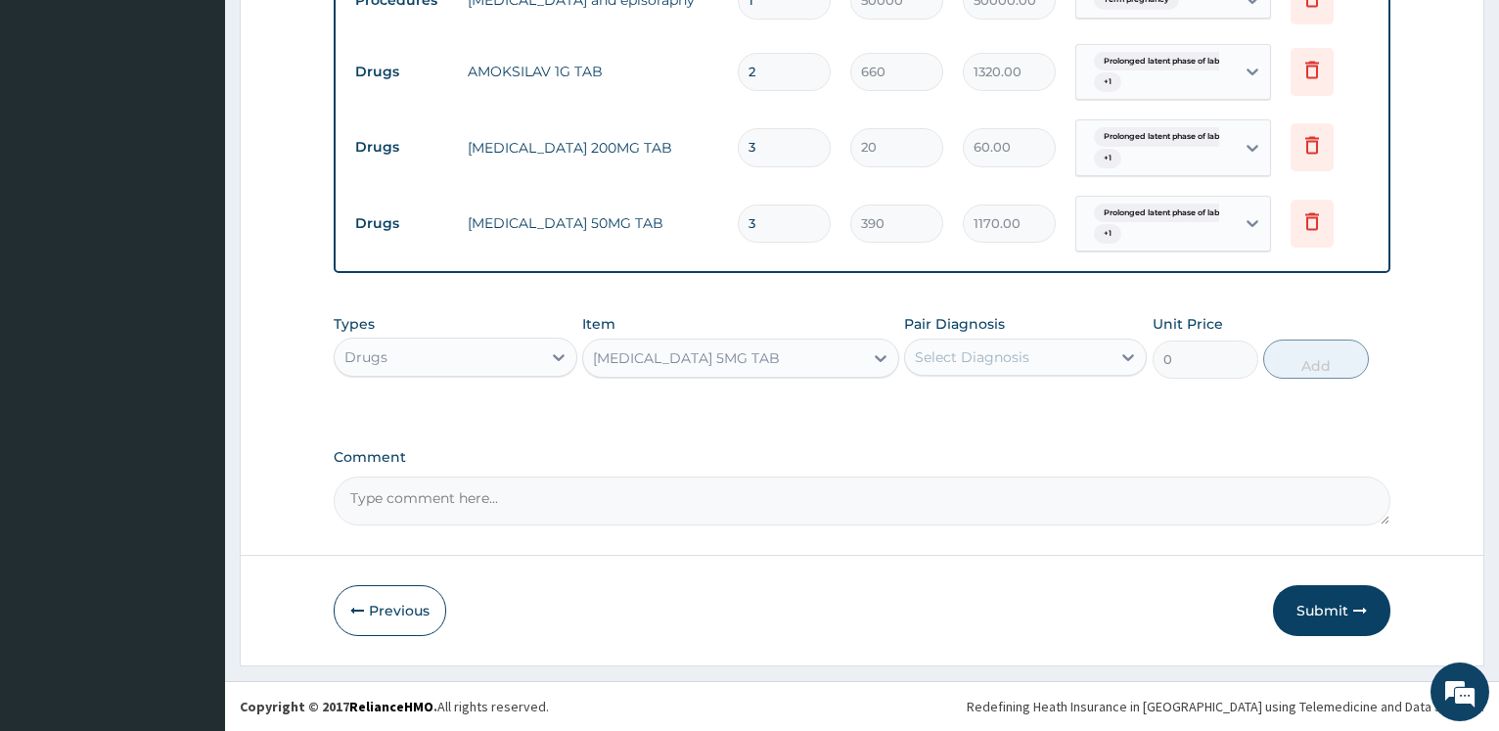
type input "15"
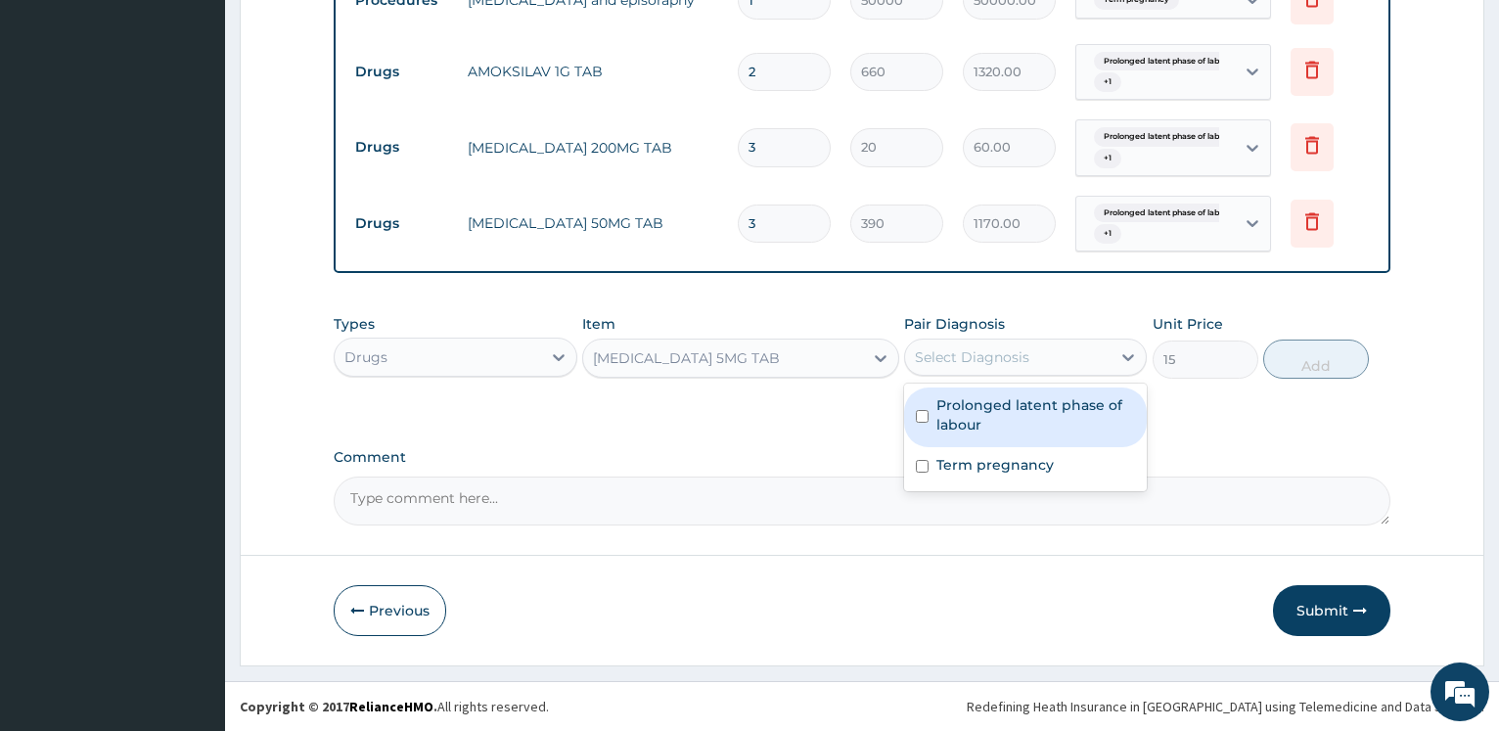
click at [964, 340] on div "Select Diagnosis" at bounding box center [1025, 356] width 243 height 37
click at [957, 406] on label "Prolonged latent phase of labour" at bounding box center [1035, 414] width 199 height 39
checkbox input "true"
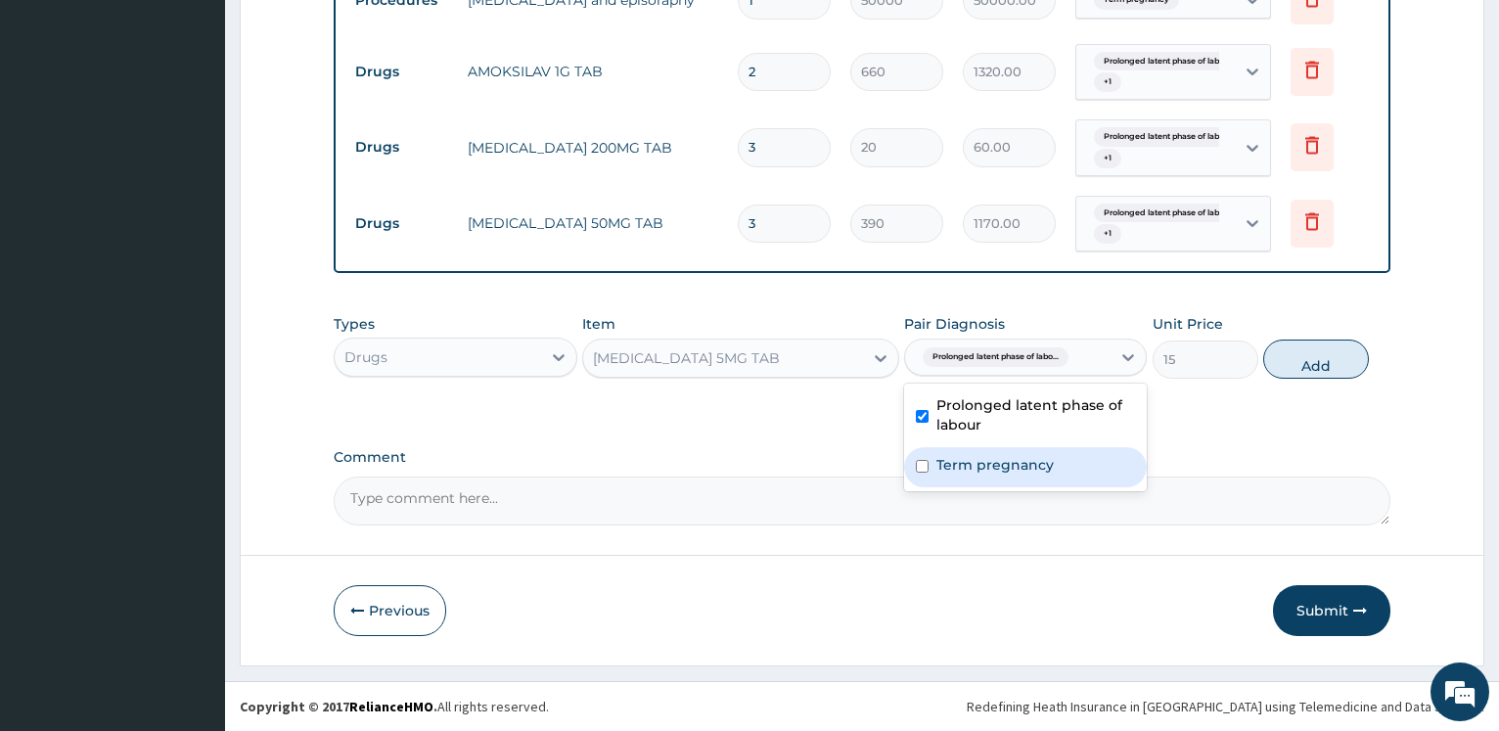
click at [949, 464] on label "Term pregnancy" at bounding box center [994, 465] width 117 height 20
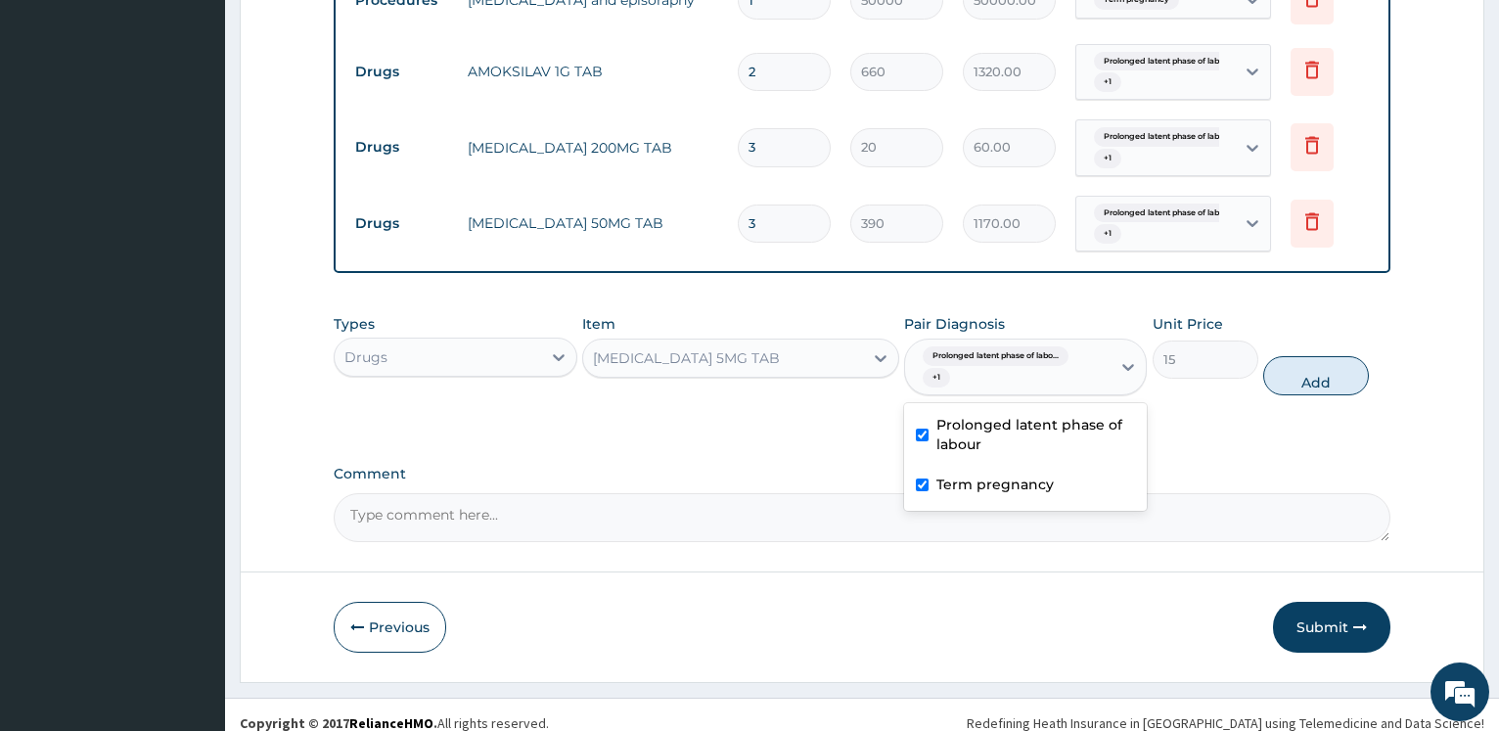
checkbox input "true"
click at [1321, 372] on button "Add" at bounding box center [1316, 375] width 106 height 39
type input "0"
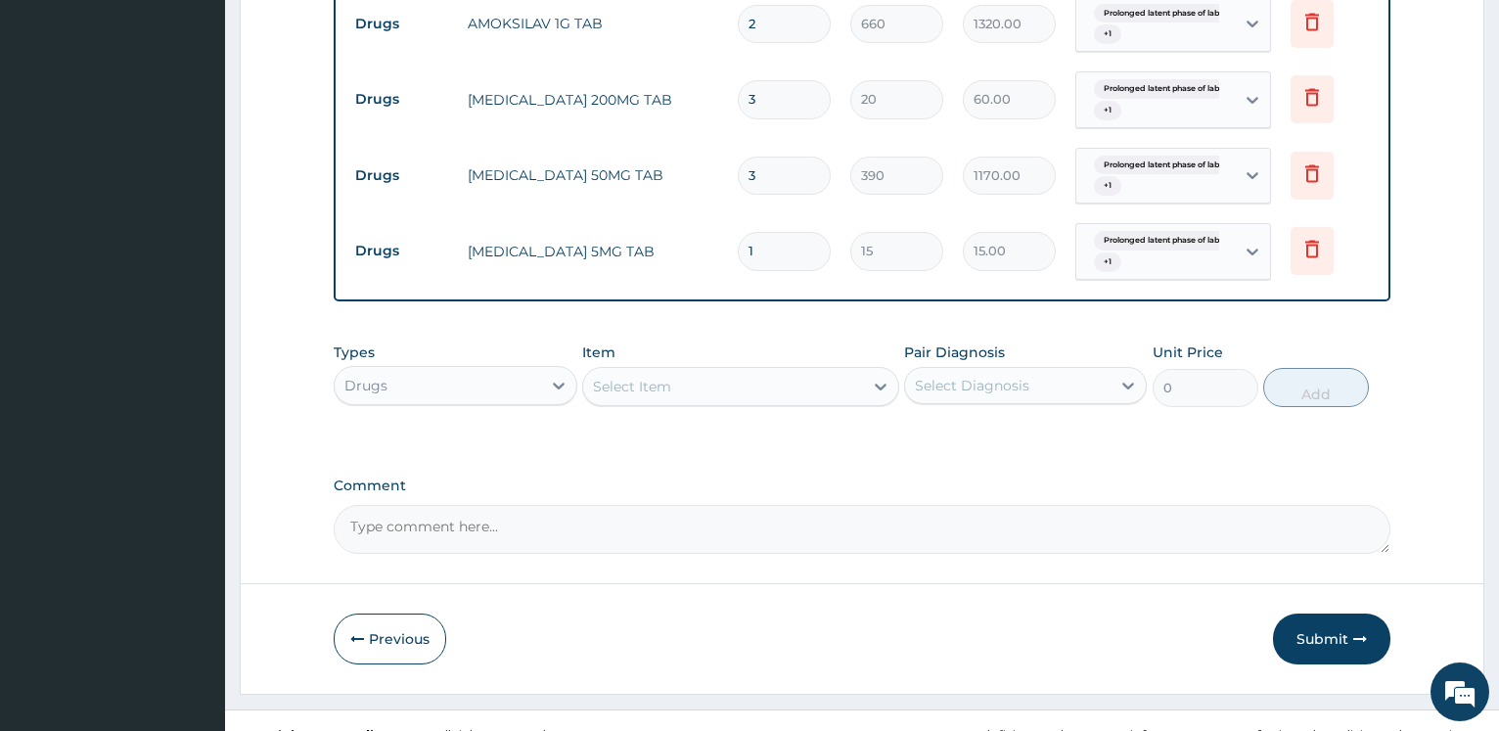
scroll to position [1649, 0]
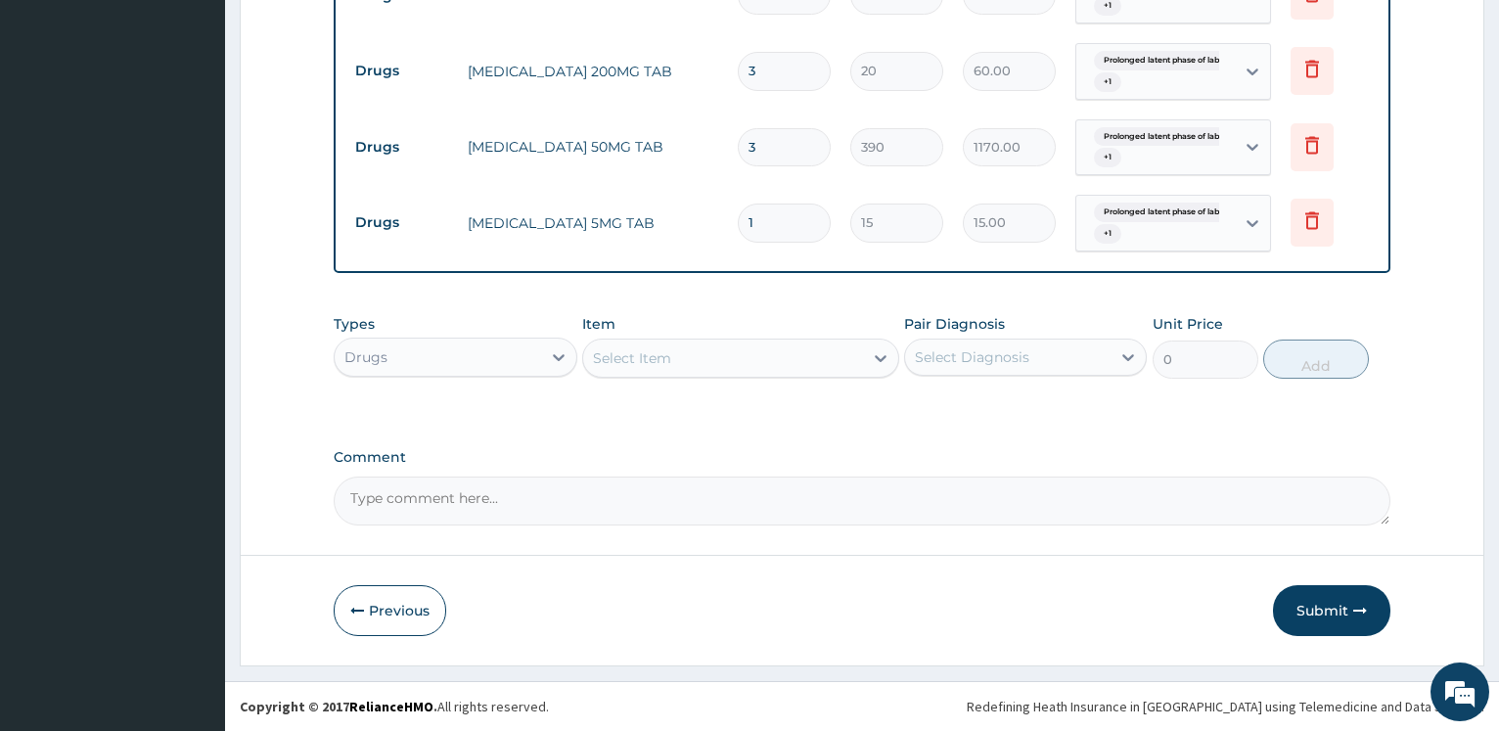
click at [625, 363] on div "Select Item" at bounding box center [632, 358] width 78 height 20
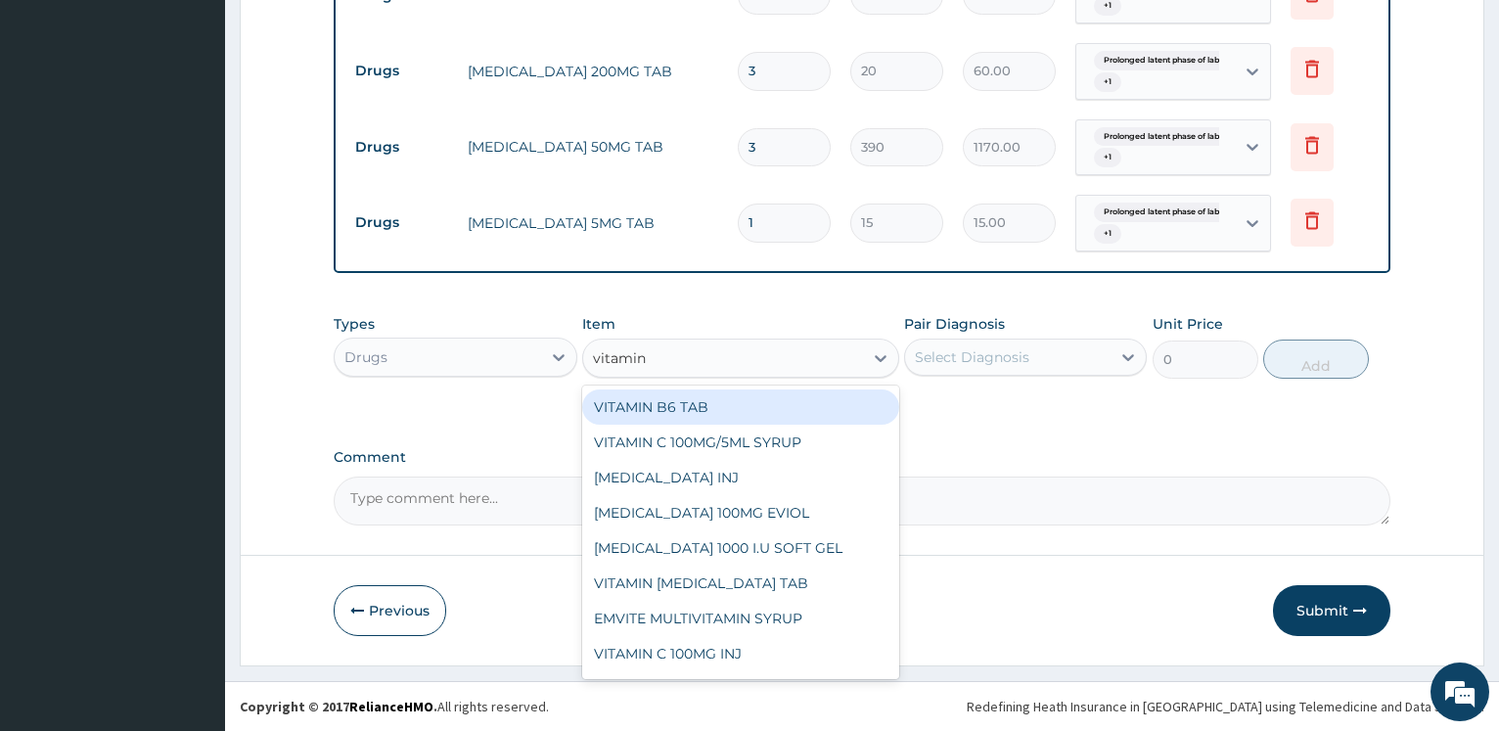
type input "vitamin c"
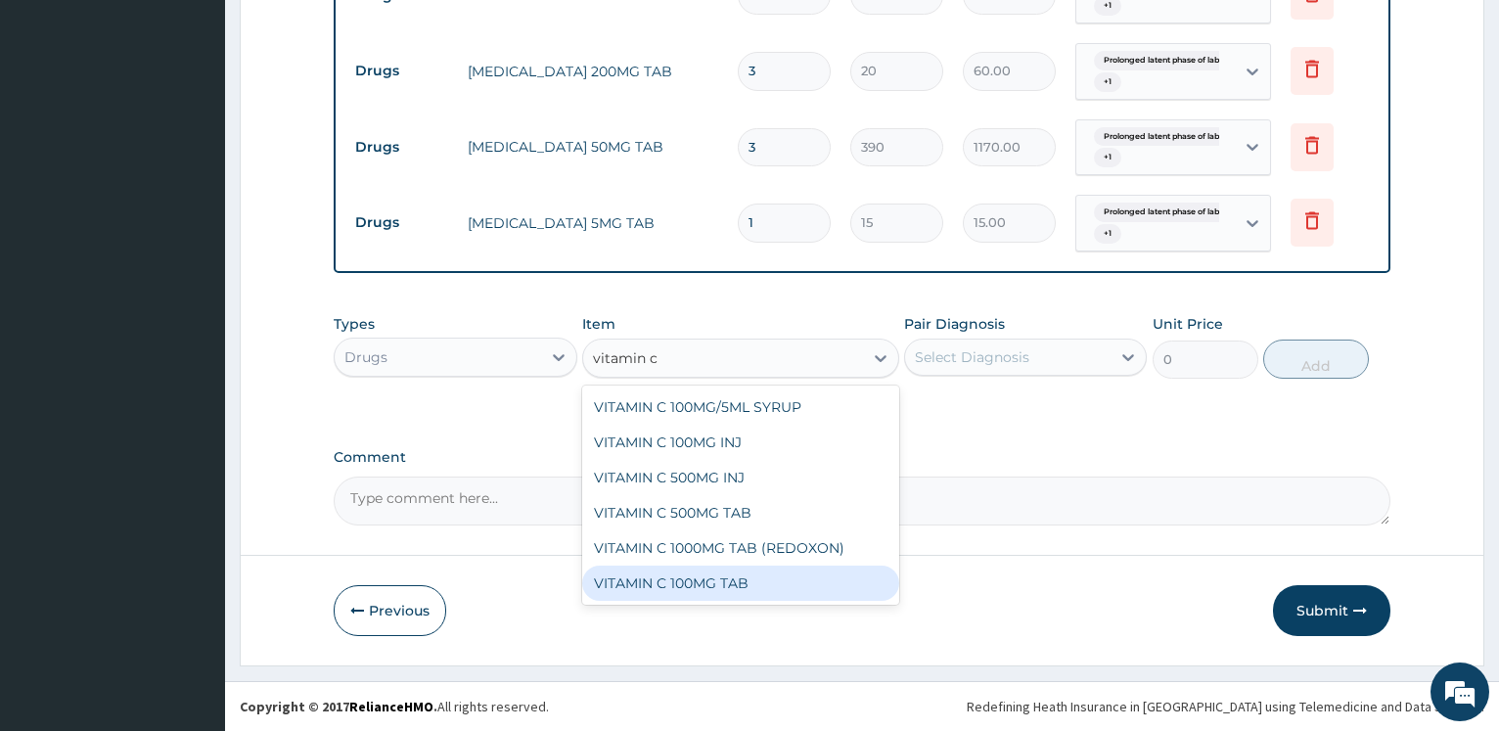
click at [724, 579] on div "VITAMIN C 100MG TAB" at bounding box center [740, 582] width 317 height 35
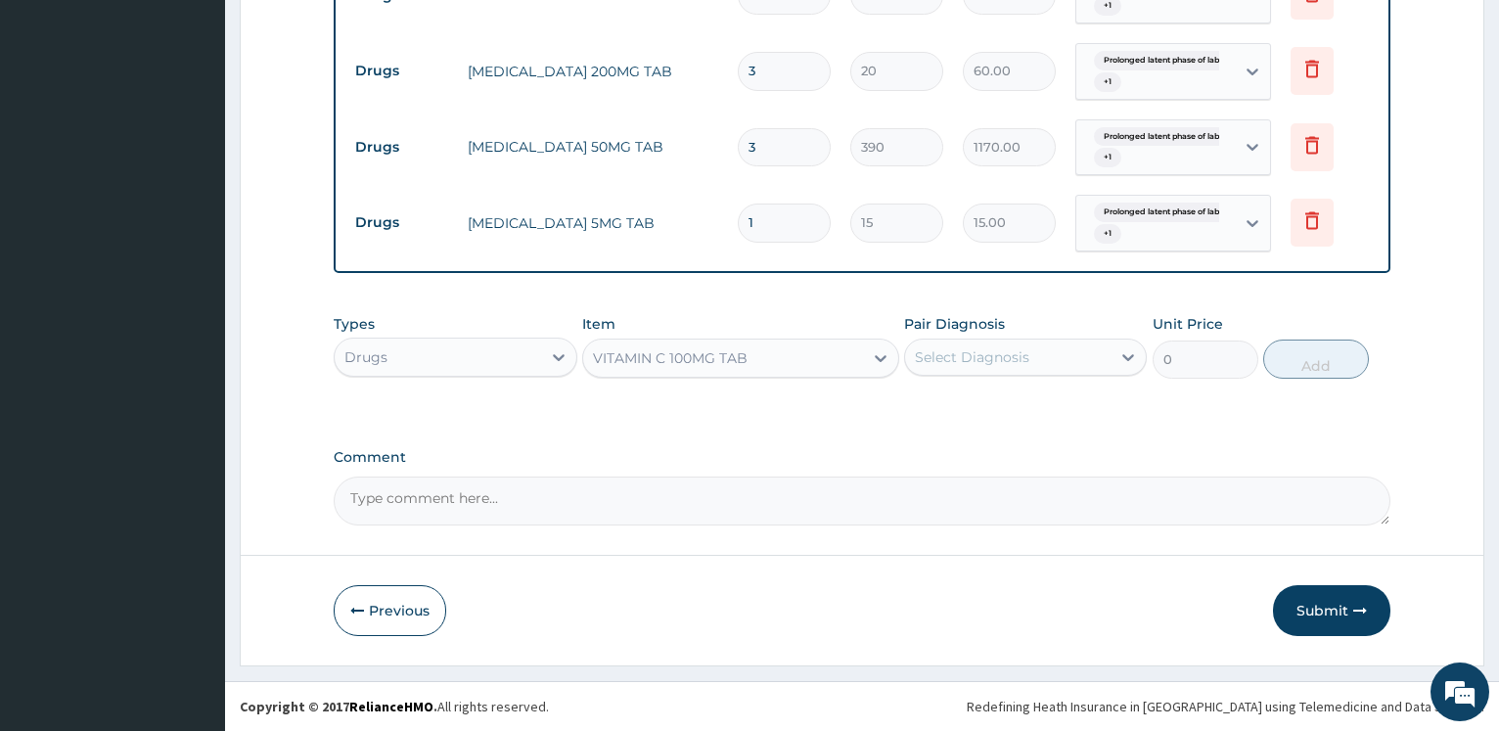
type input "15"
click at [943, 355] on div "Select Diagnosis" at bounding box center [972, 357] width 114 height 20
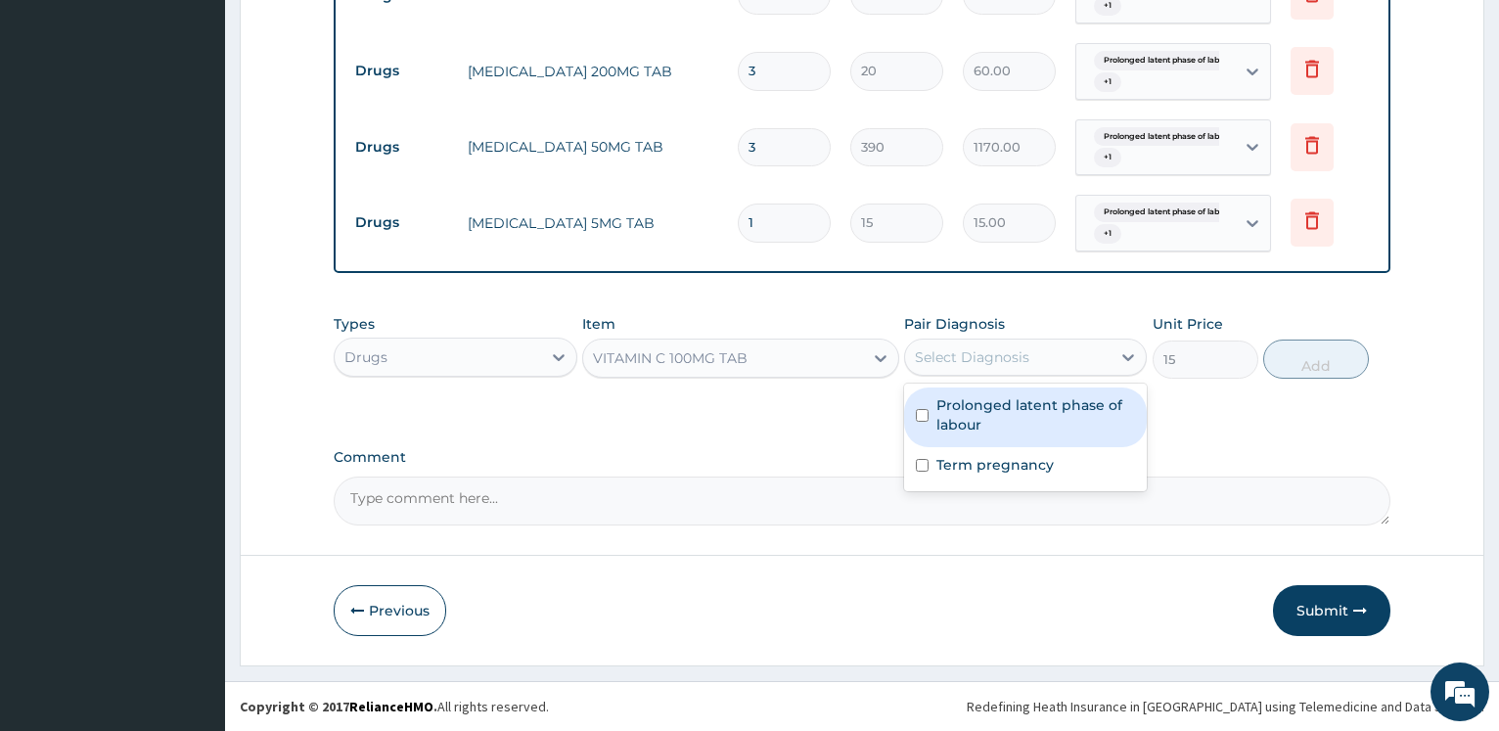
click at [930, 399] on div "Prolonged latent phase of labour" at bounding box center [1025, 417] width 243 height 60
checkbox input "true"
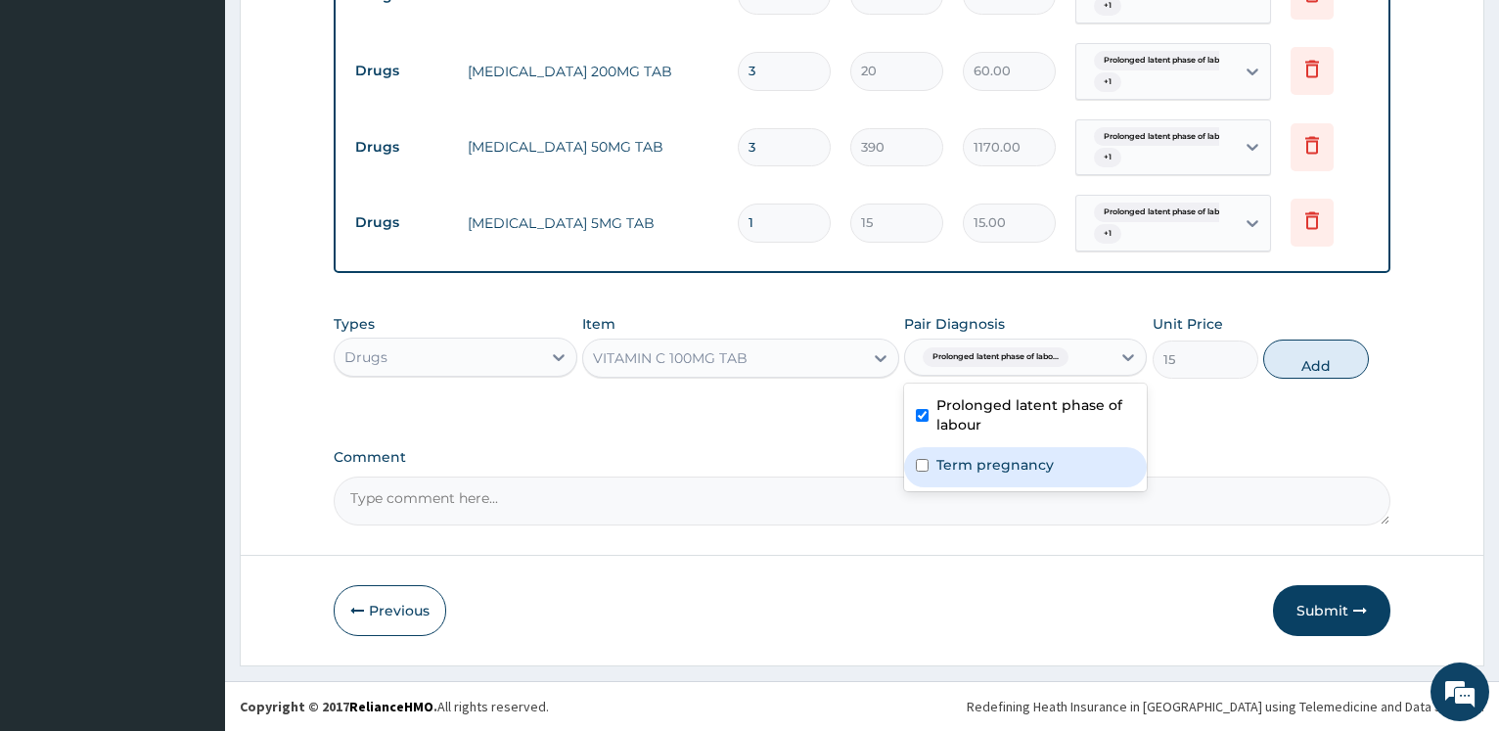
click at [942, 450] on div "Term pregnancy" at bounding box center [1025, 467] width 243 height 40
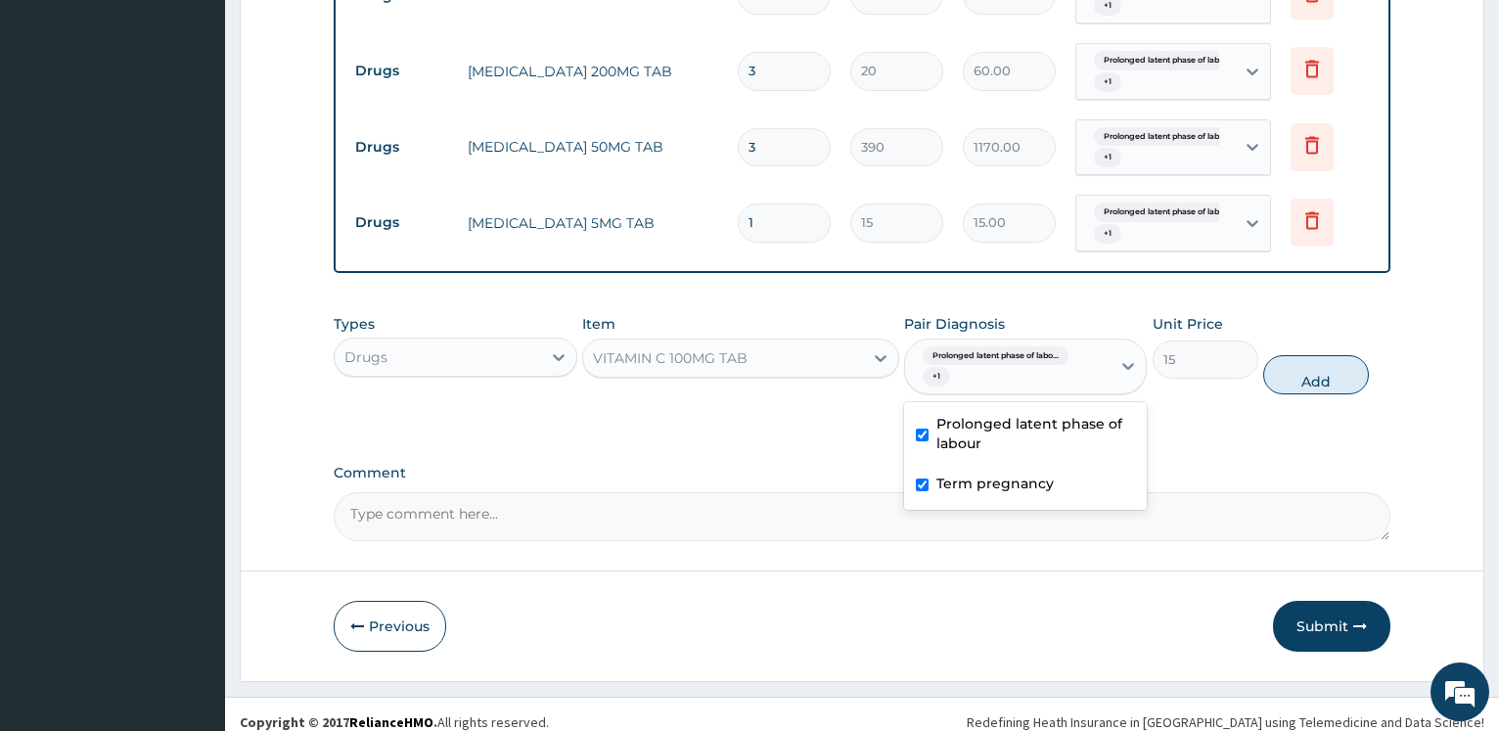
checkbox input "true"
click at [1320, 373] on button "Add" at bounding box center [1316, 374] width 106 height 39
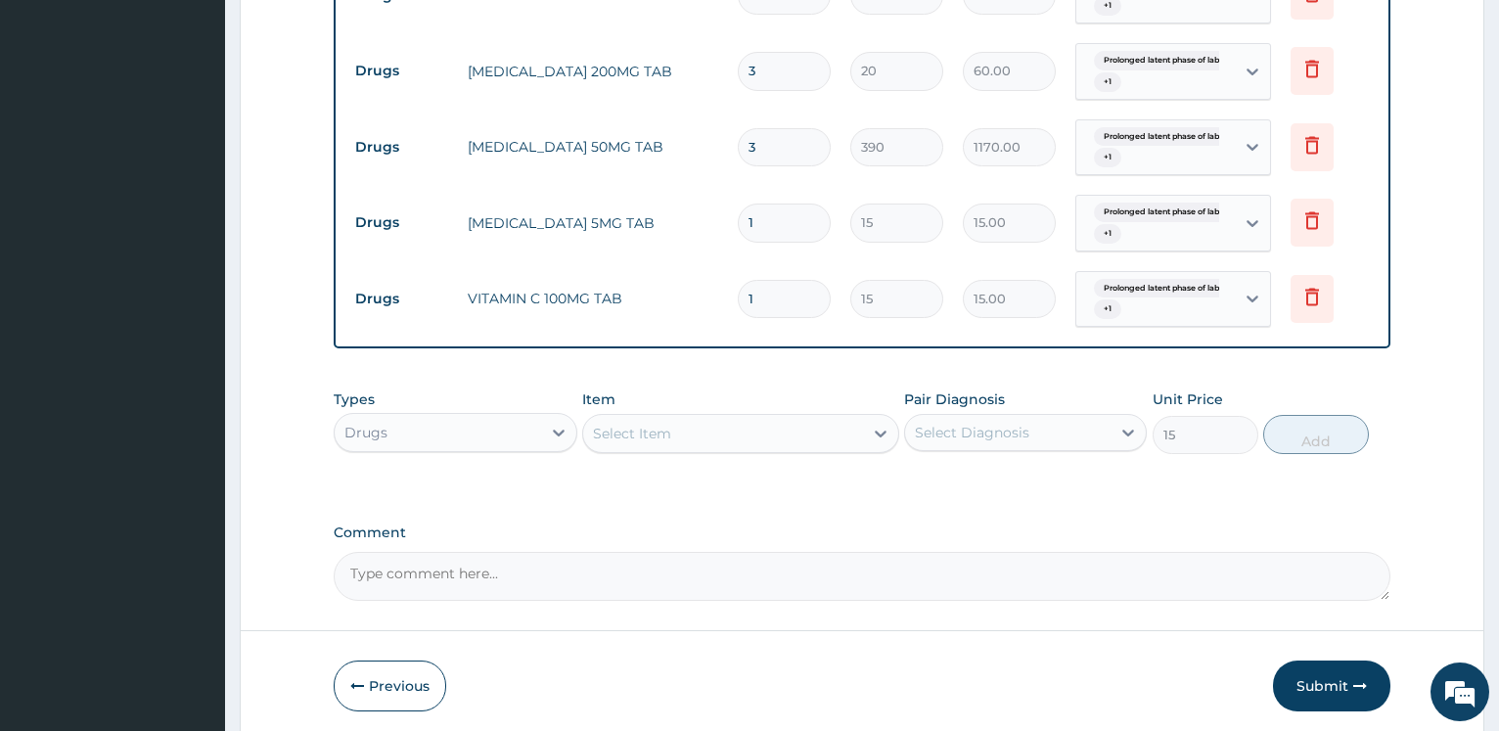
type input "0"
click at [655, 440] on div "Select Item" at bounding box center [632, 434] width 78 height 20
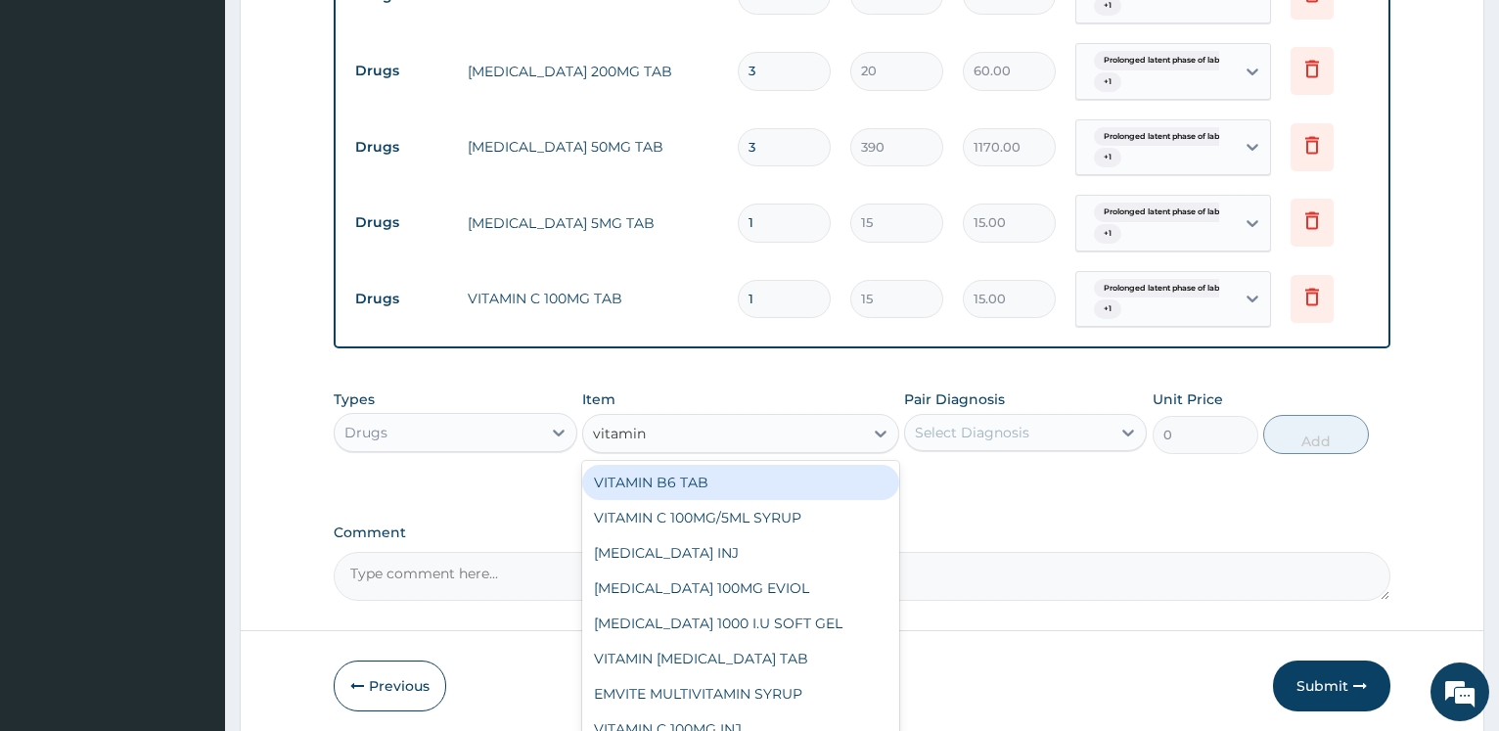
type input "vitamin k"
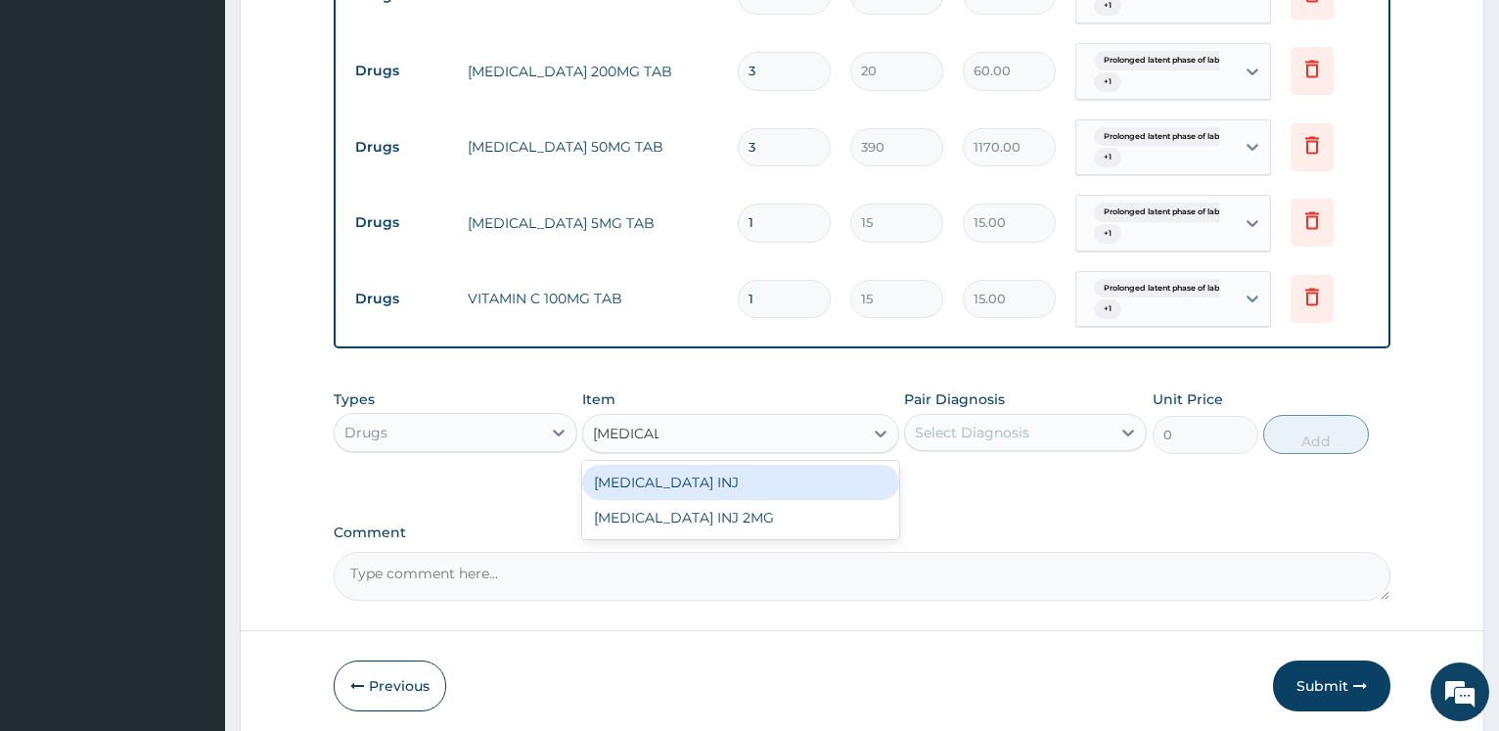
click at [642, 491] on div "VITAMIN K1 INJ" at bounding box center [740, 482] width 317 height 35
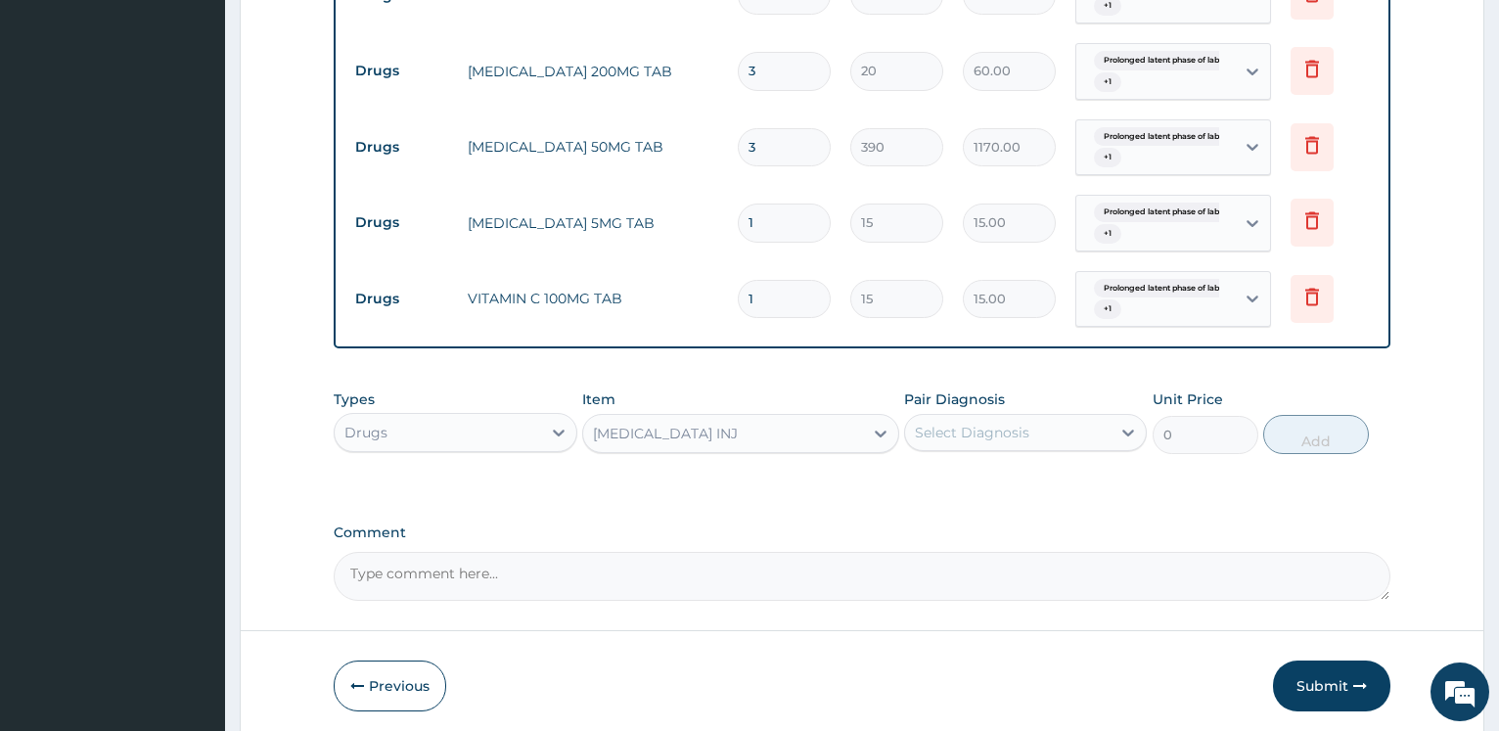
type input "9000"
click at [918, 439] on div "Select Diagnosis" at bounding box center [972, 433] width 114 height 20
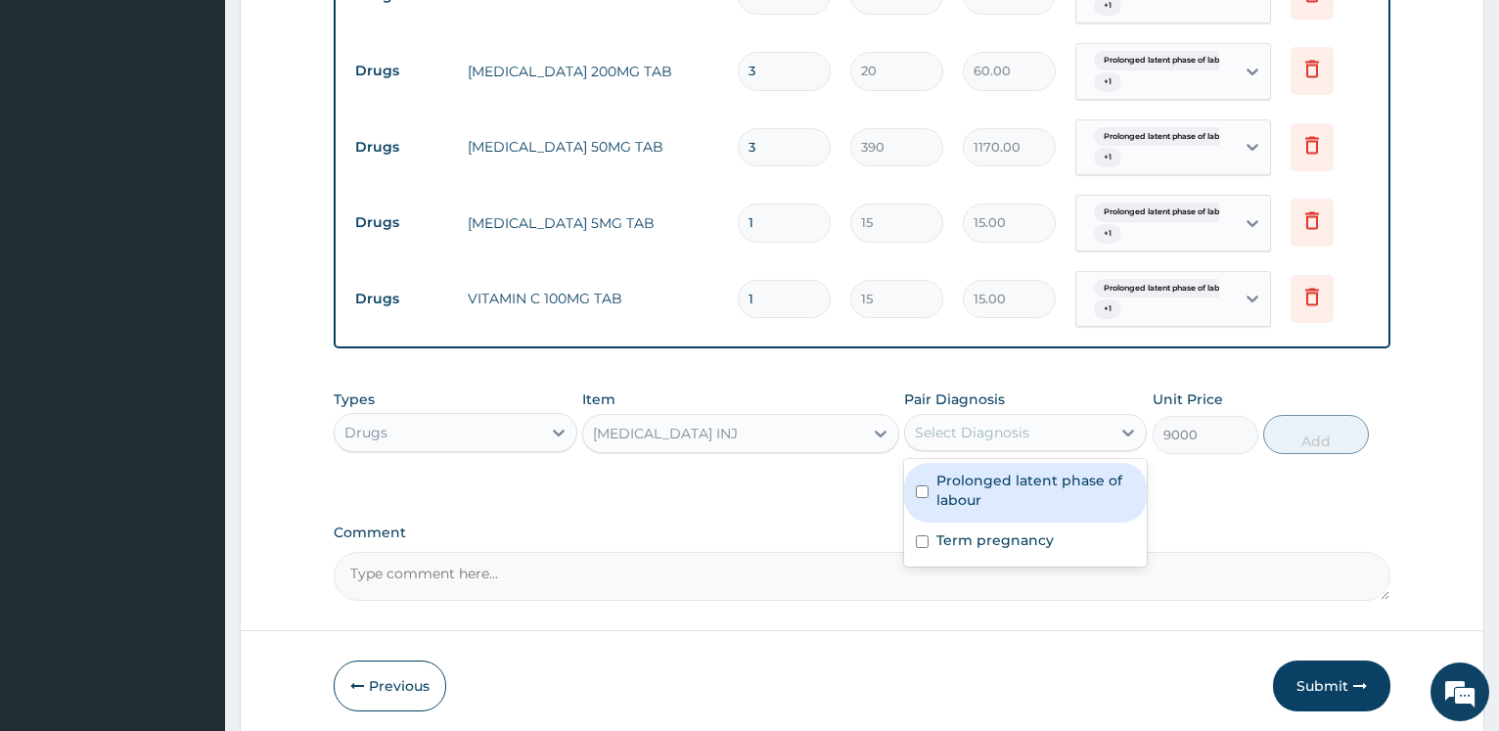
click at [944, 492] on label "Prolonged latent phase of labour" at bounding box center [1035, 490] width 199 height 39
checkbox input "true"
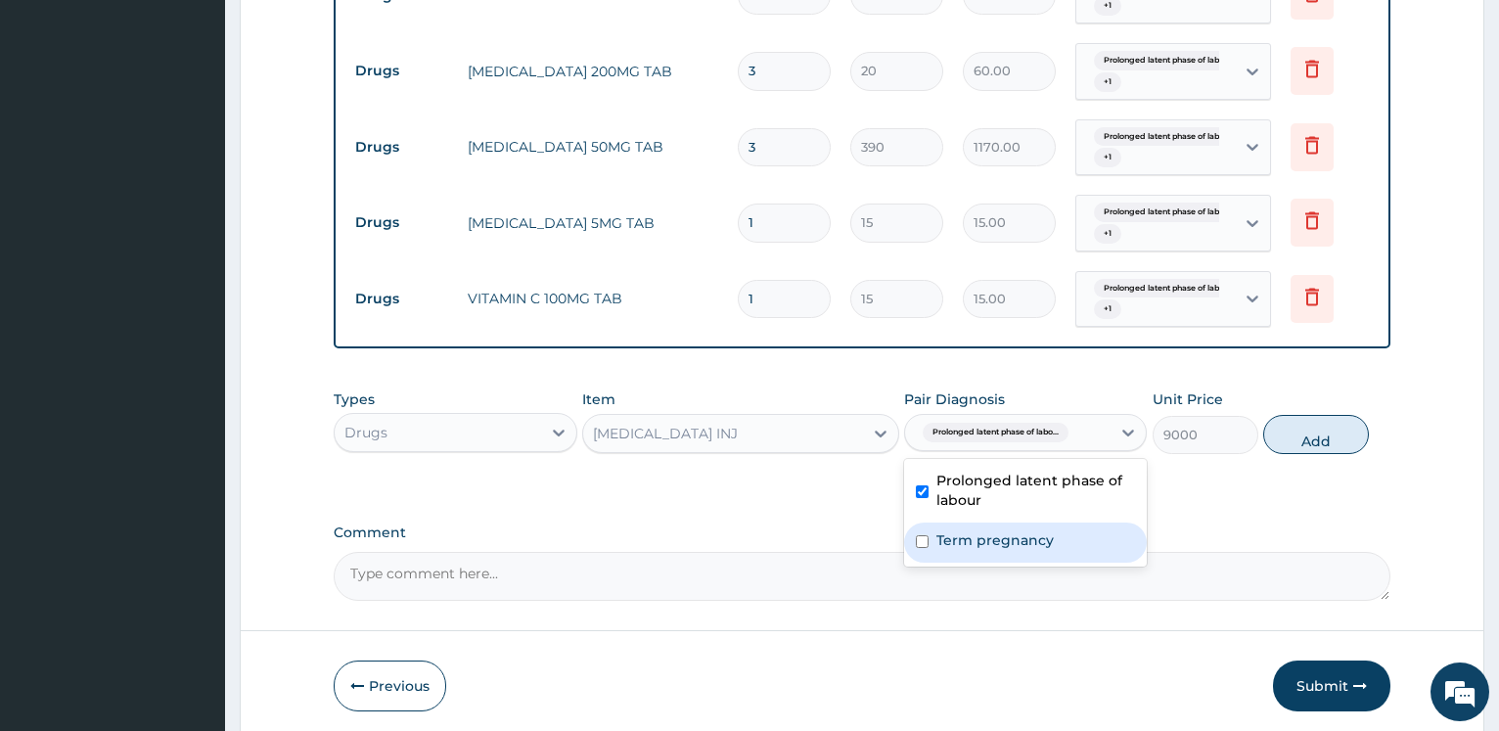
click at [1018, 545] on label "Term pregnancy" at bounding box center [994, 540] width 117 height 20
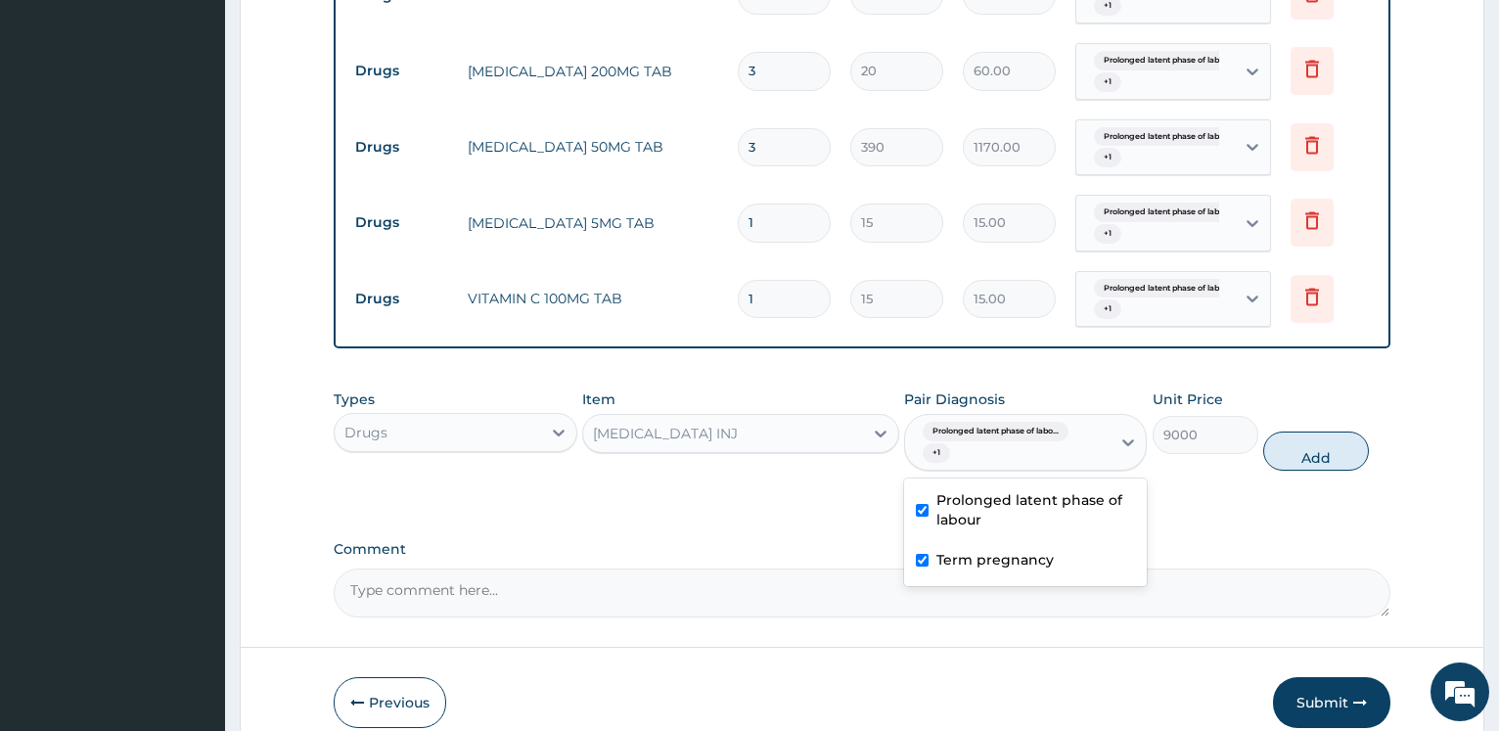
checkbox input "true"
click at [1325, 454] on button "Add" at bounding box center [1316, 450] width 106 height 39
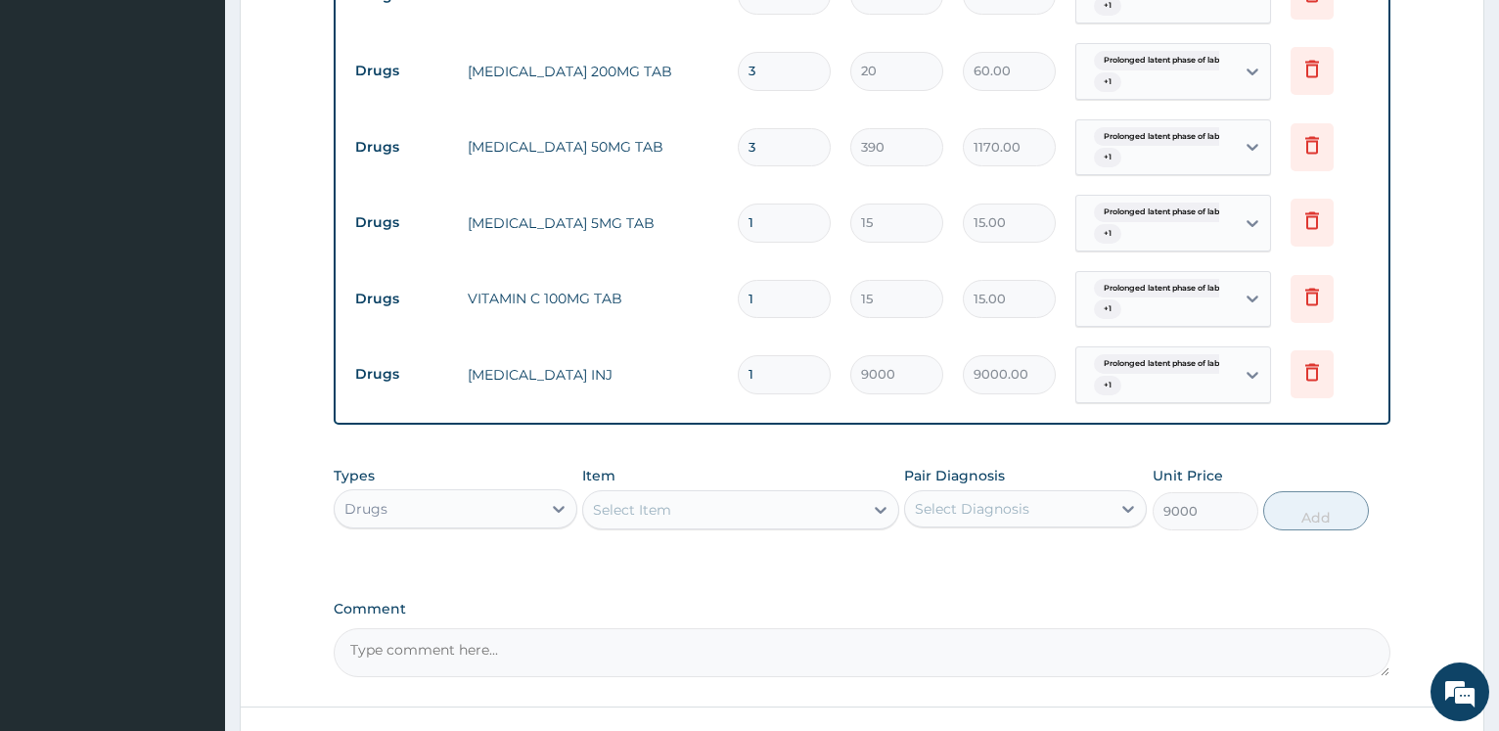
type input "0"
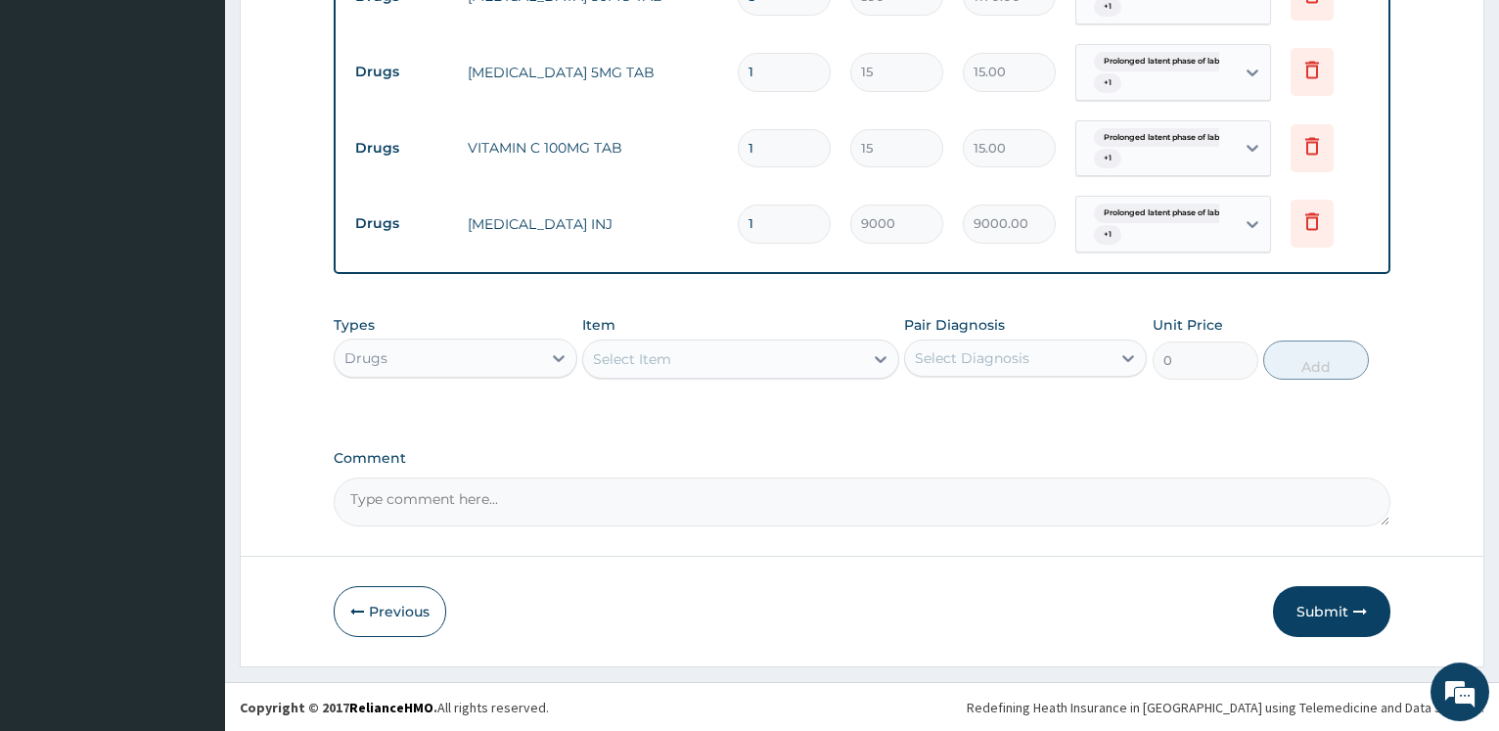
scroll to position [1801, 0]
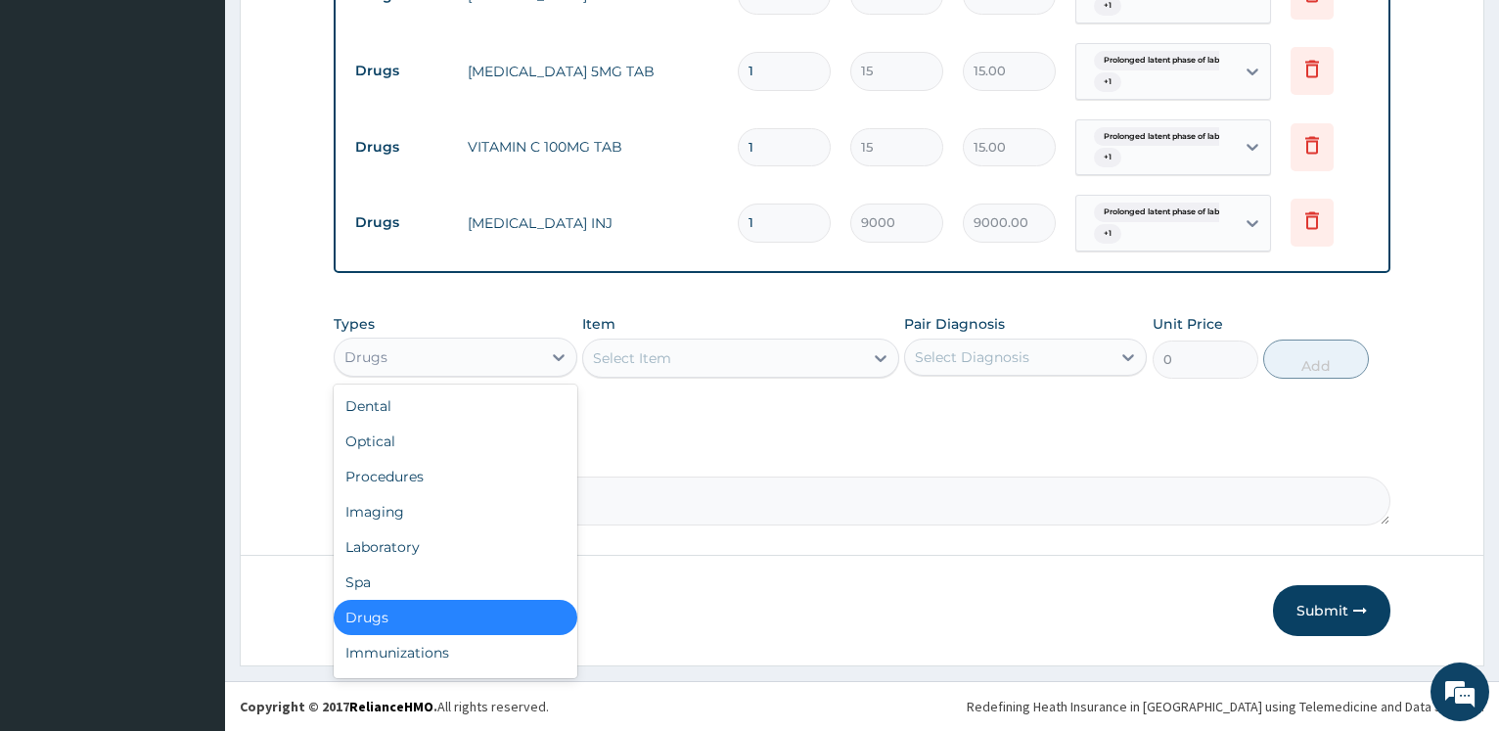
click at [466, 339] on div "Drugs" at bounding box center [455, 356] width 243 height 39
click at [447, 543] on div "Laboratory" at bounding box center [455, 546] width 243 height 35
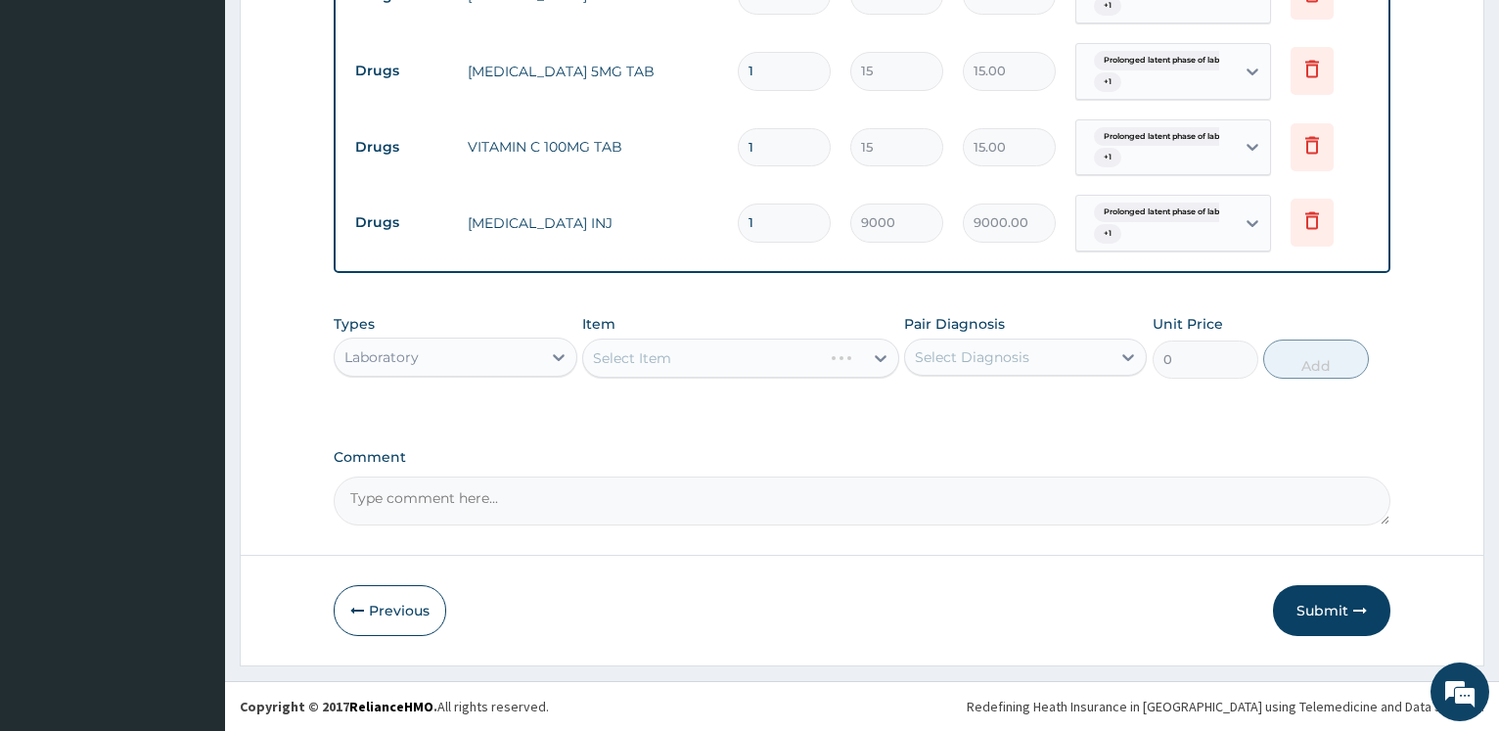
click at [703, 356] on div "Select Item" at bounding box center [740, 357] width 317 height 39
click at [709, 357] on div "Select Item" at bounding box center [723, 357] width 280 height 31
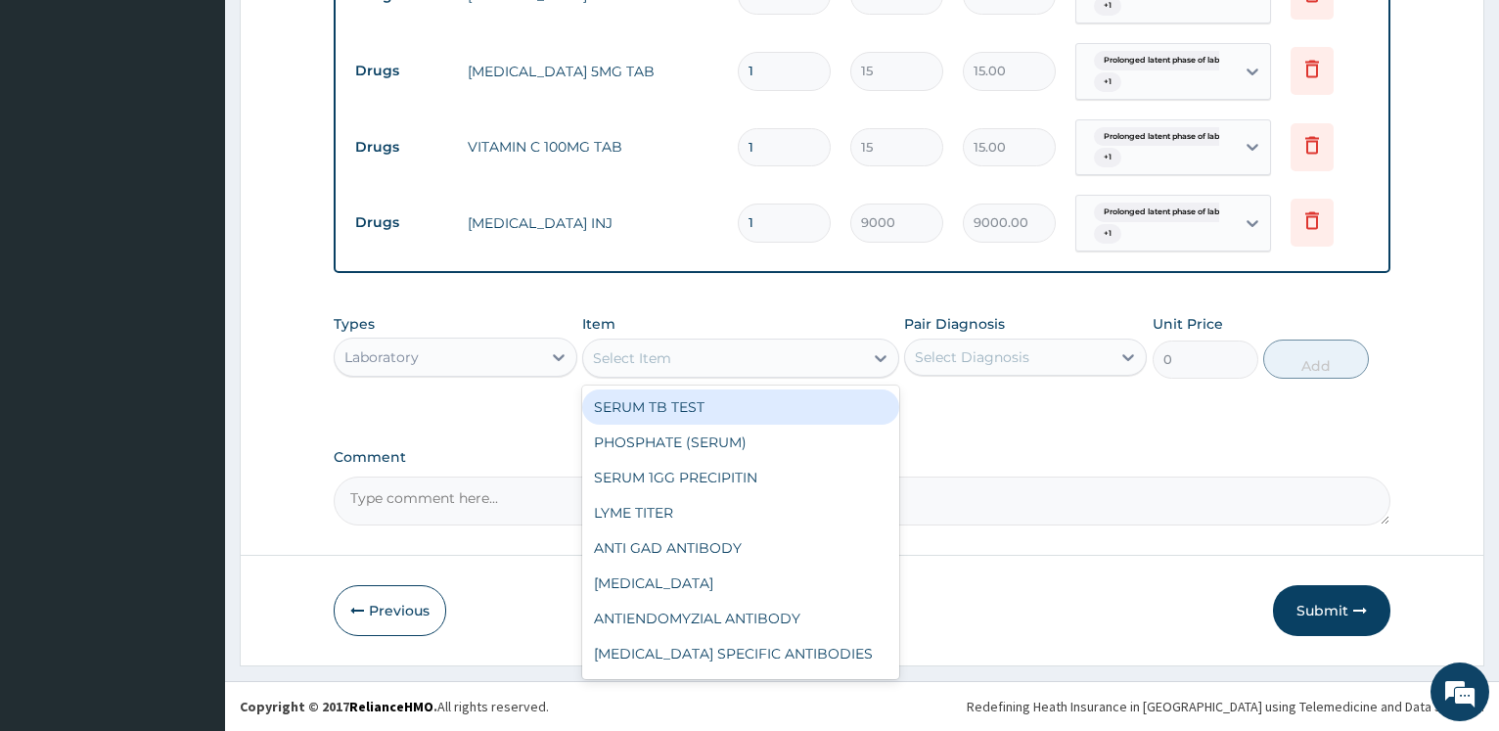
click at [696, 364] on div "Select Item" at bounding box center [723, 357] width 280 height 31
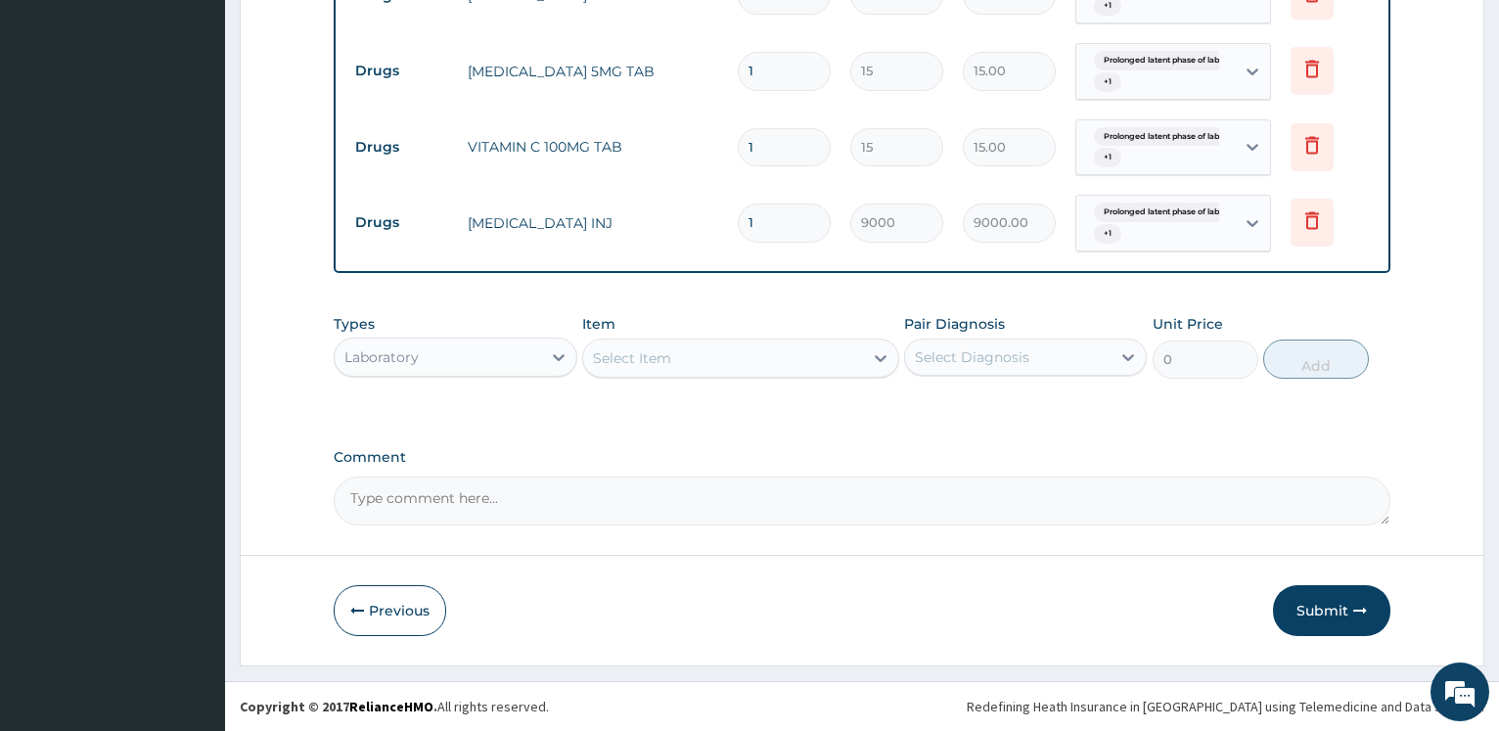
click at [696, 364] on div "Select Item" at bounding box center [723, 357] width 280 height 31
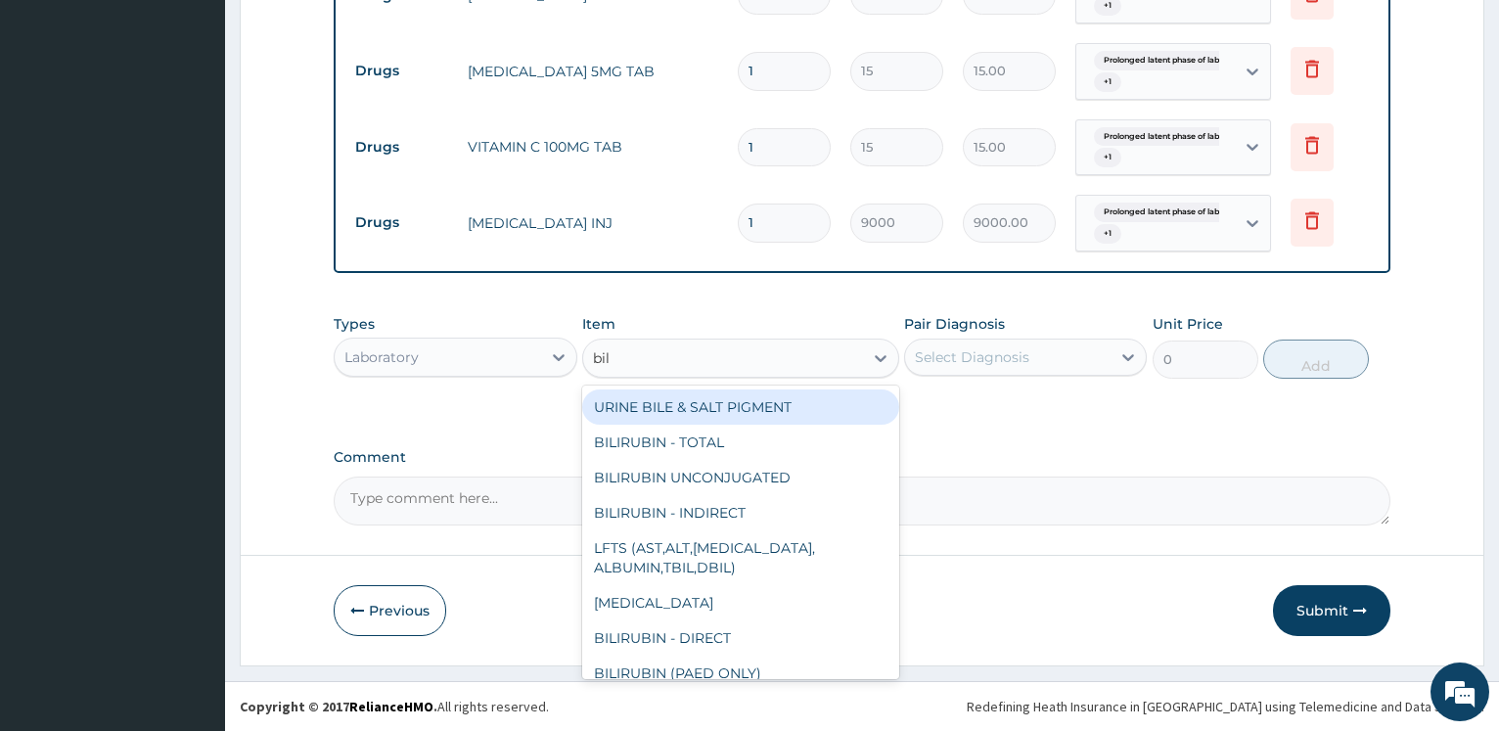
type input "bili"
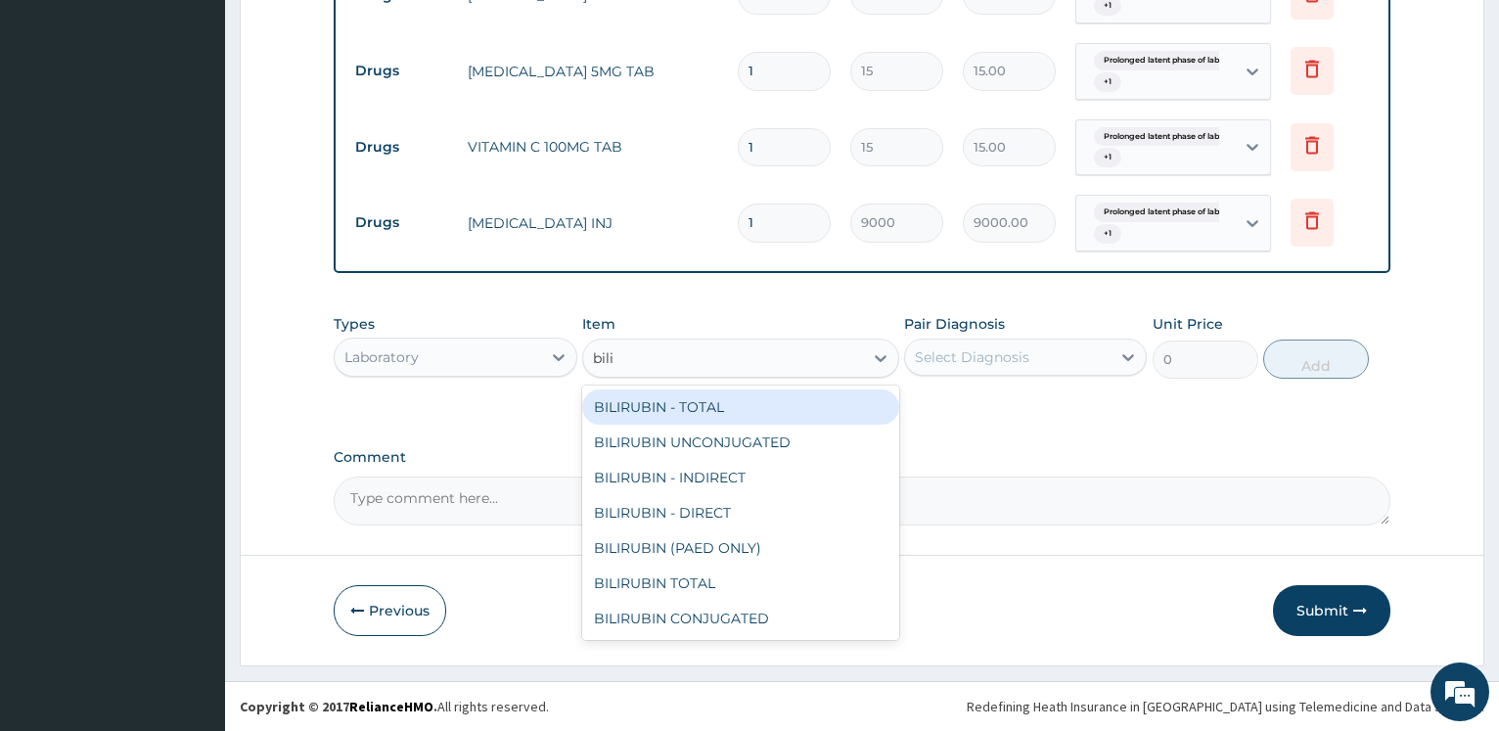
click at [697, 411] on div "BILIRUBIN - TOTAL" at bounding box center [740, 406] width 317 height 35
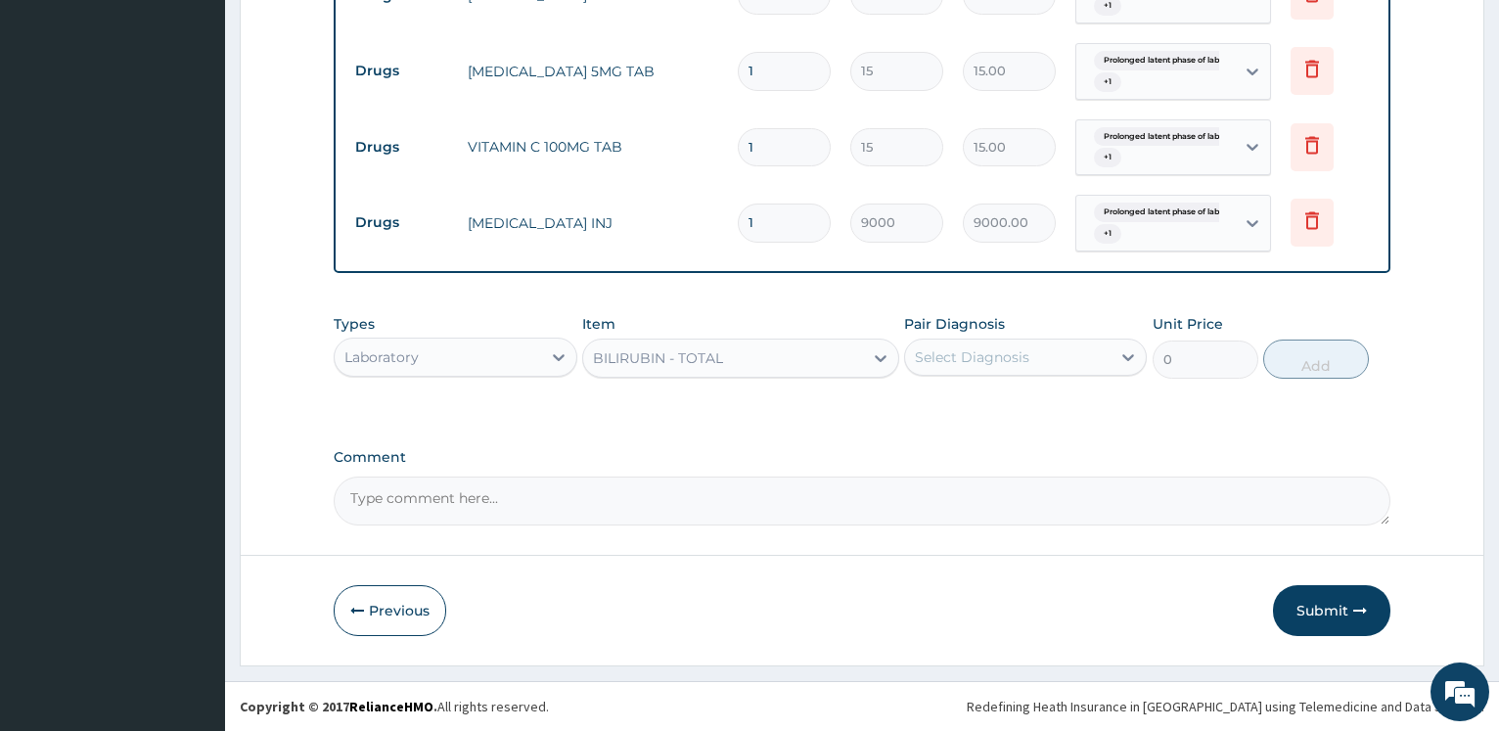
type input "6250"
click at [1005, 361] on div "Select Diagnosis" at bounding box center [972, 357] width 114 height 20
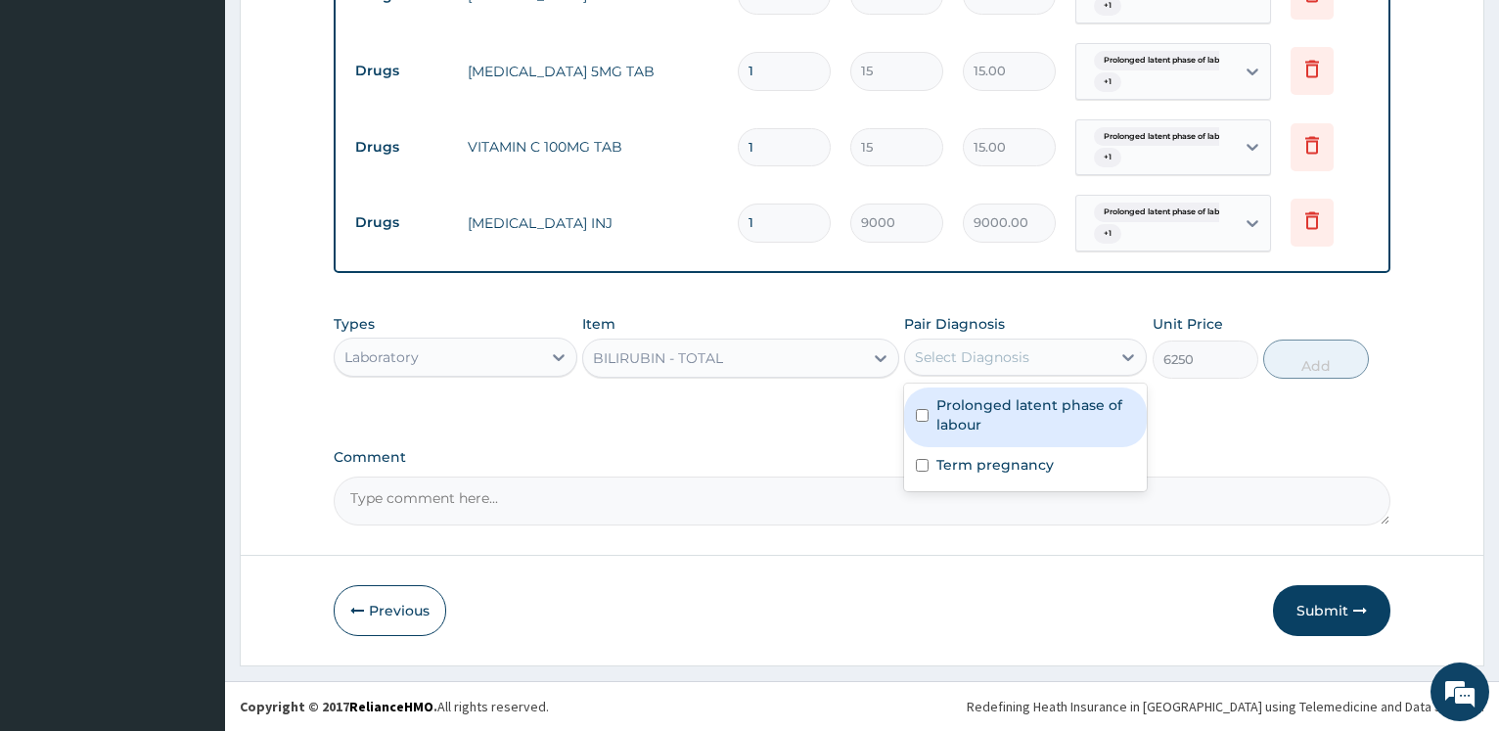
click at [986, 408] on label "Prolonged latent phase of labour" at bounding box center [1035, 414] width 199 height 39
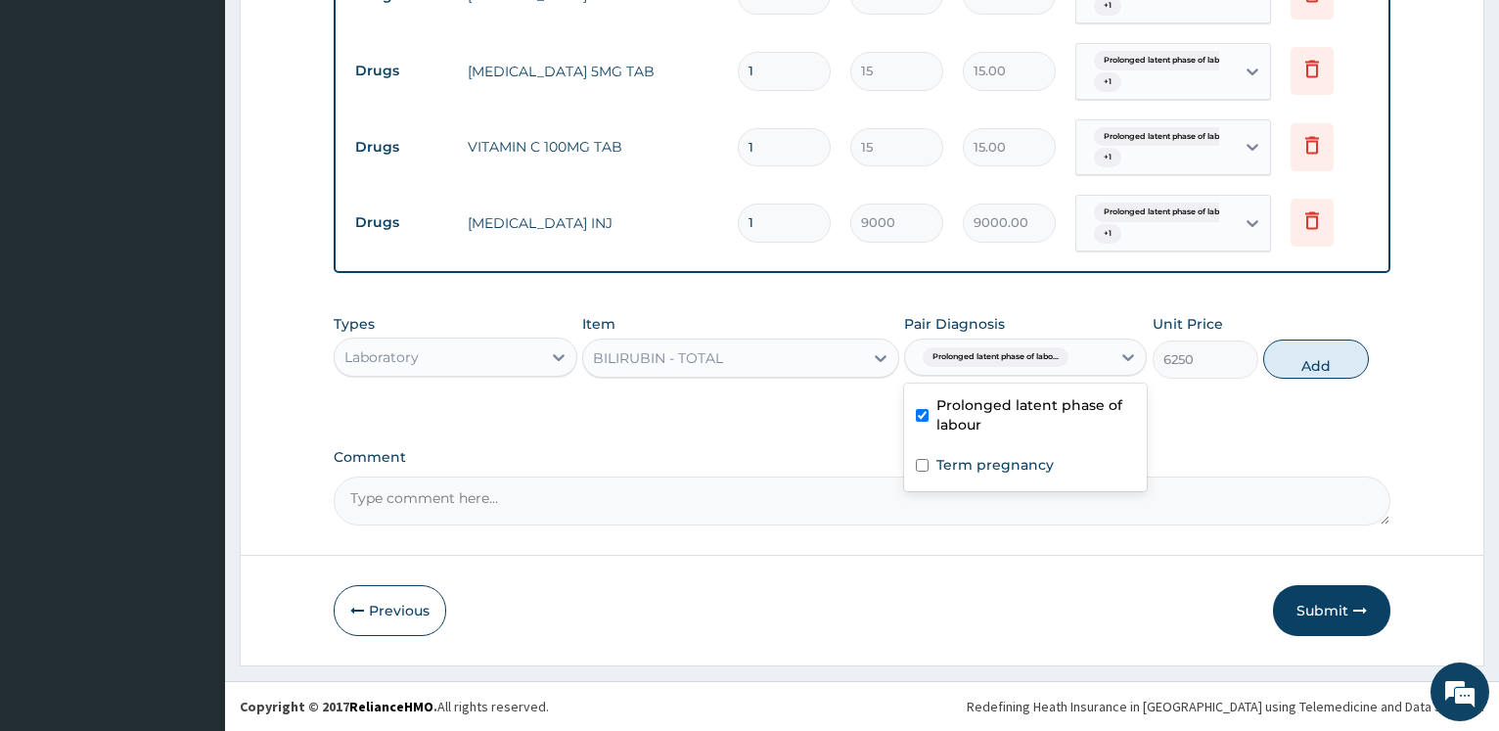
click at [978, 443] on div "Prolonged latent phase of labour" at bounding box center [1025, 417] width 243 height 60
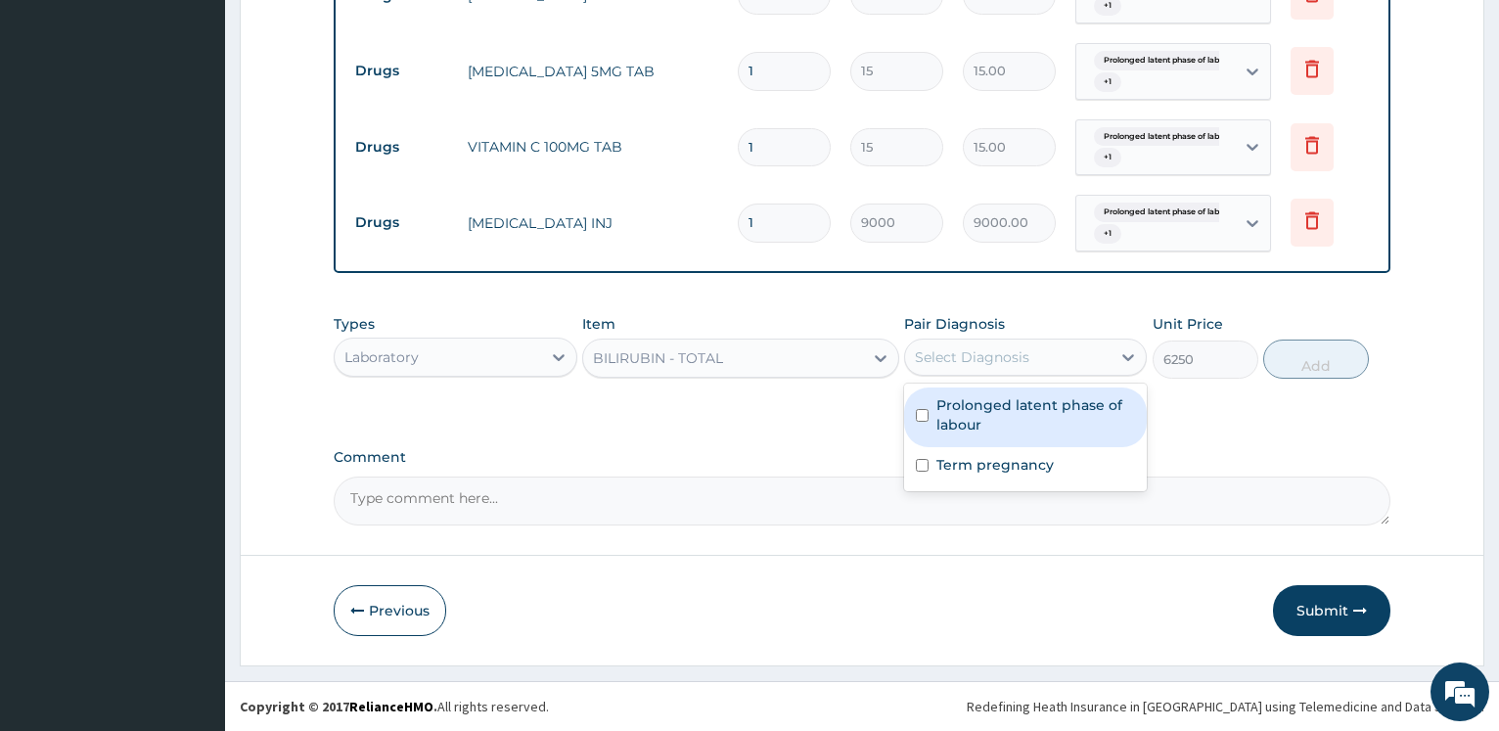
click at [1018, 437] on div "Prolonged latent phase of labour" at bounding box center [1025, 417] width 243 height 60
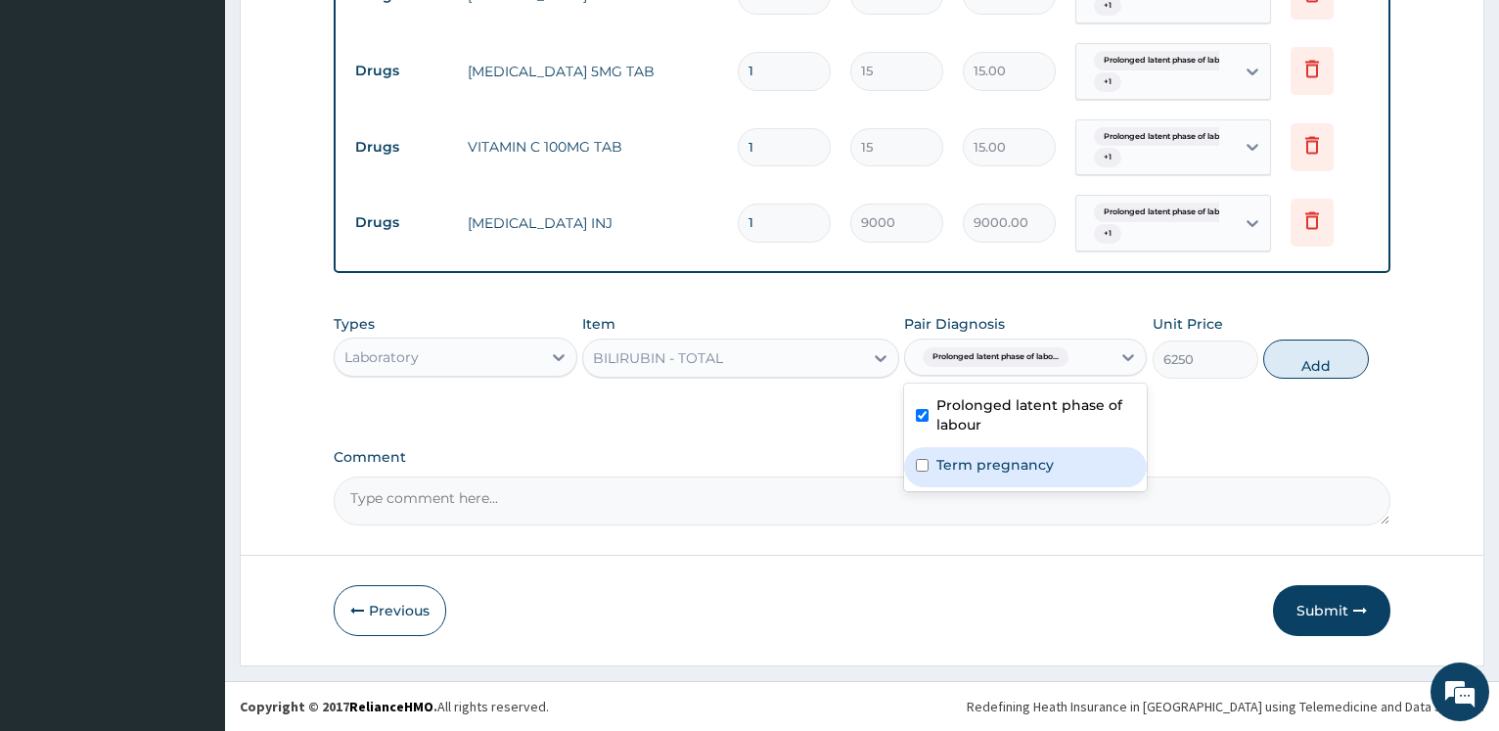
checkbox input "true"
click at [997, 475] on div "Term pregnancy" at bounding box center [1025, 467] width 243 height 40
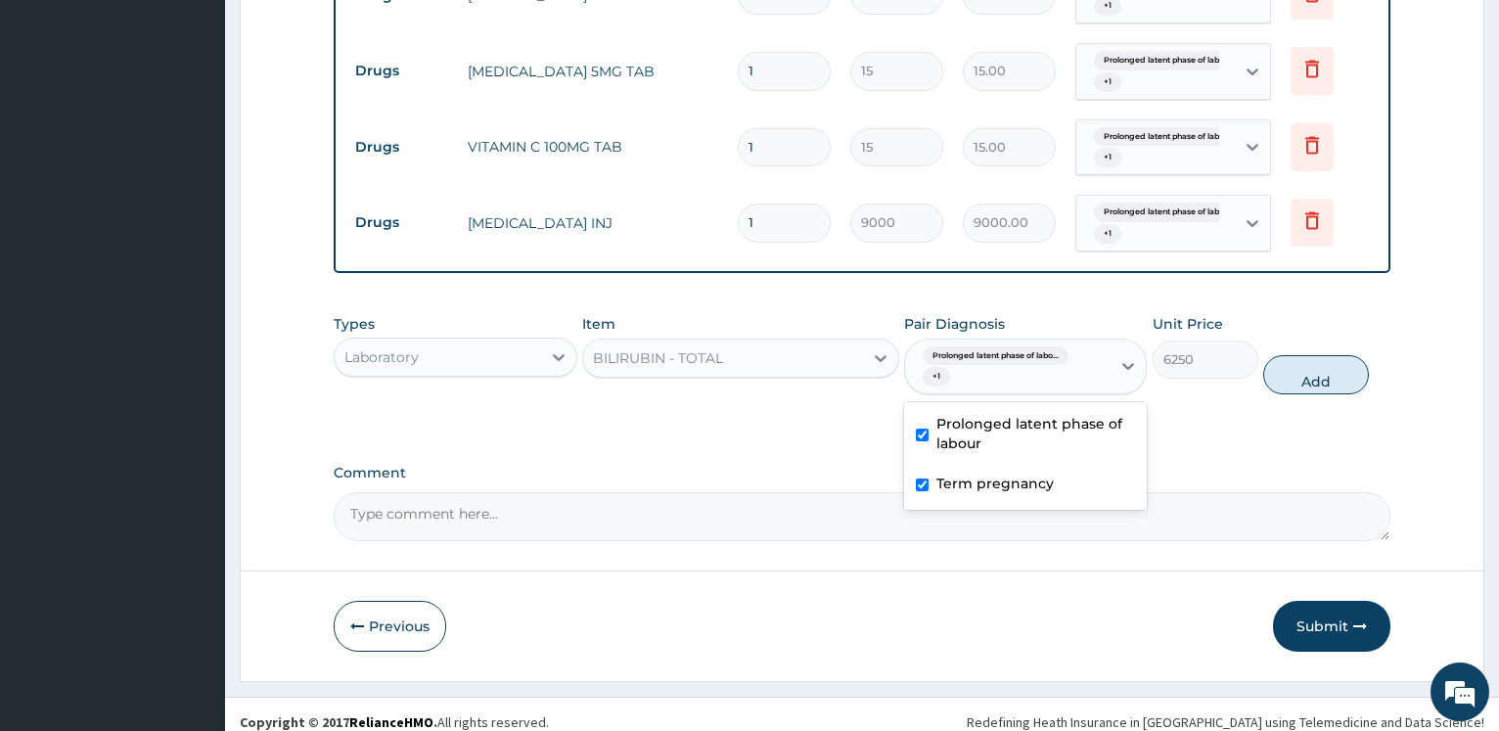
checkbox input "true"
drag, startPoint x: 1314, startPoint y: 369, endPoint x: 695, endPoint y: 396, distance: 619.8
click at [1314, 368] on button "Add" at bounding box center [1316, 374] width 106 height 39
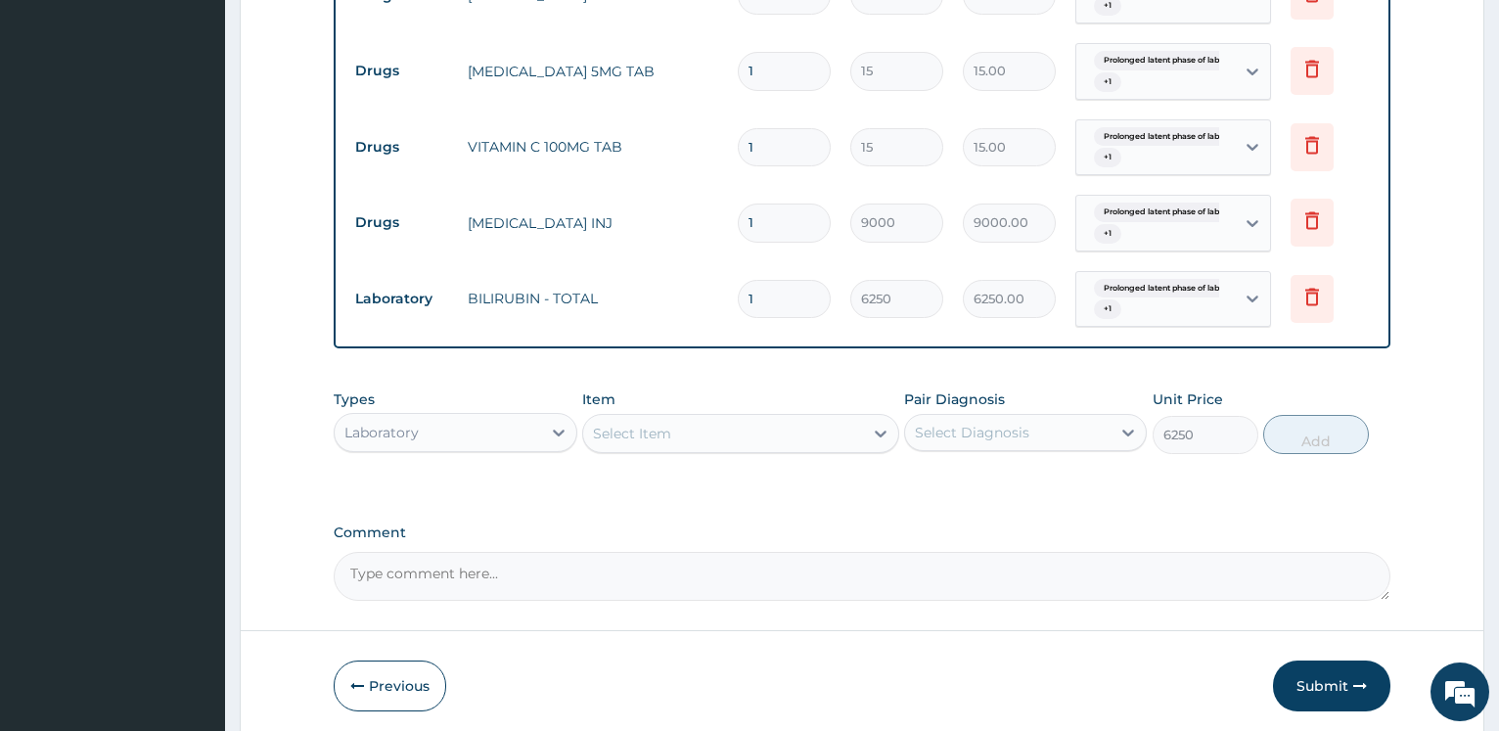
type input "0"
click at [609, 429] on div "Select Item" at bounding box center [632, 434] width 78 height 20
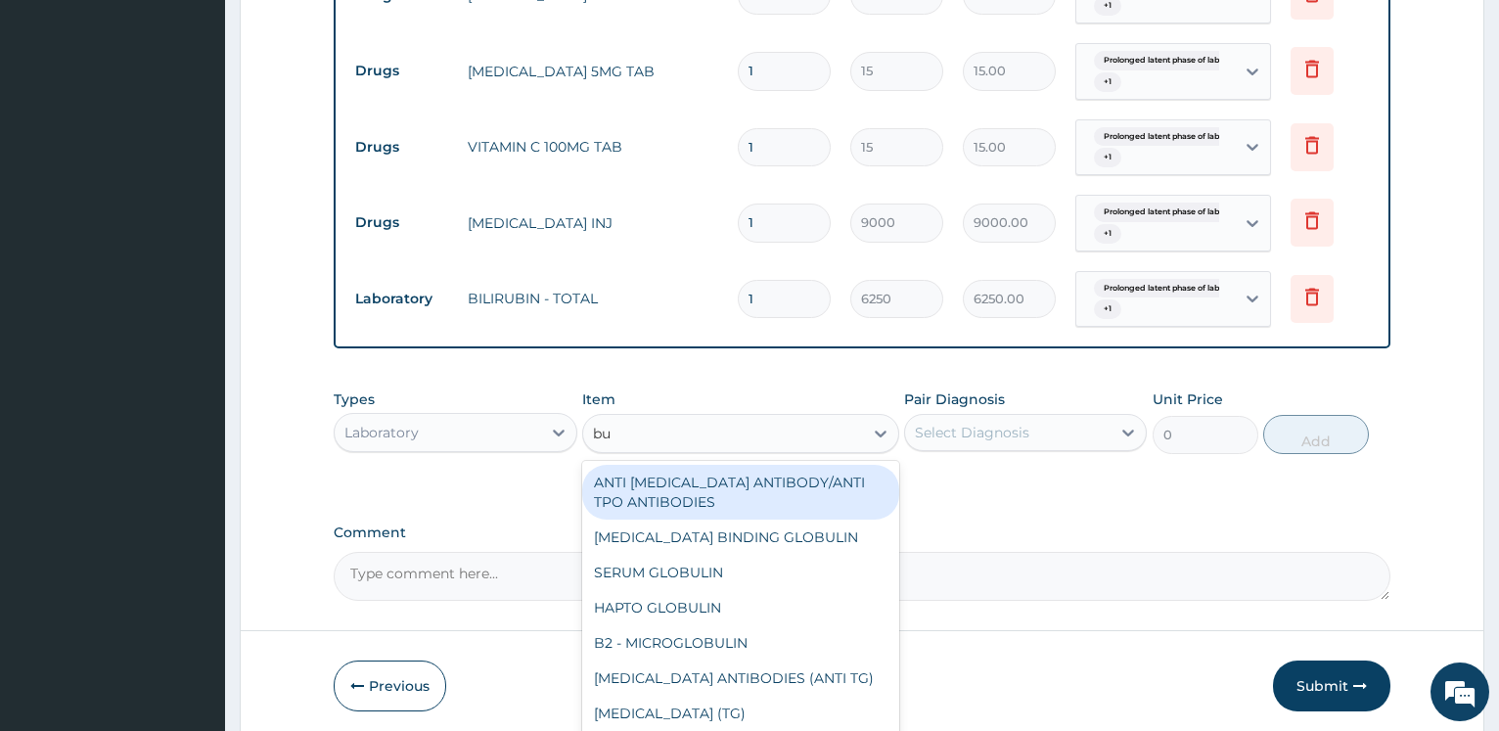
type input "b"
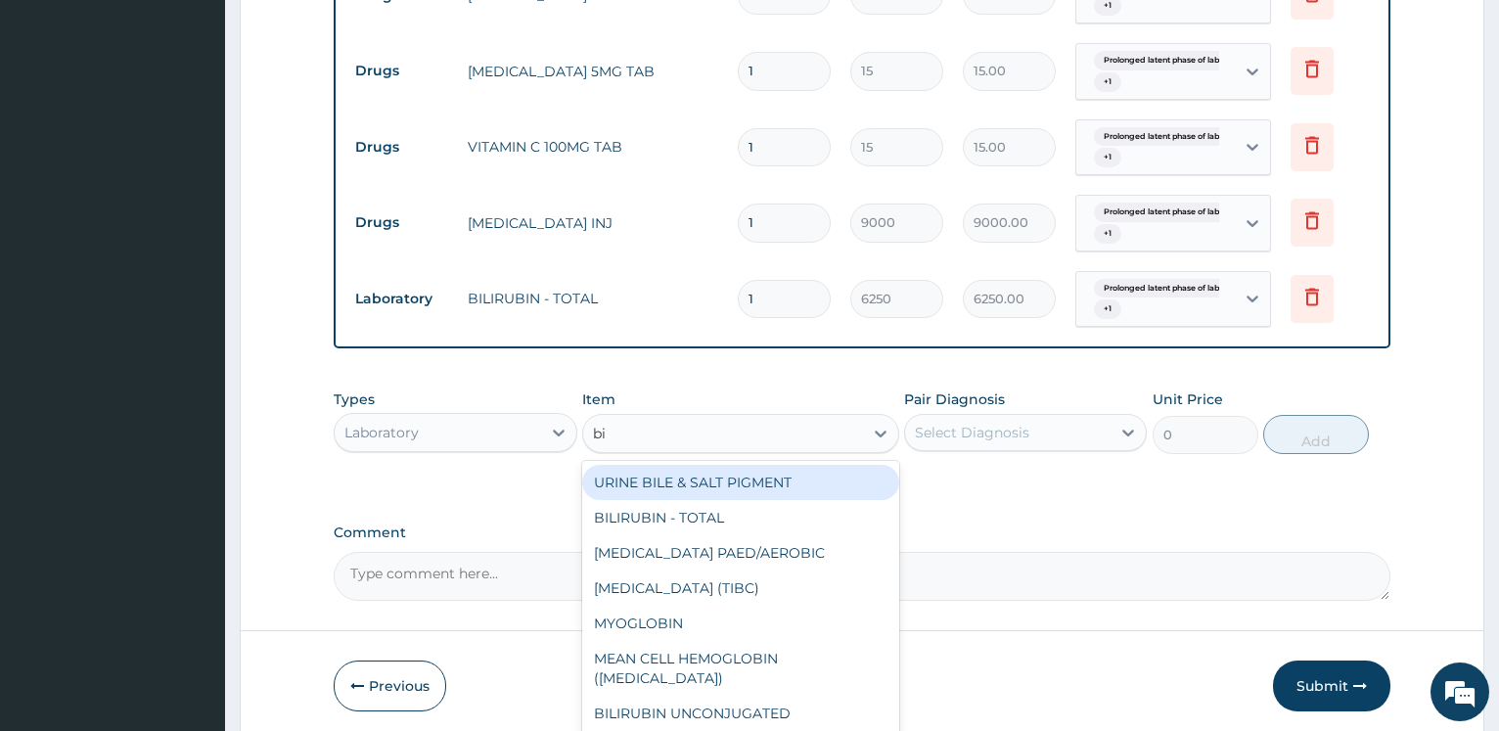
type input "bil"
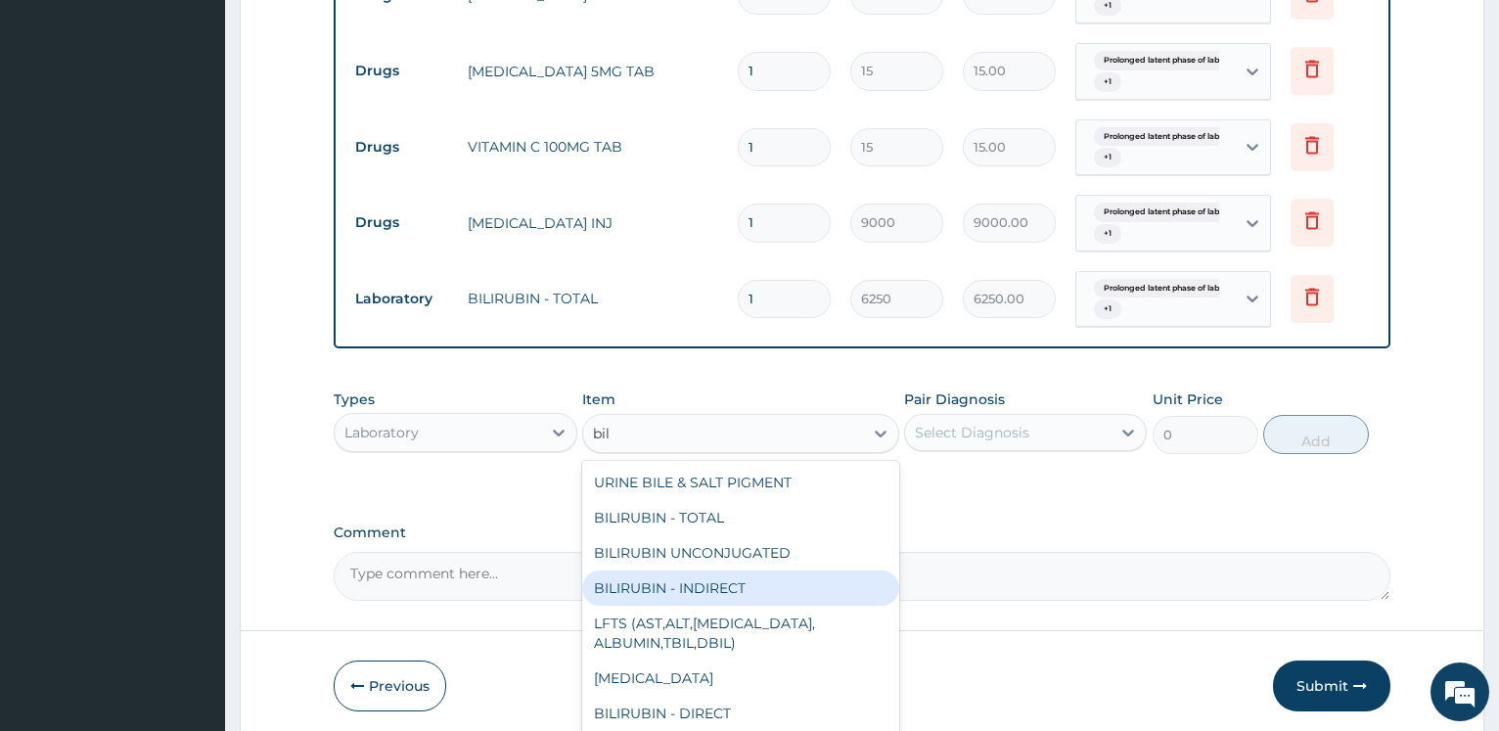
click at [735, 587] on div "BILIRUBIN - INDIRECT" at bounding box center [740, 587] width 317 height 35
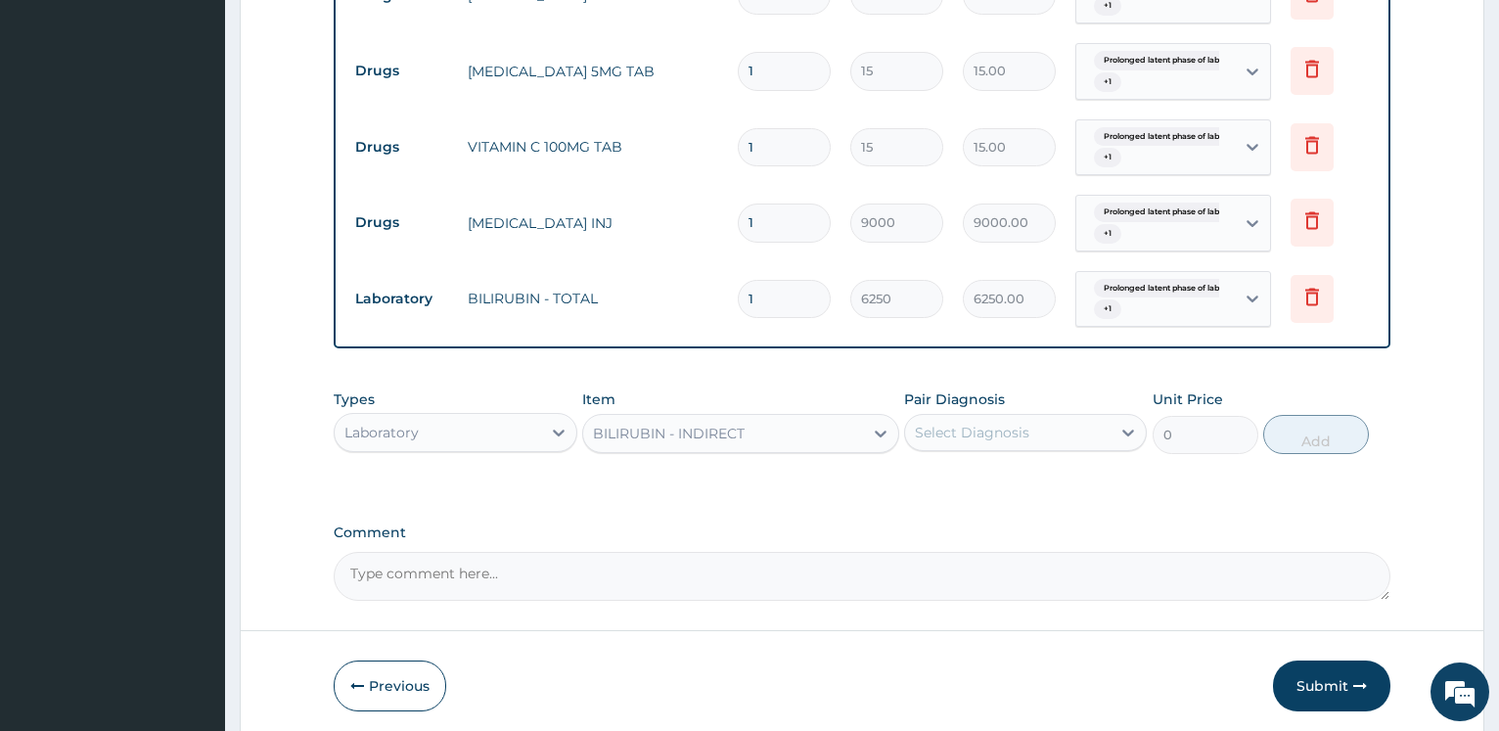
type input "2560"
click at [970, 427] on div "Select Diagnosis" at bounding box center [972, 433] width 114 height 20
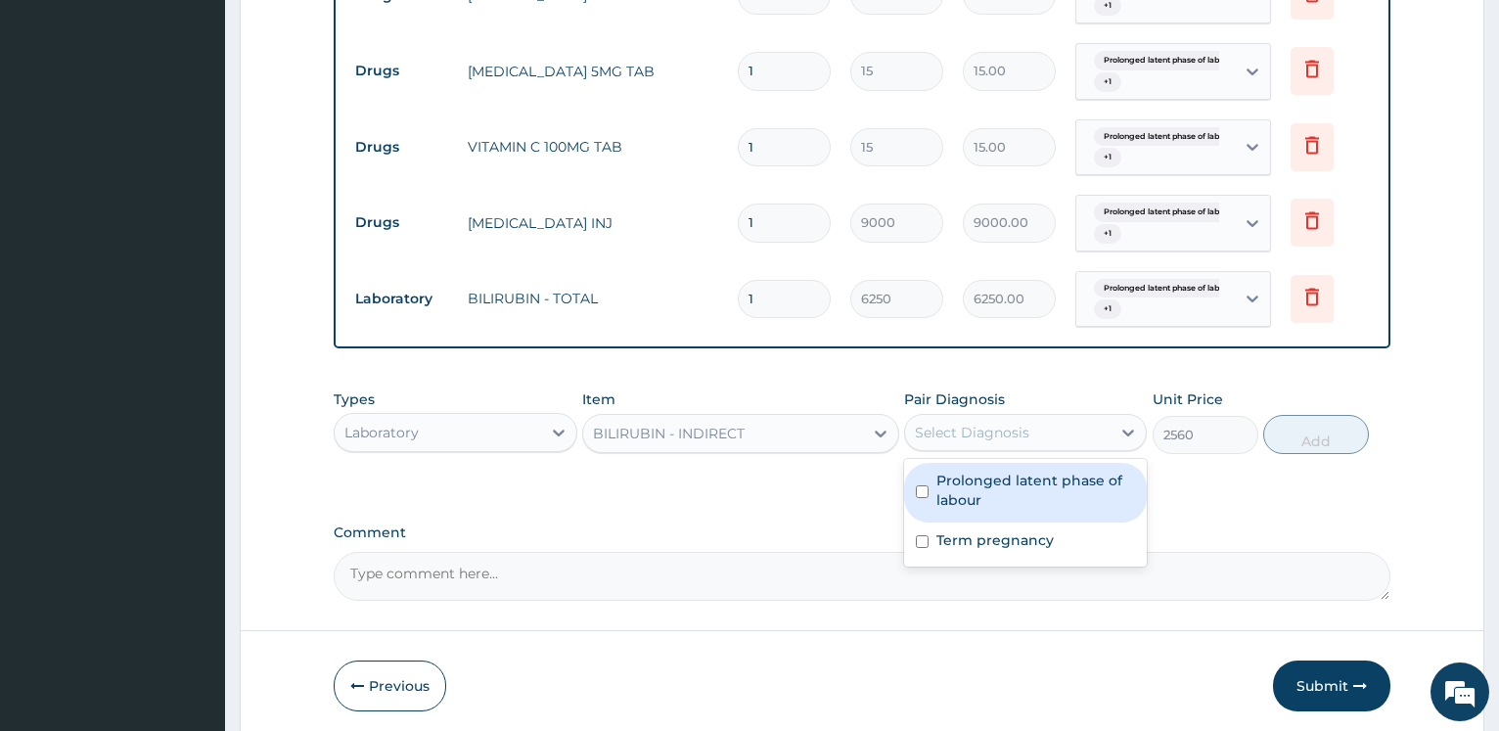
click at [971, 492] on label "Prolonged latent phase of labour" at bounding box center [1035, 490] width 199 height 39
checkbox input "true"
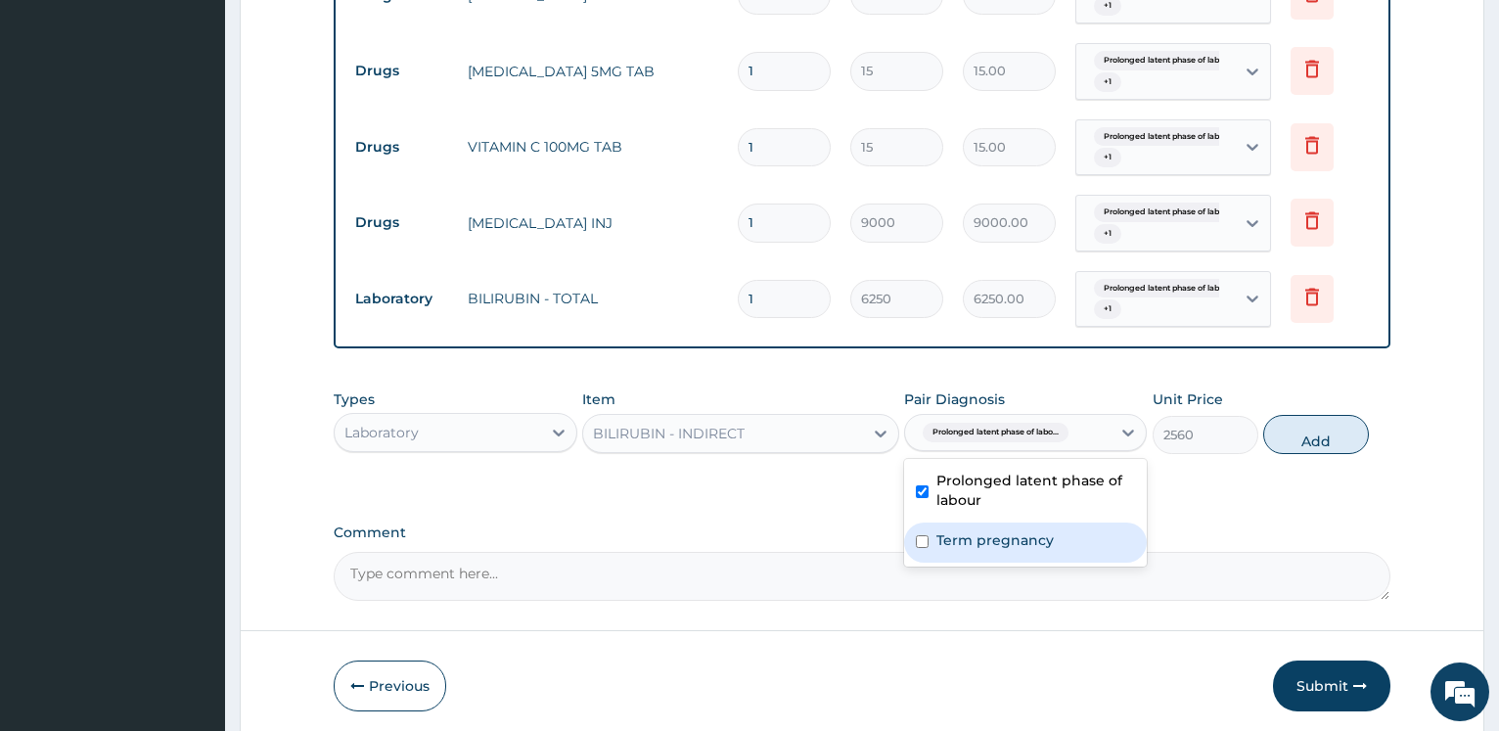
click at [965, 536] on label "Term pregnancy" at bounding box center [994, 540] width 117 height 20
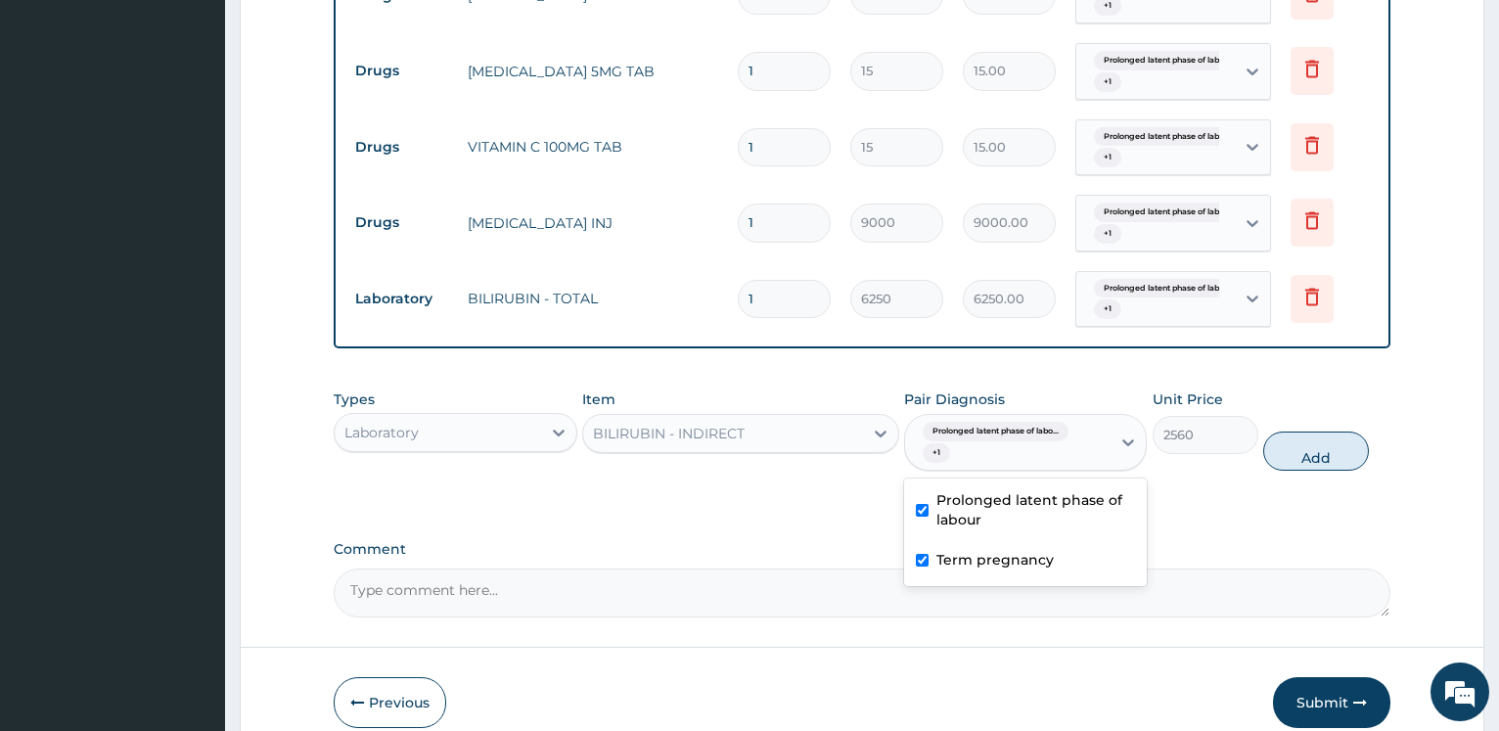
checkbox input "true"
click at [1342, 452] on button "Add" at bounding box center [1316, 450] width 106 height 39
type input "0"
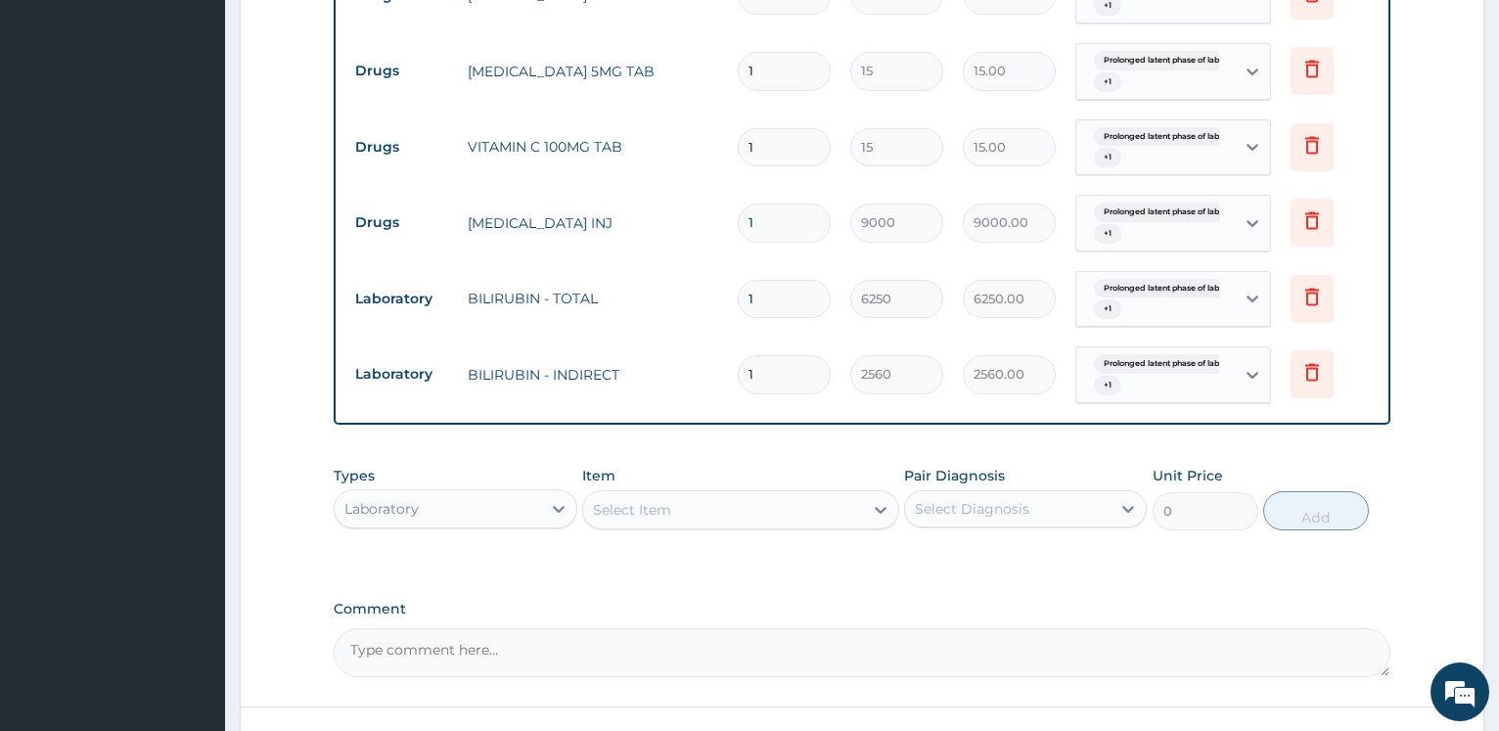
click at [714, 514] on div "Select Item" at bounding box center [723, 509] width 280 height 31
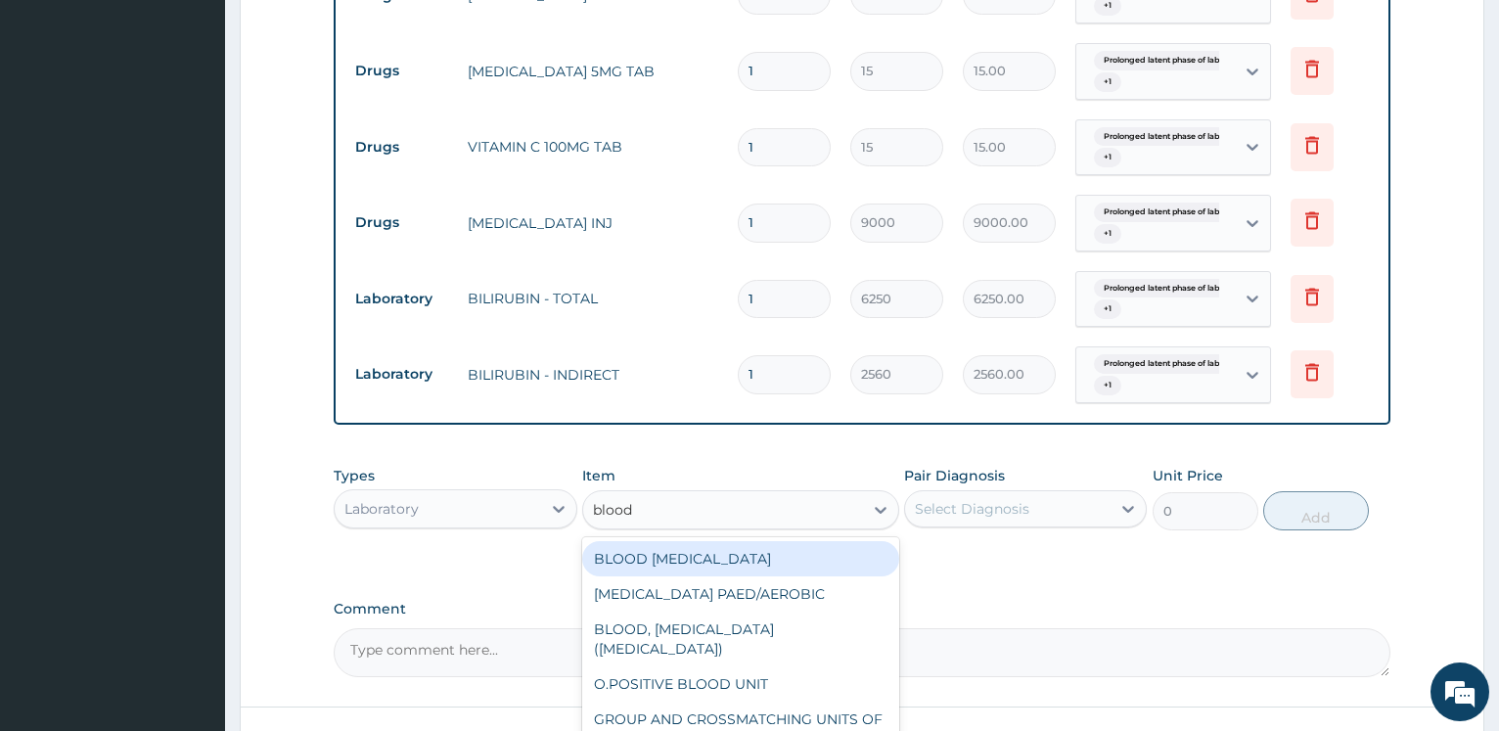
type input "blood g"
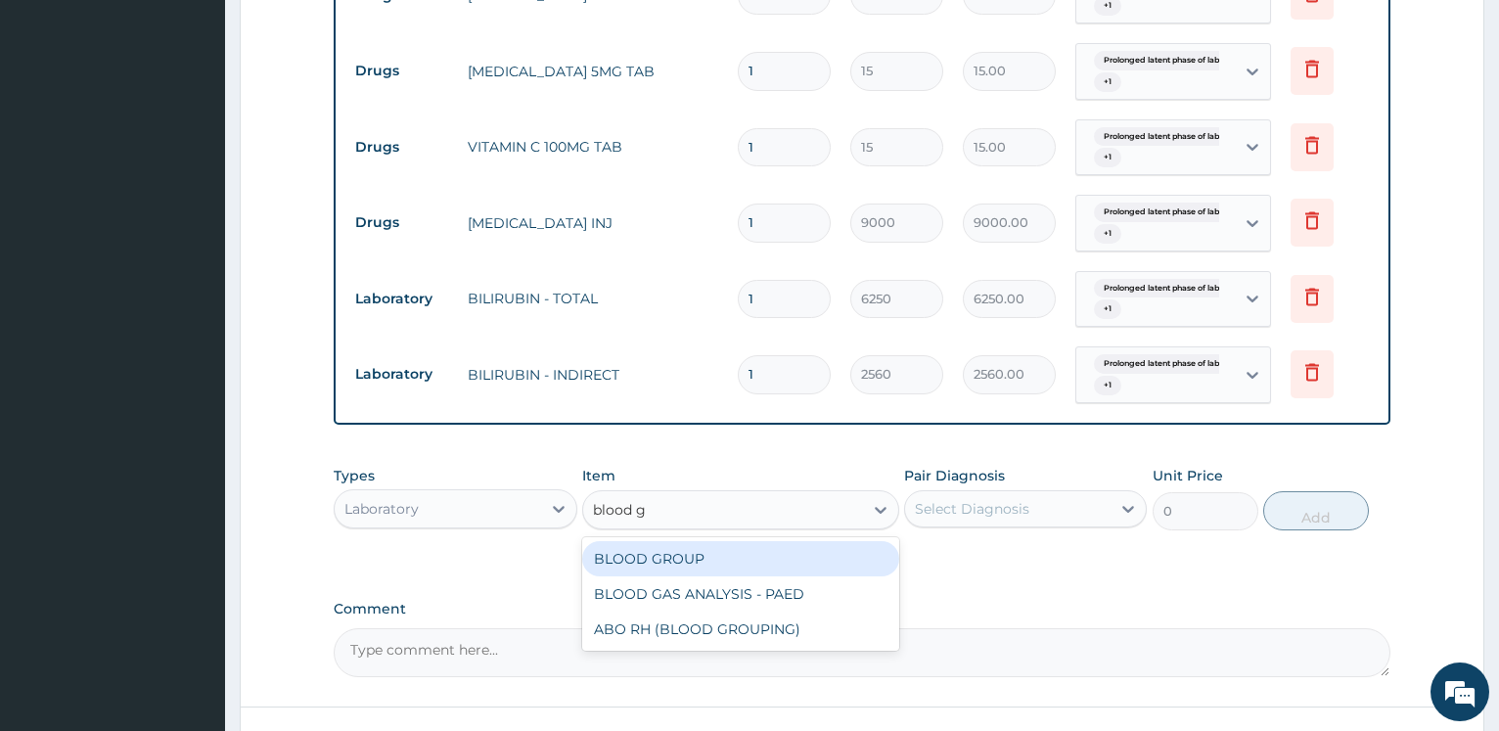
click at [665, 550] on div "BLOOD GROUP" at bounding box center [740, 558] width 317 height 35
type input "5000"
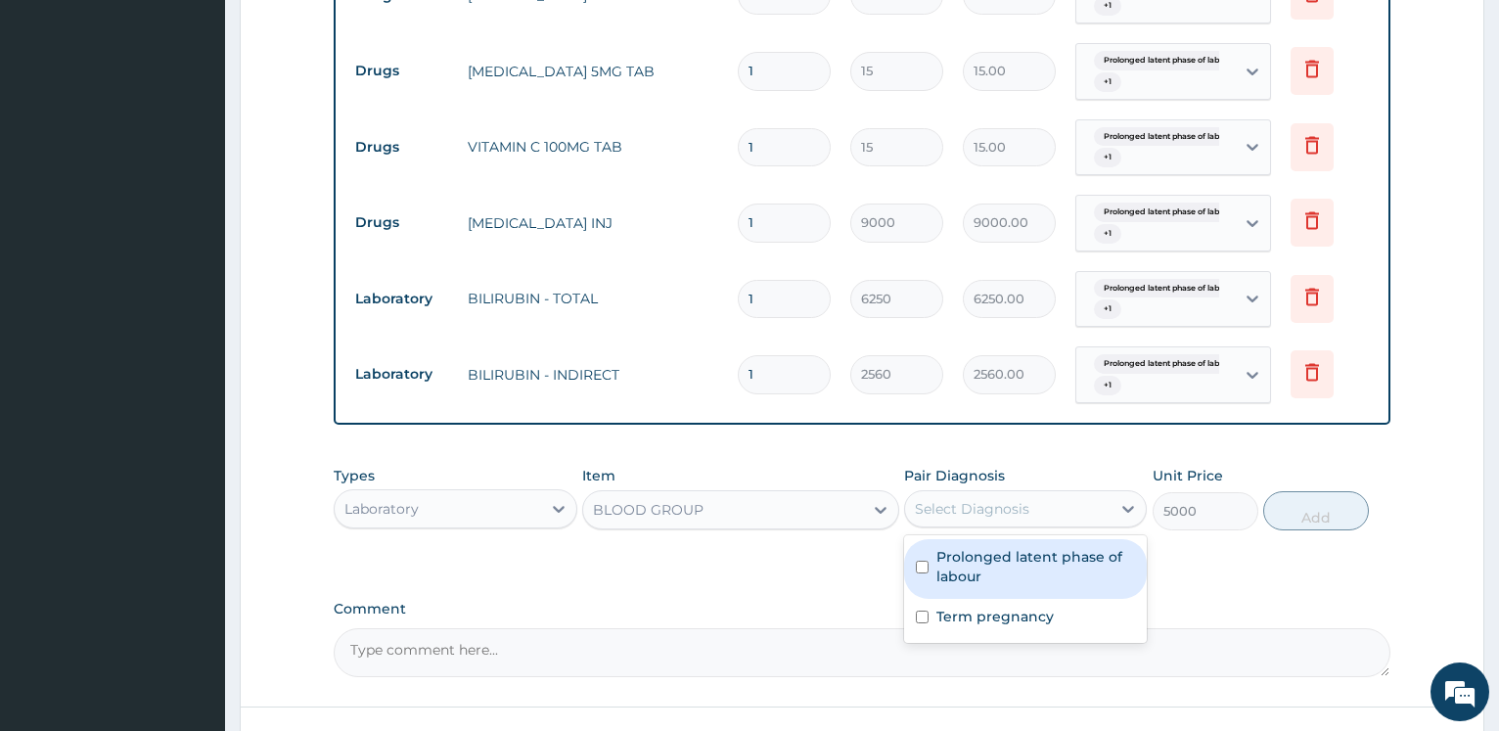
click at [992, 515] on div "Select Diagnosis" at bounding box center [972, 509] width 114 height 20
click at [983, 561] on label "Prolonged latent phase of labour" at bounding box center [1035, 566] width 199 height 39
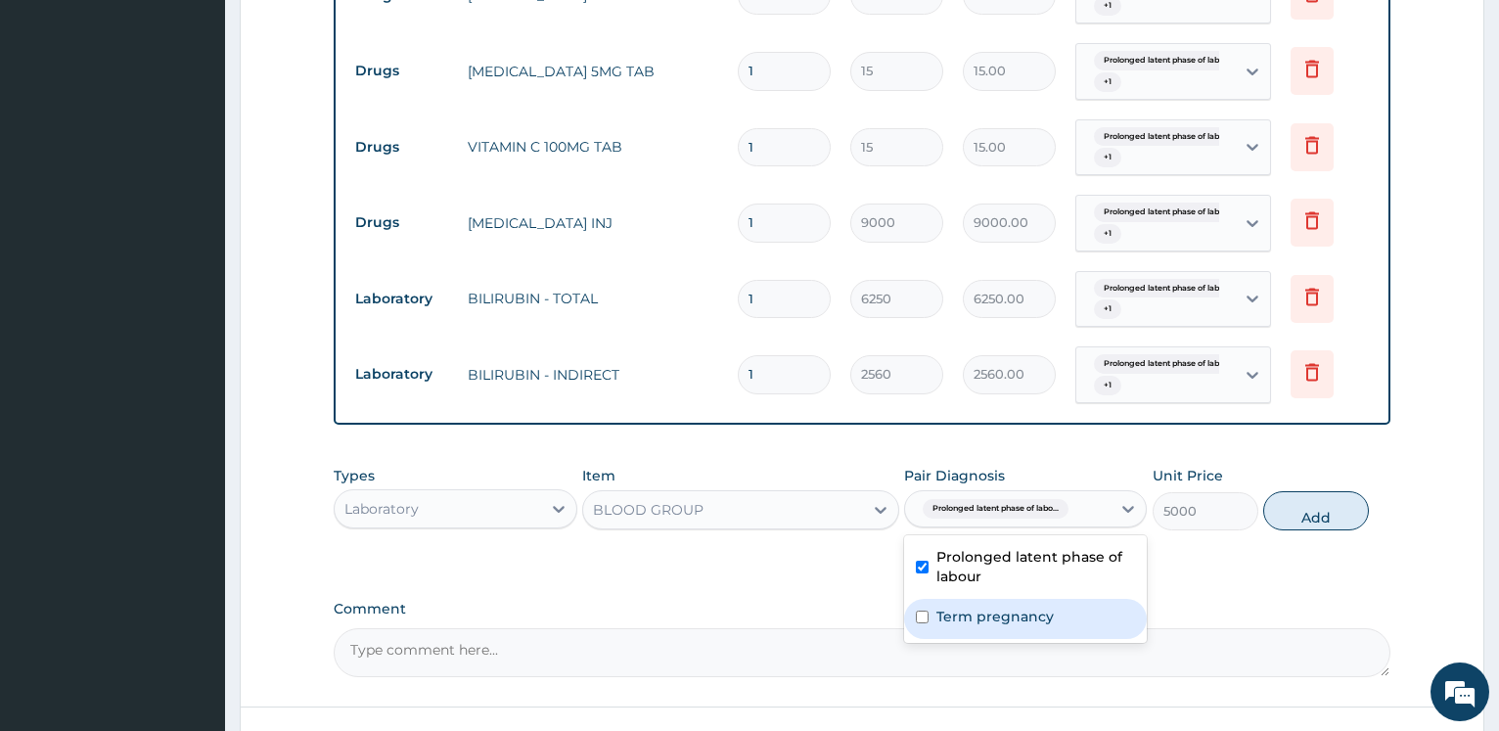
checkbox input "true"
click at [961, 609] on label "Term pregnancy" at bounding box center [994, 617] width 117 height 20
checkbox input "true"
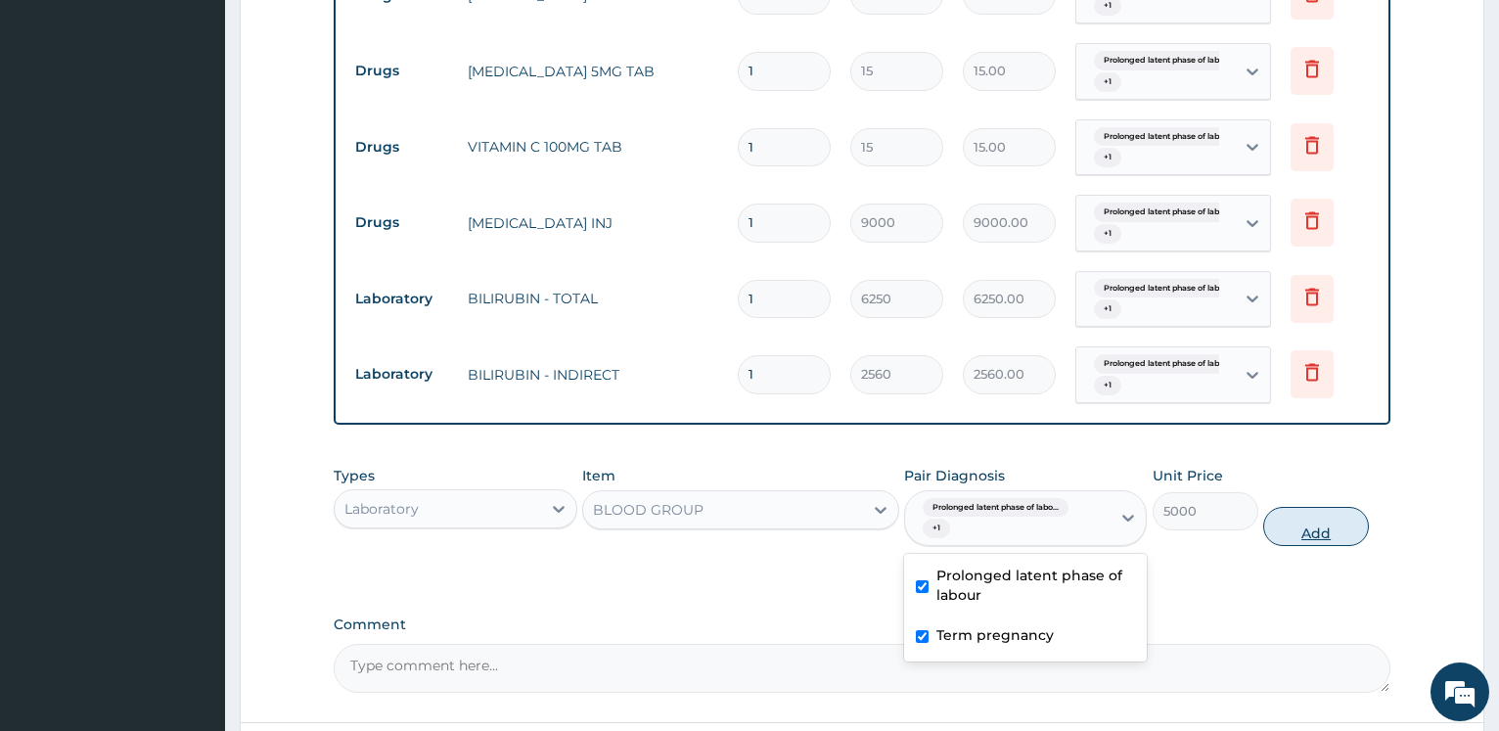
click at [1331, 536] on button "Add" at bounding box center [1316, 526] width 106 height 39
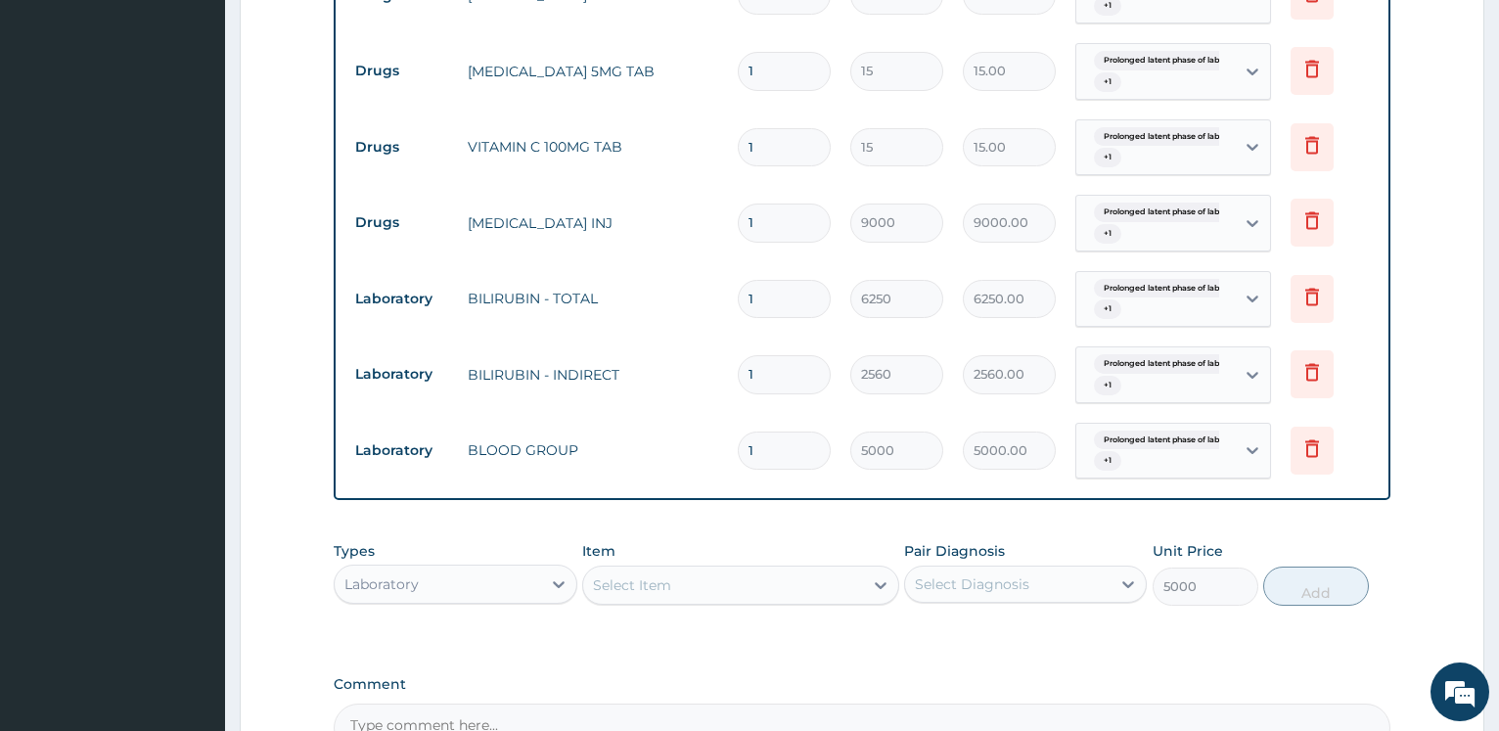
type input "0"
click at [648, 591] on div "Select Item" at bounding box center [632, 585] width 78 height 20
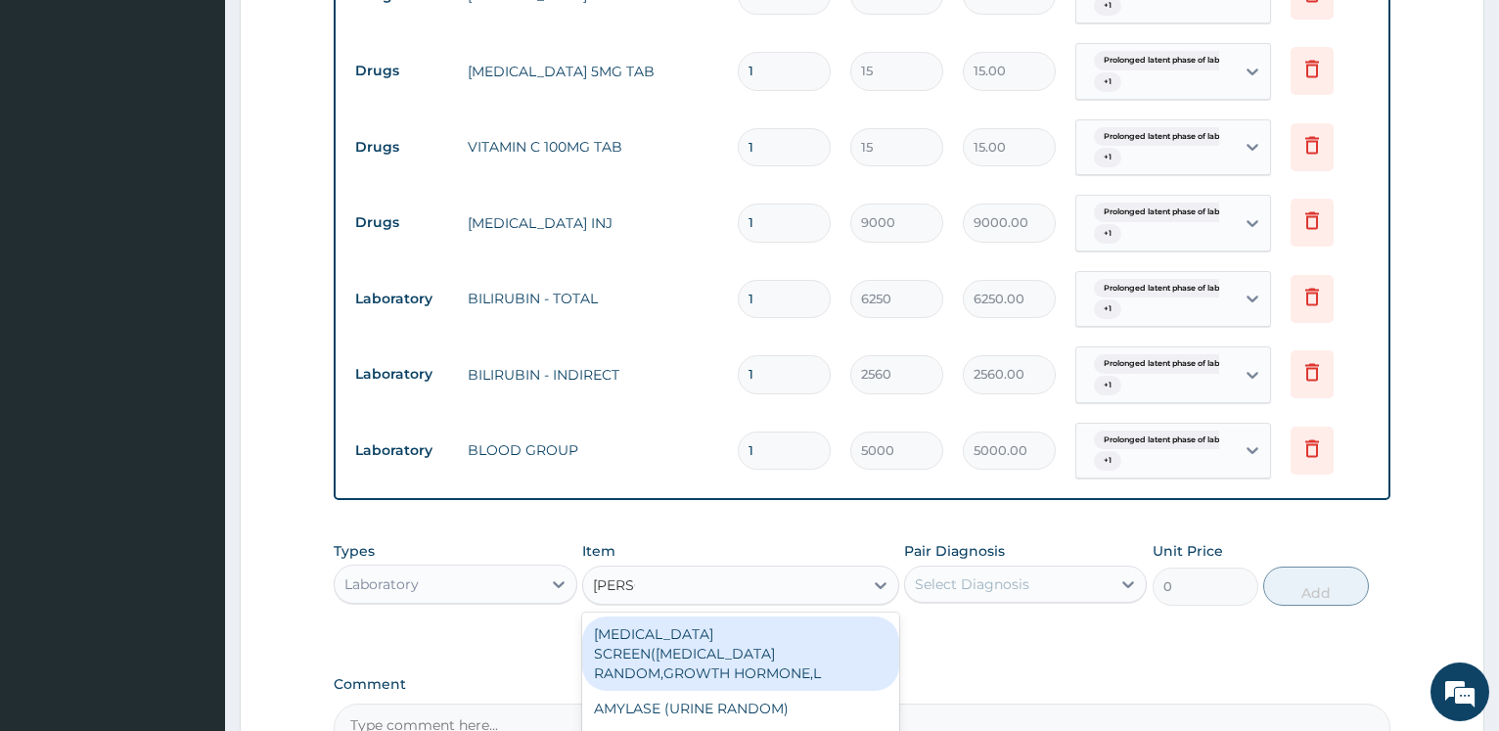
type input "random"
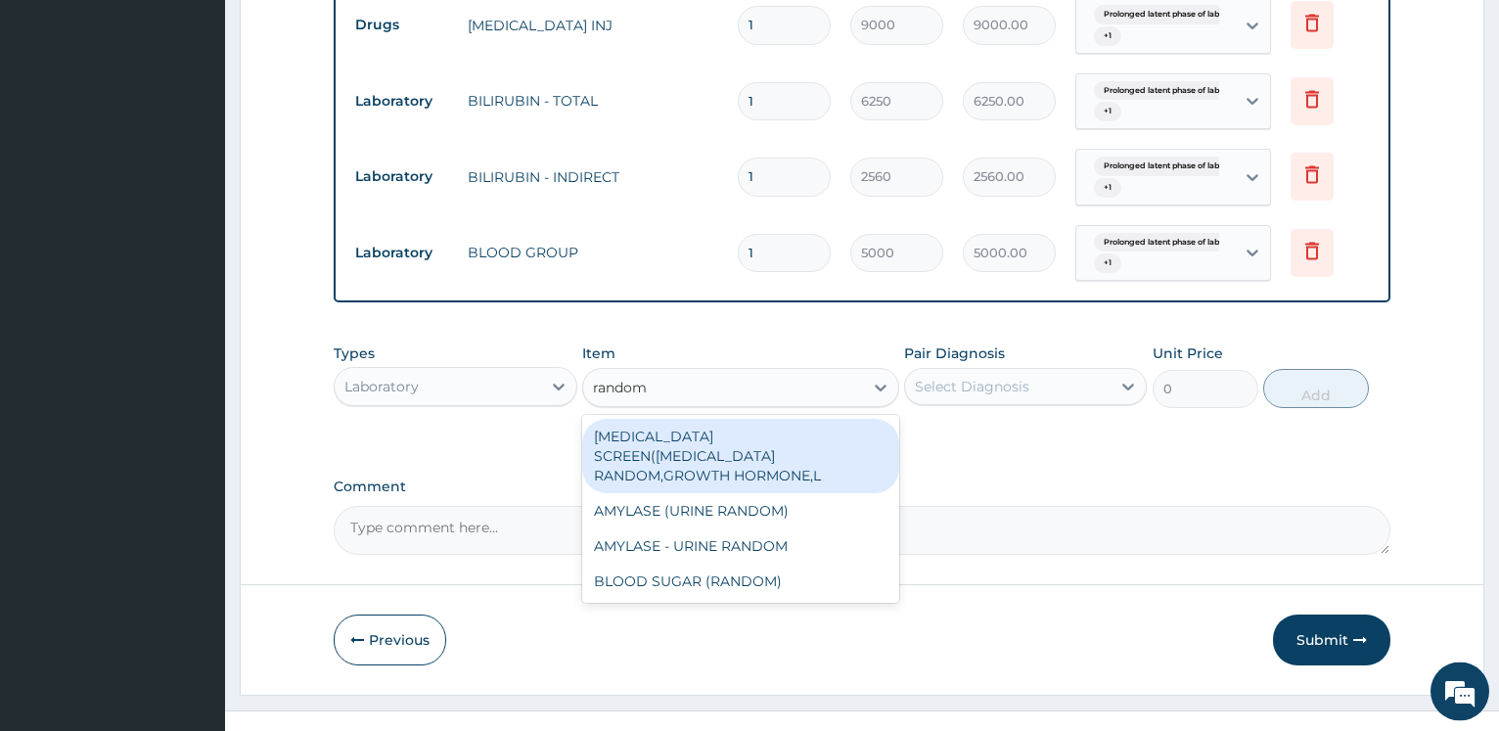
scroll to position [2028, 0]
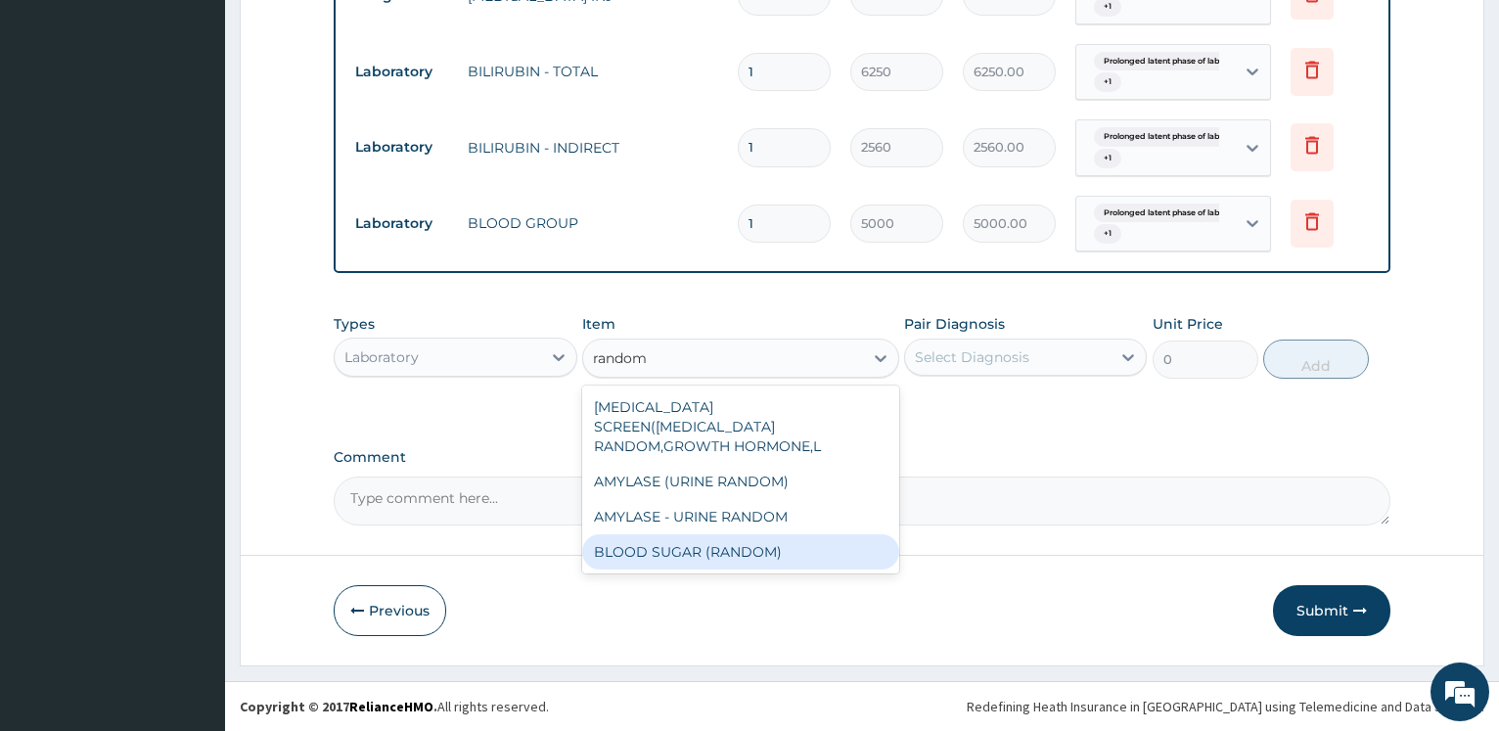
drag, startPoint x: 728, startPoint y: 536, endPoint x: 993, endPoint y: 379, distance: 308.4
click at [726, 534] on div "BLOOD SUGAR (RANDOM)" at bounding box center [740, 551] width 317 height 35
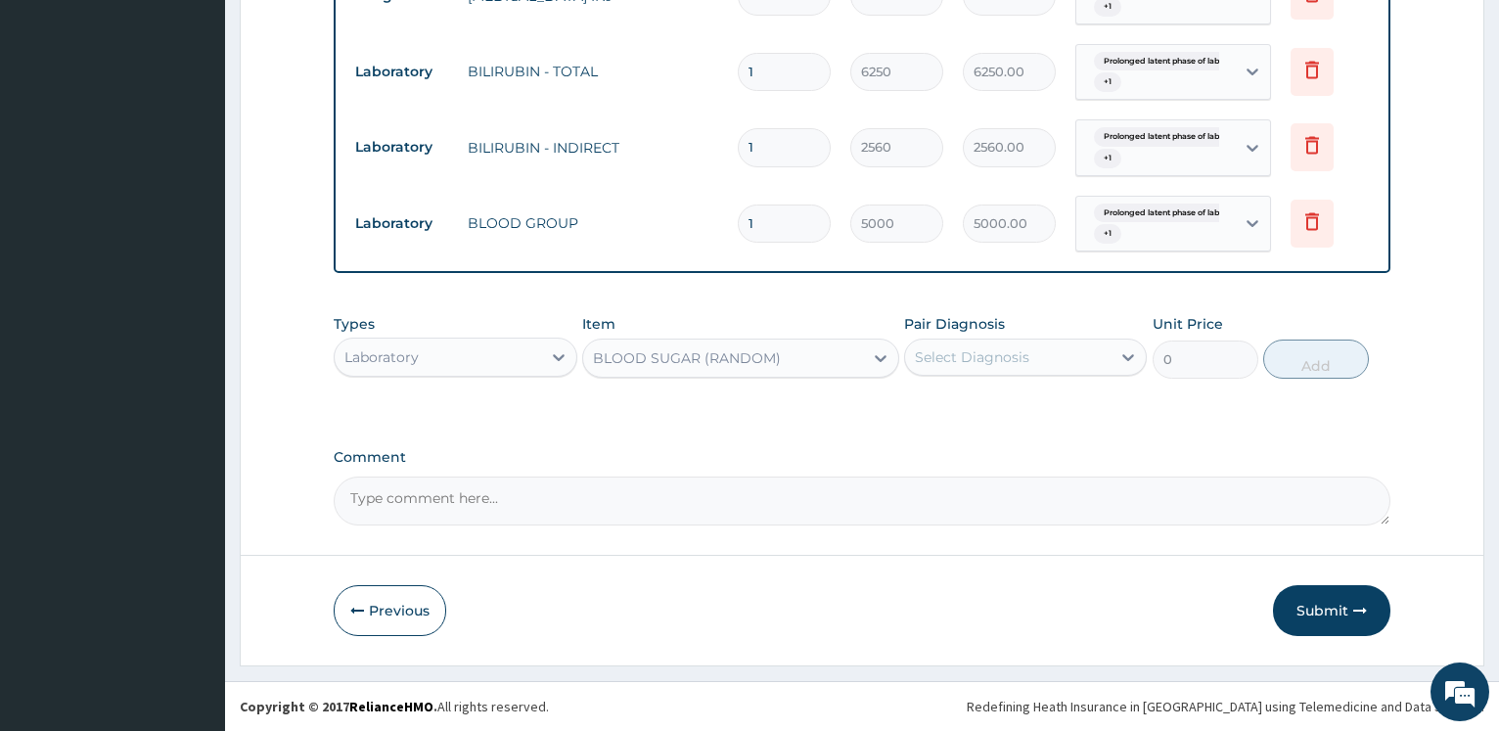
type input "6250"
click at [1000, 368] on div "Select Diagnosis" at bounding box center [1007, 356] width 205 height 31
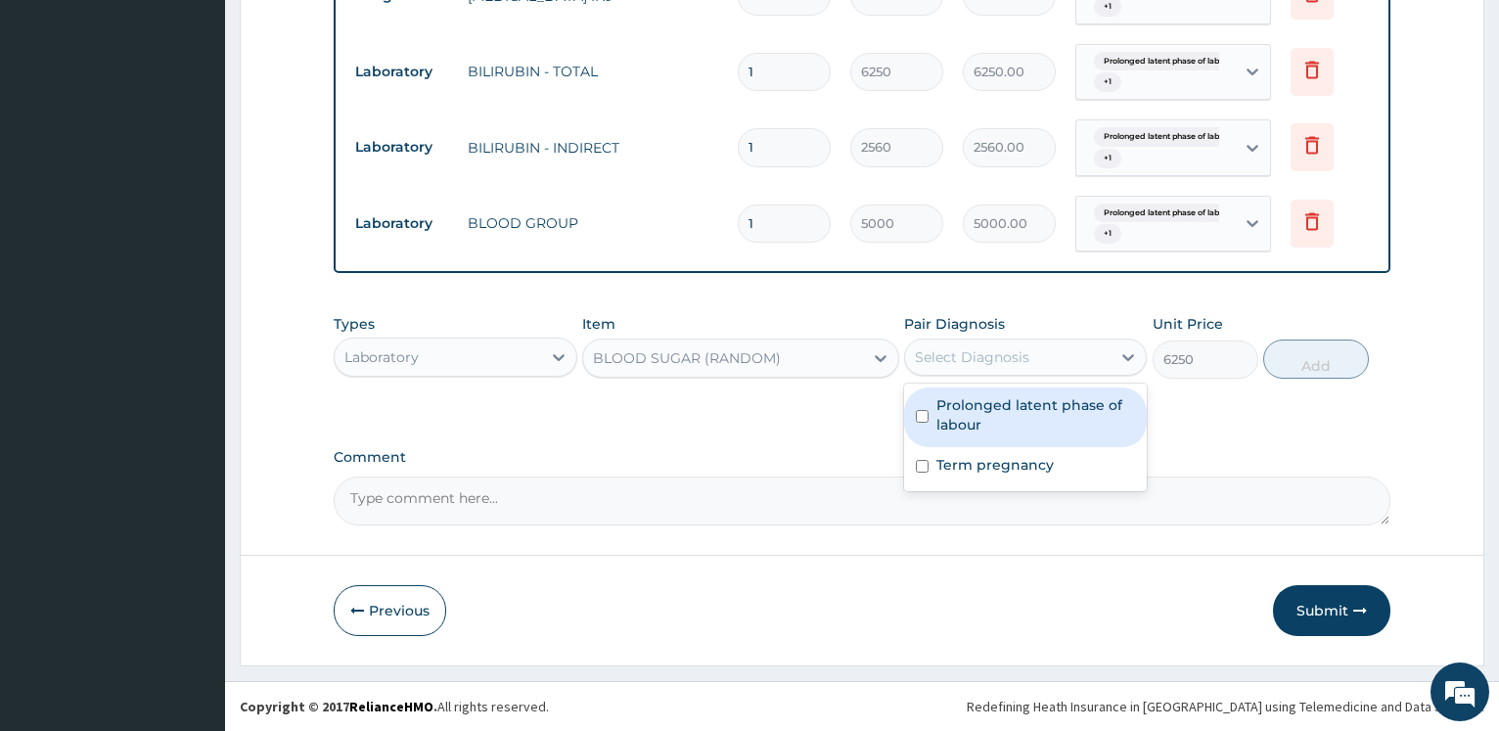
click at [967, 423] on label "Prolonged latent phase of labour" at bounding box center [1035, 414] width 199 height 39
checkbox input "true"
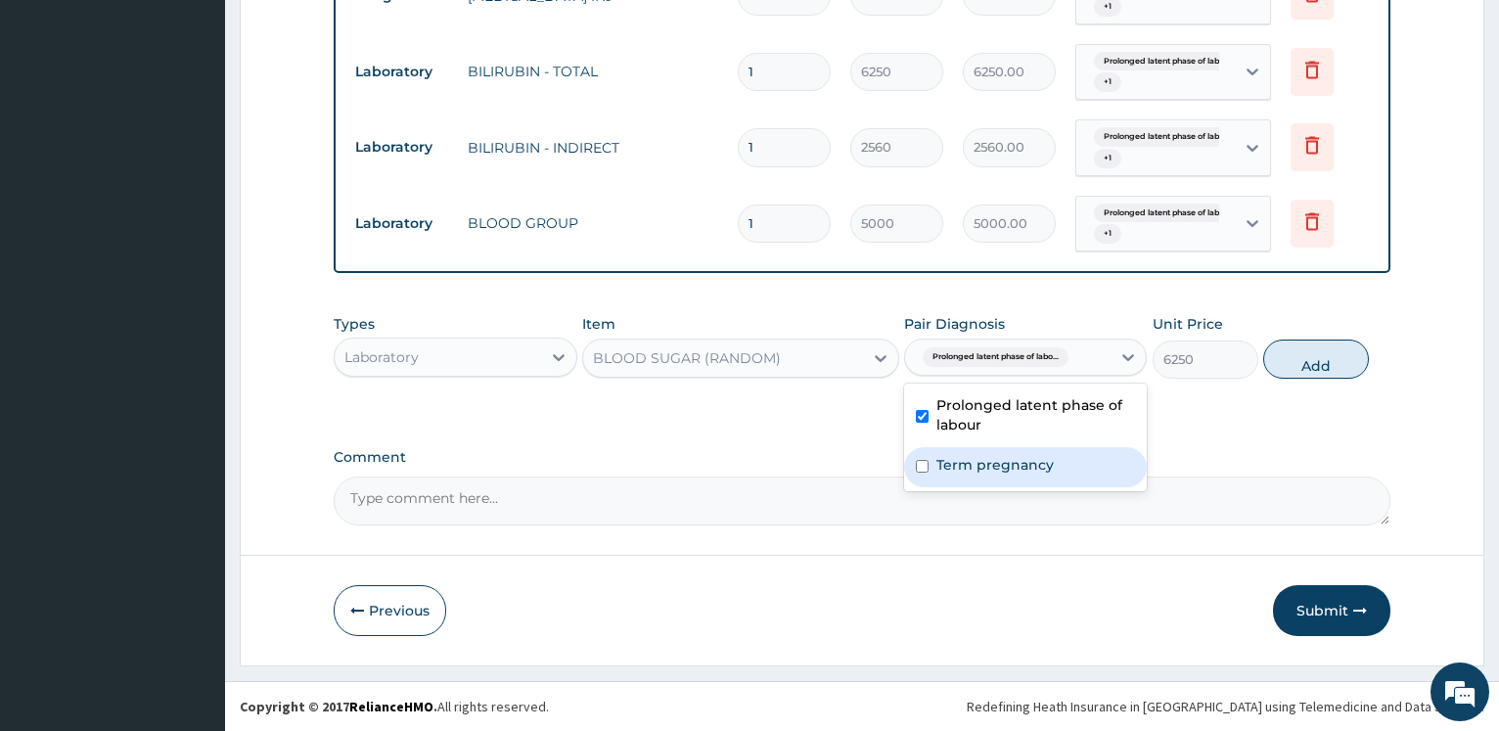
click at [963, 460] on label "Term pregnancy" at bounding box center [994, 465] width 117 height 20
checkbox input "true"
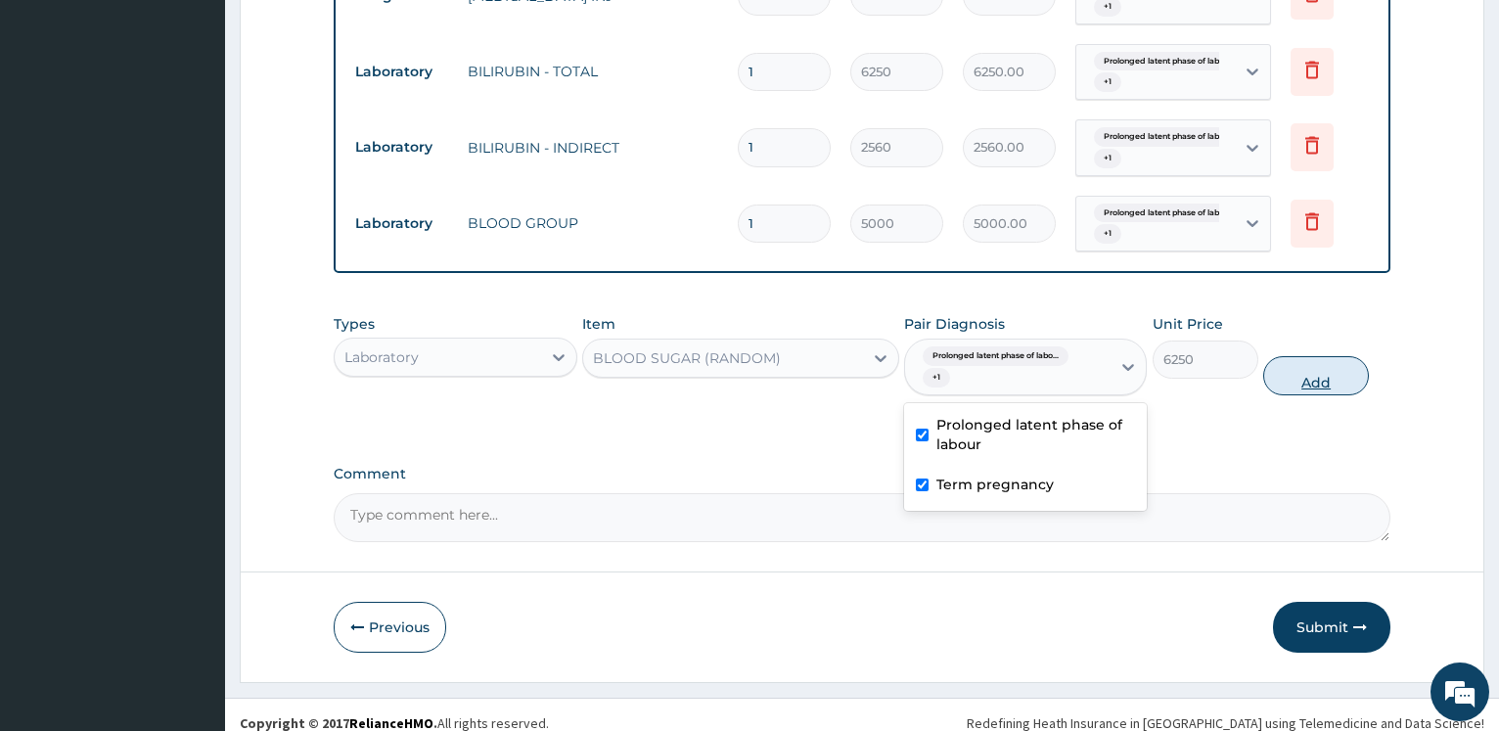
click at [1293, 379] on button "Add" at bounding box center [1316, 375] width 106 height 39
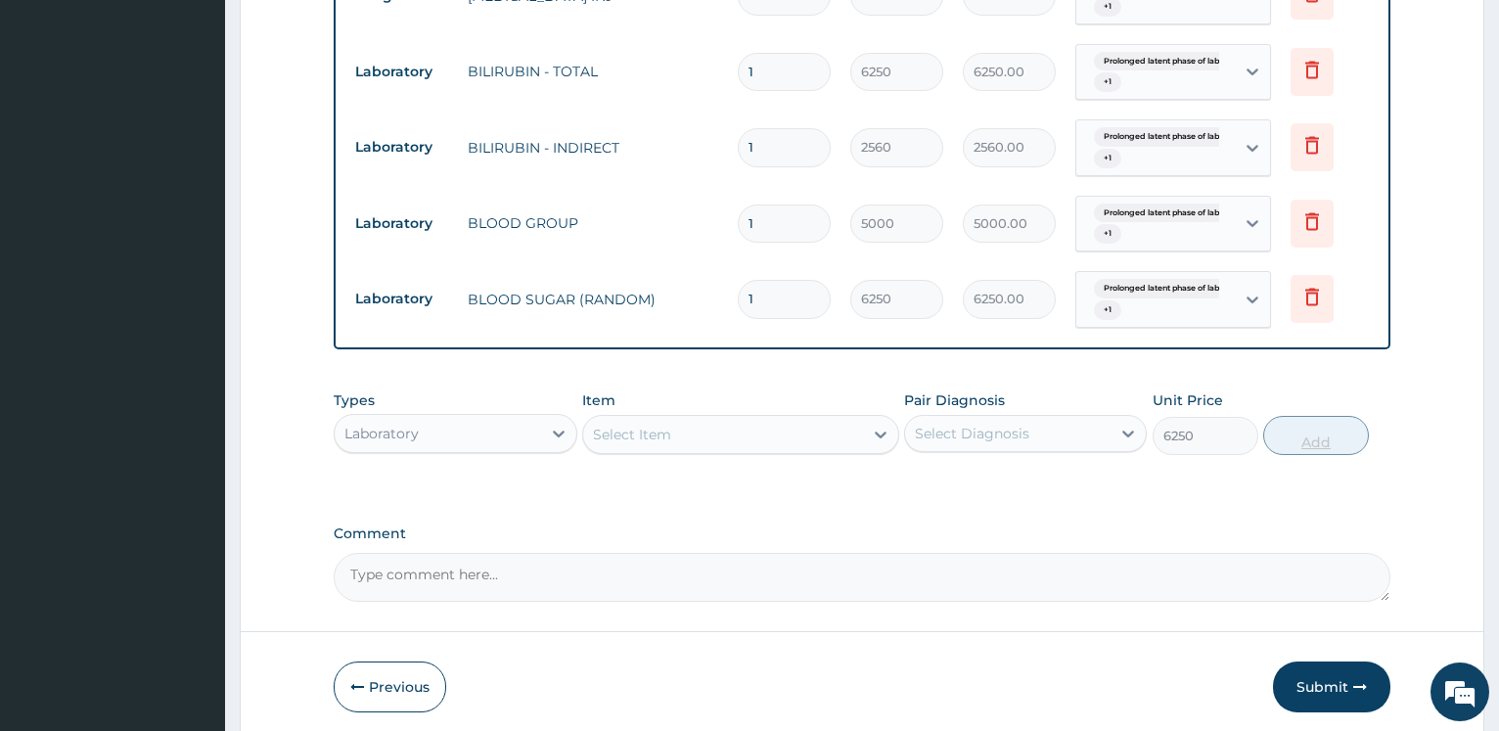
type input "0"
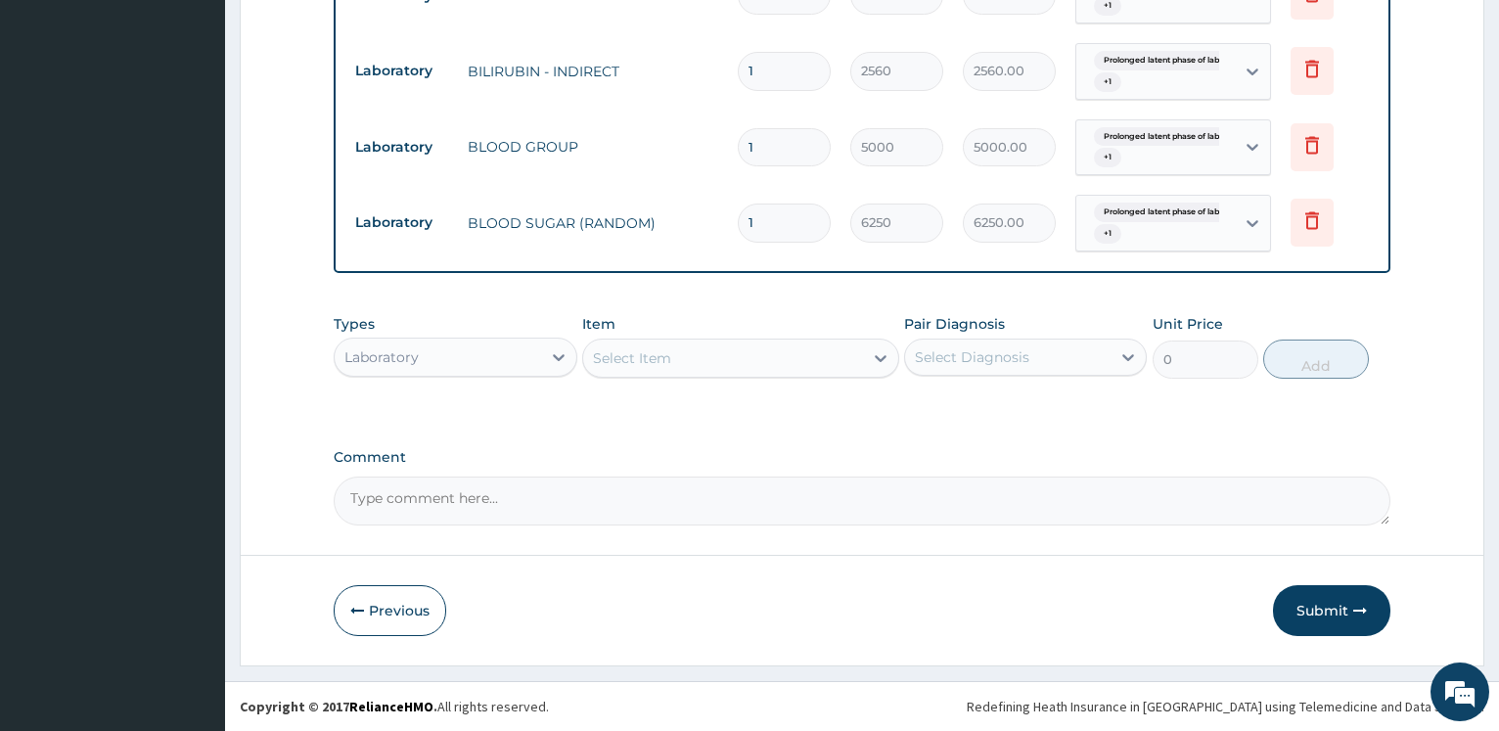
drag, startPoint x: 519, startPoint y: 343, endPoint x: 534, endPoint y: 346, distance: 15.0
click at [520, 343] on div "Laboratory" at bounding box center [437, 356] width 205 height 31
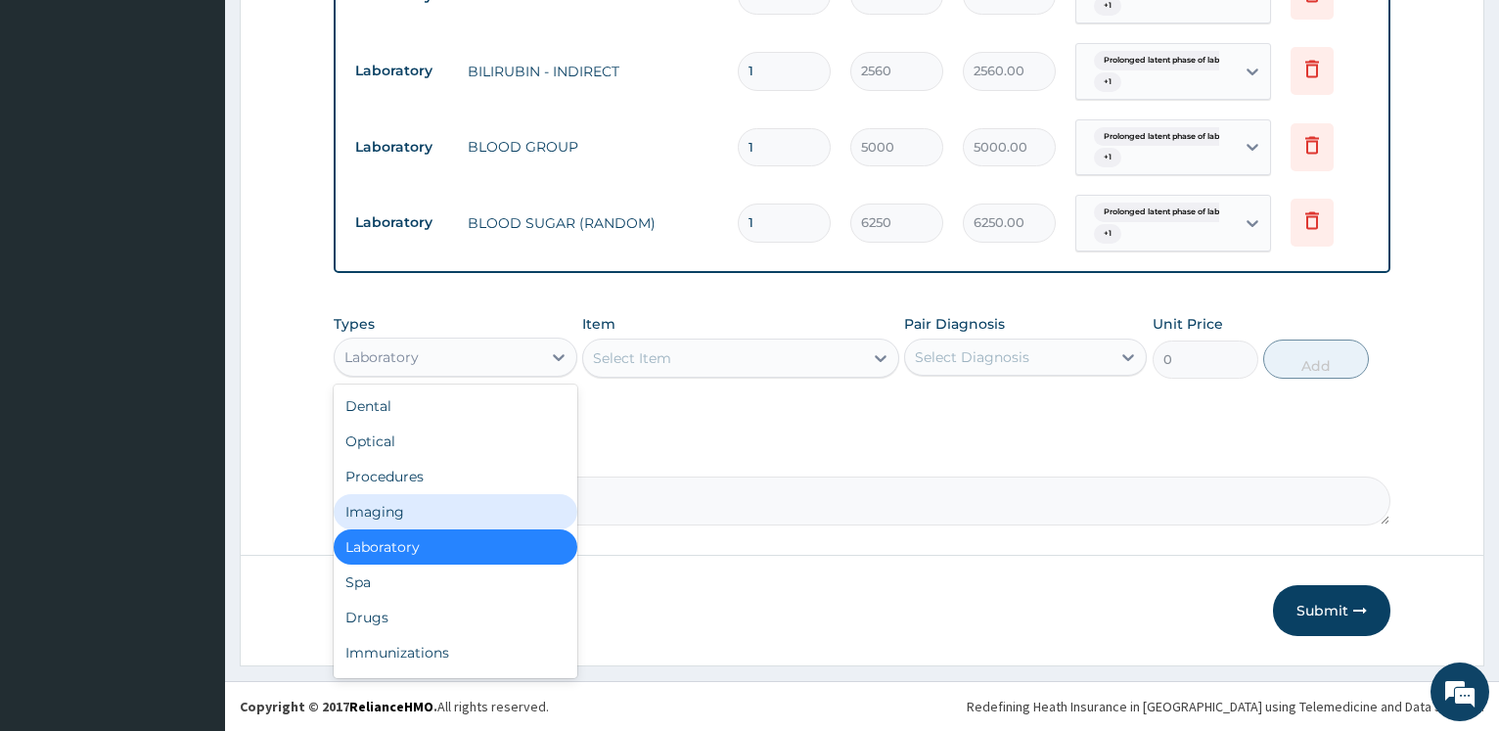
click at [433, 512] on div "Imaging" at bounding box center [455, 511] width 243 height 35
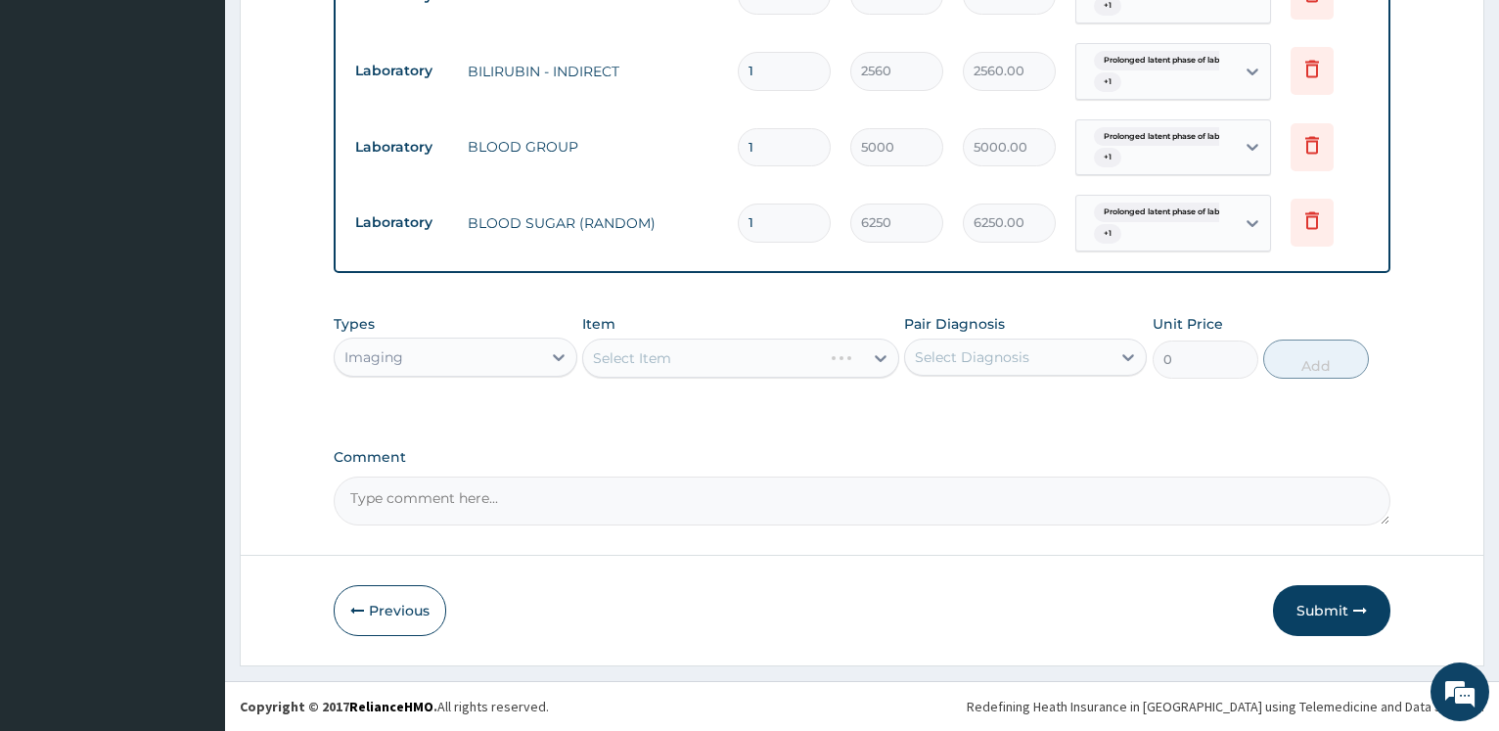
click at [685, 358] on div "Select Item" at bounding box center [740, 357] width 317 height 39
click at [688, 351] on div "Select Item" at bounding box center [740, 357] width 317 height 39
click at [692, 354] on div "Select Item" at bounding box center [740, 357] width 317 height 39
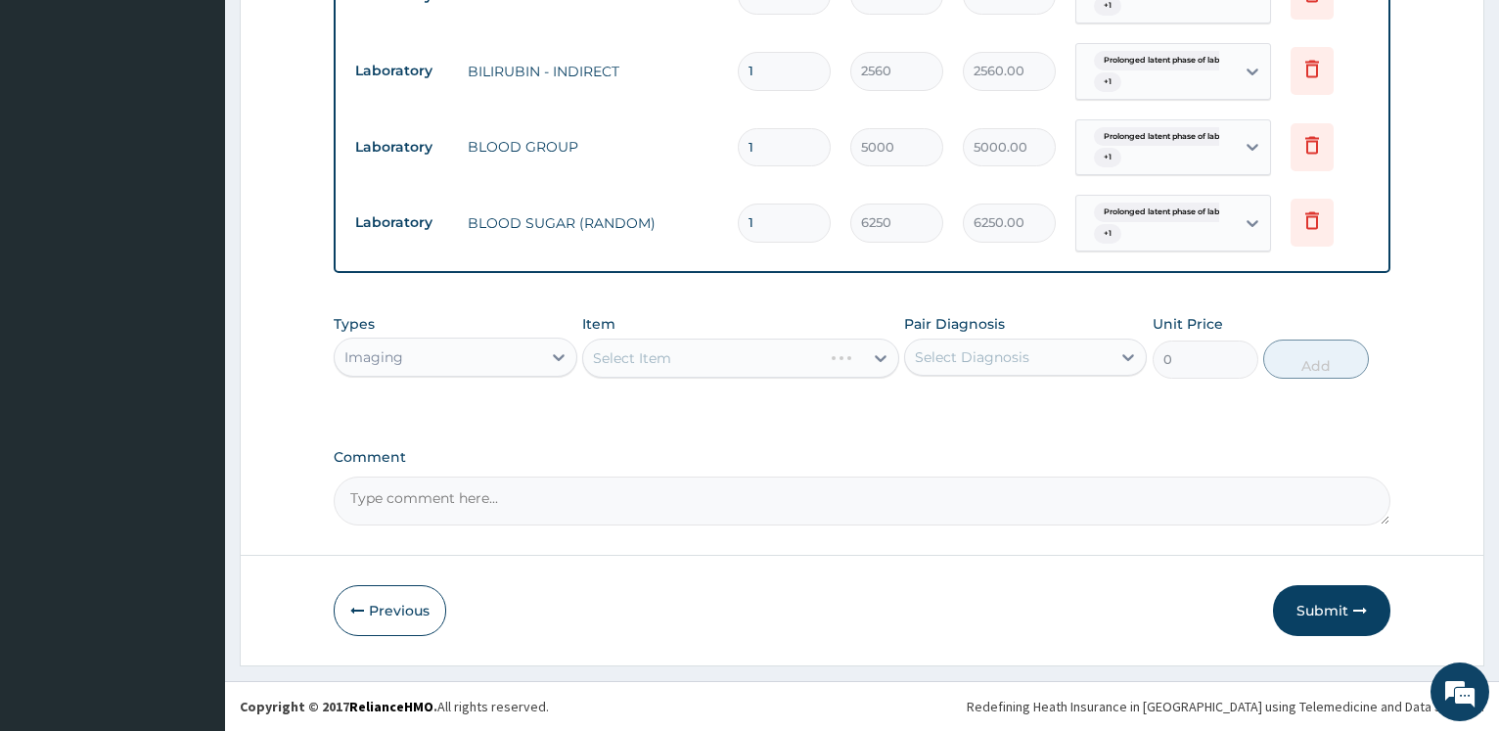
click at [692, 354] on div "Select Item" at bounding box center [740, 357] width 317 height 39
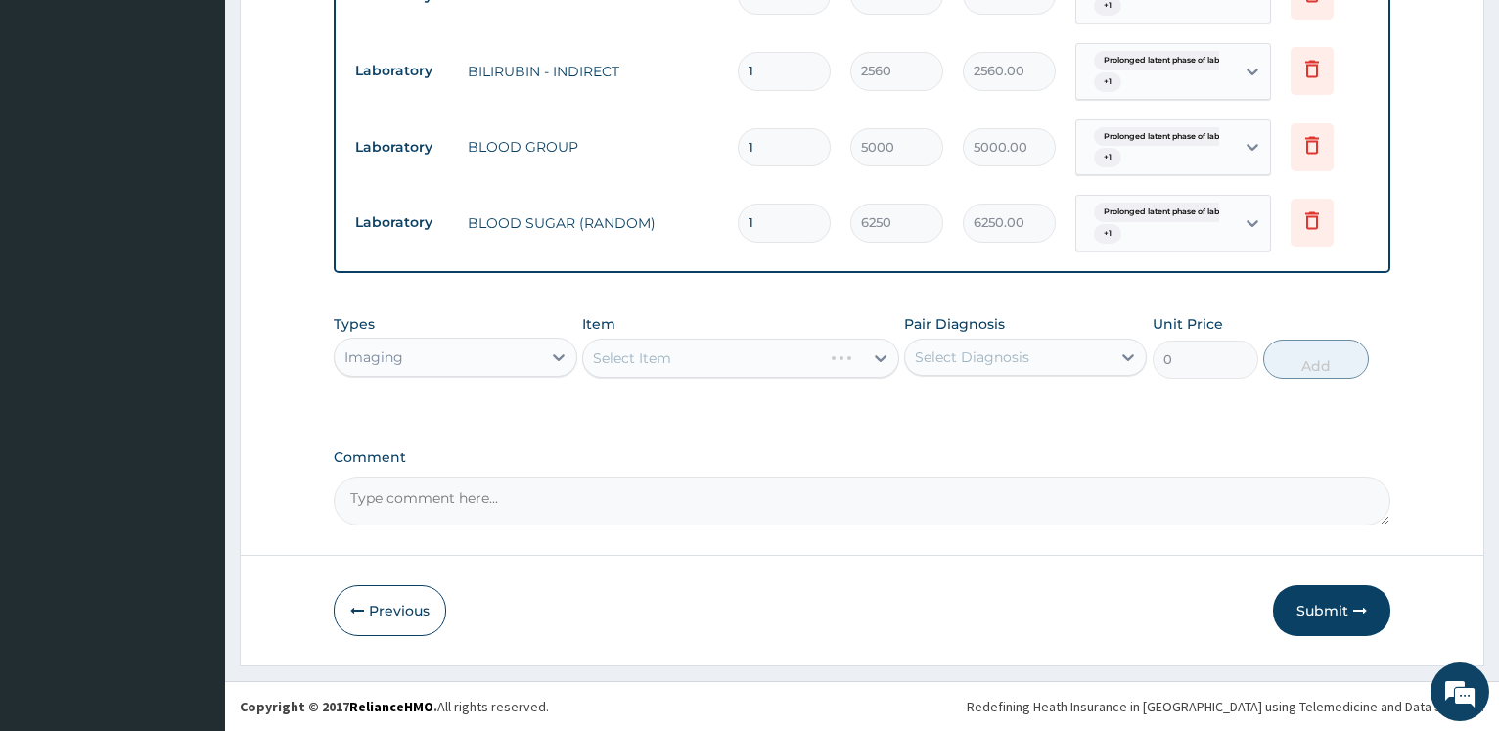
click at [662, 365] on div "Select Item" at bounding box center [740, 357] width 317 height 39
click at [659, 358] on div "Select Item" at bounding box center [740, 357] width 317 height 39
click at [645, 351] on div "Select Item" at bounding box center [740, 357] width 317 height 39
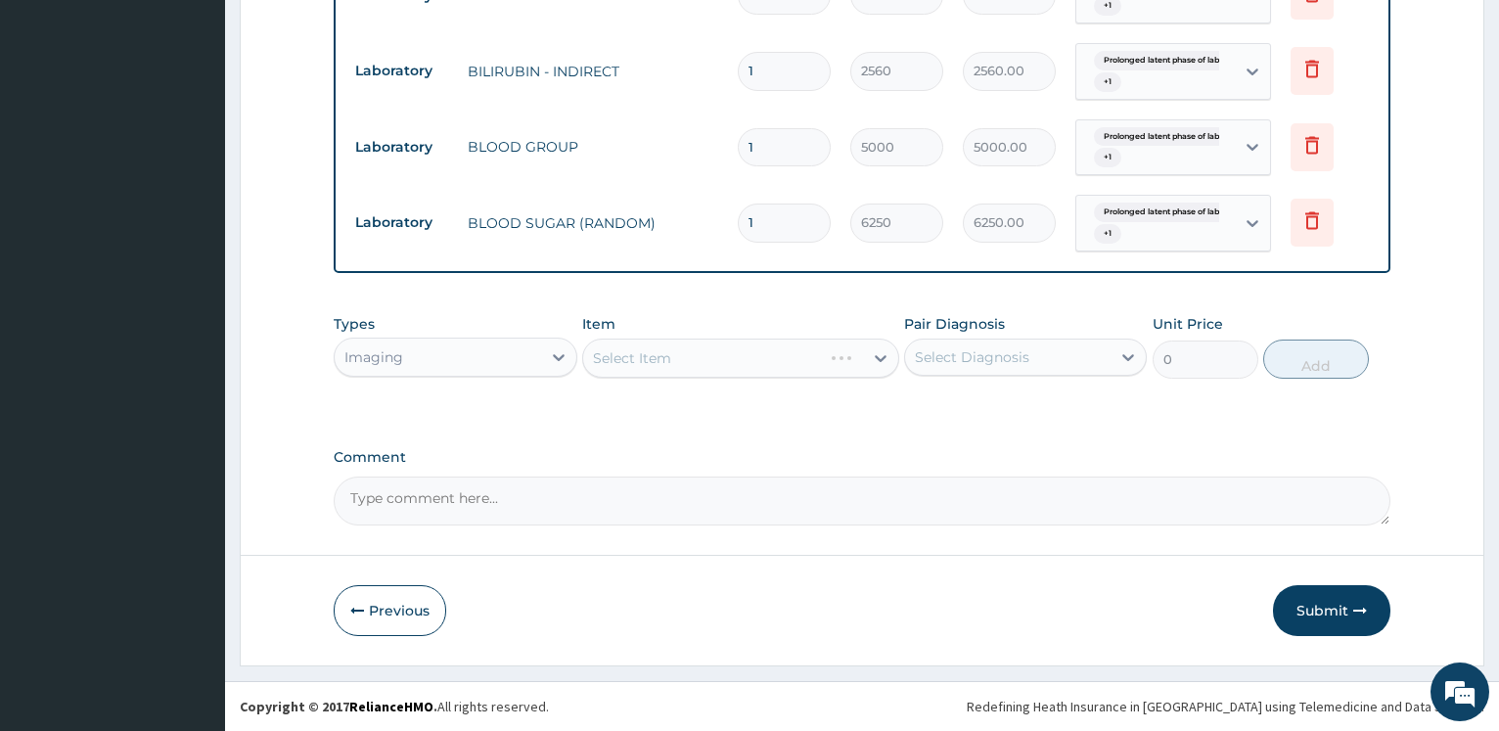
click at [655, 355] on div "Select Item" at bounding box center [740, 357] width 317 height 39
click at [679, 356] on div "Select Item" at bounding box center [740, 357] width 317 height 39
click at [775, 348] on div "Select Item" at bounding box center [740, 357] width 317 height 39
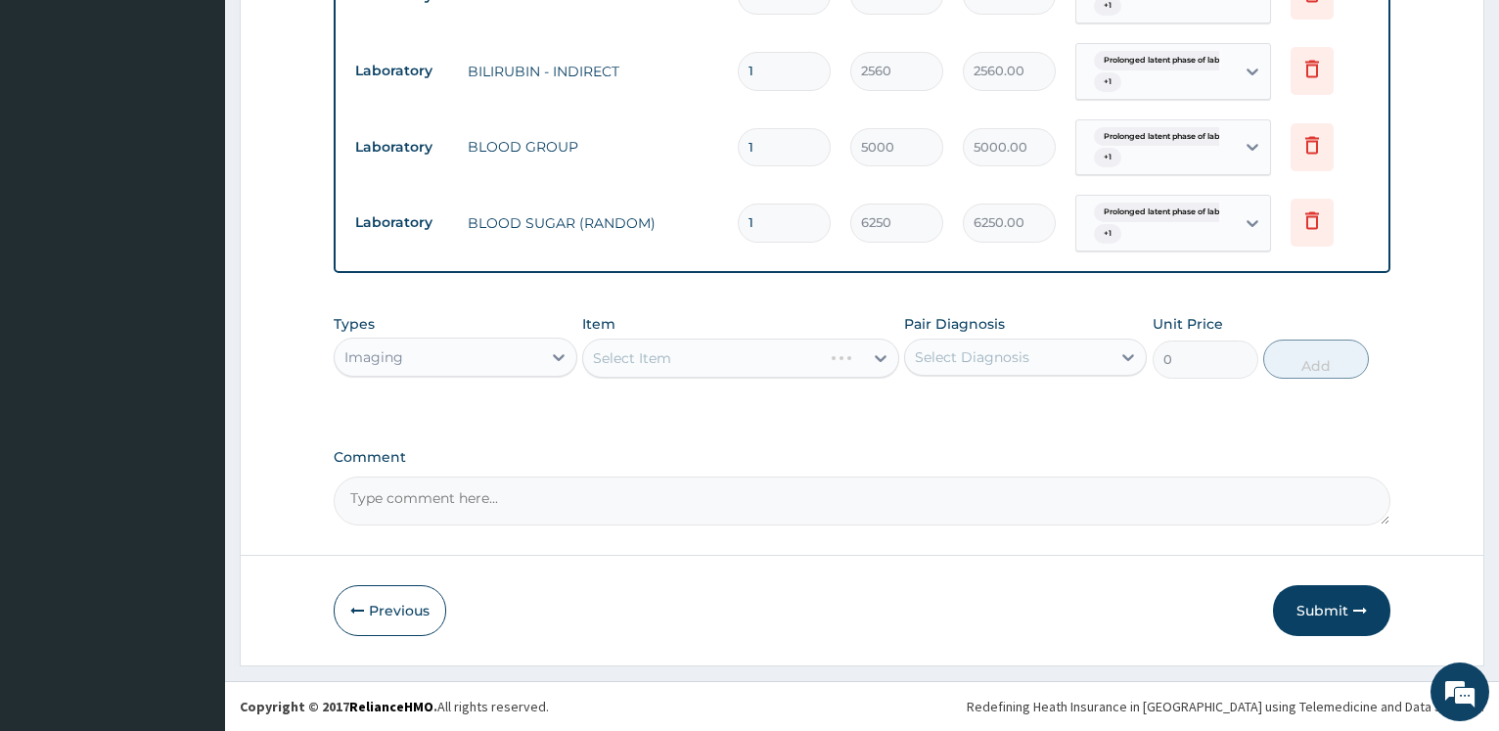
click at [832, 361] on div "Select Item" at bounding box center [740, 357] width 317 height 39
click at [831, 361] on div "Select Item" at bounding box center [740, 357] width 317 height 39
click at [808, 354] on div "Select Item" at bounding box center [740, 357] width 317 height 39
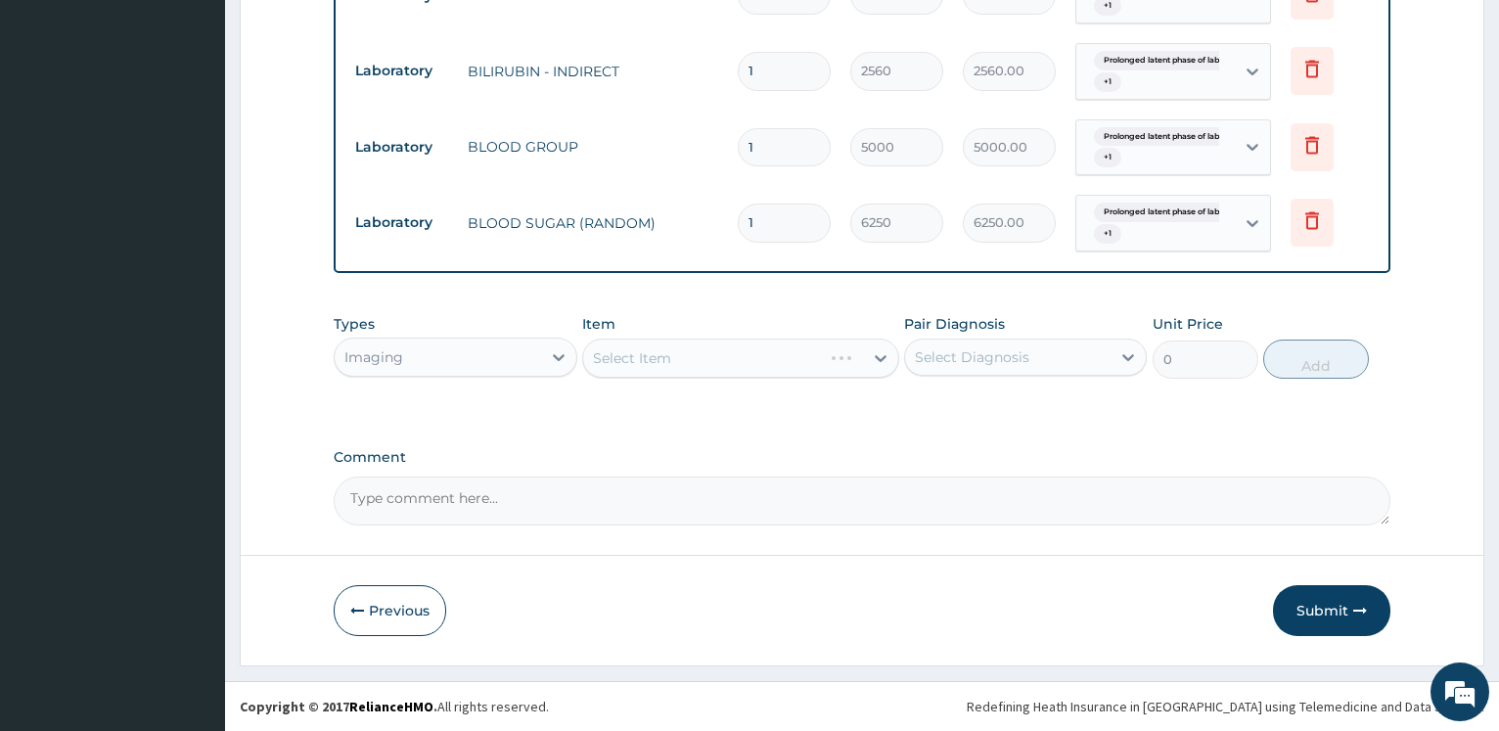
click at [808, 354] on div "Select Item" at bounding box center [740, 357] width 317 height 39
drag, startPoint x: 1335, startPoint y: 619, endPoint x: 914, endPoint y: 472, distance: 446.4
click at [1335, 617] on button "Submit" at bounding box center [1331, 610] width 117 height 51
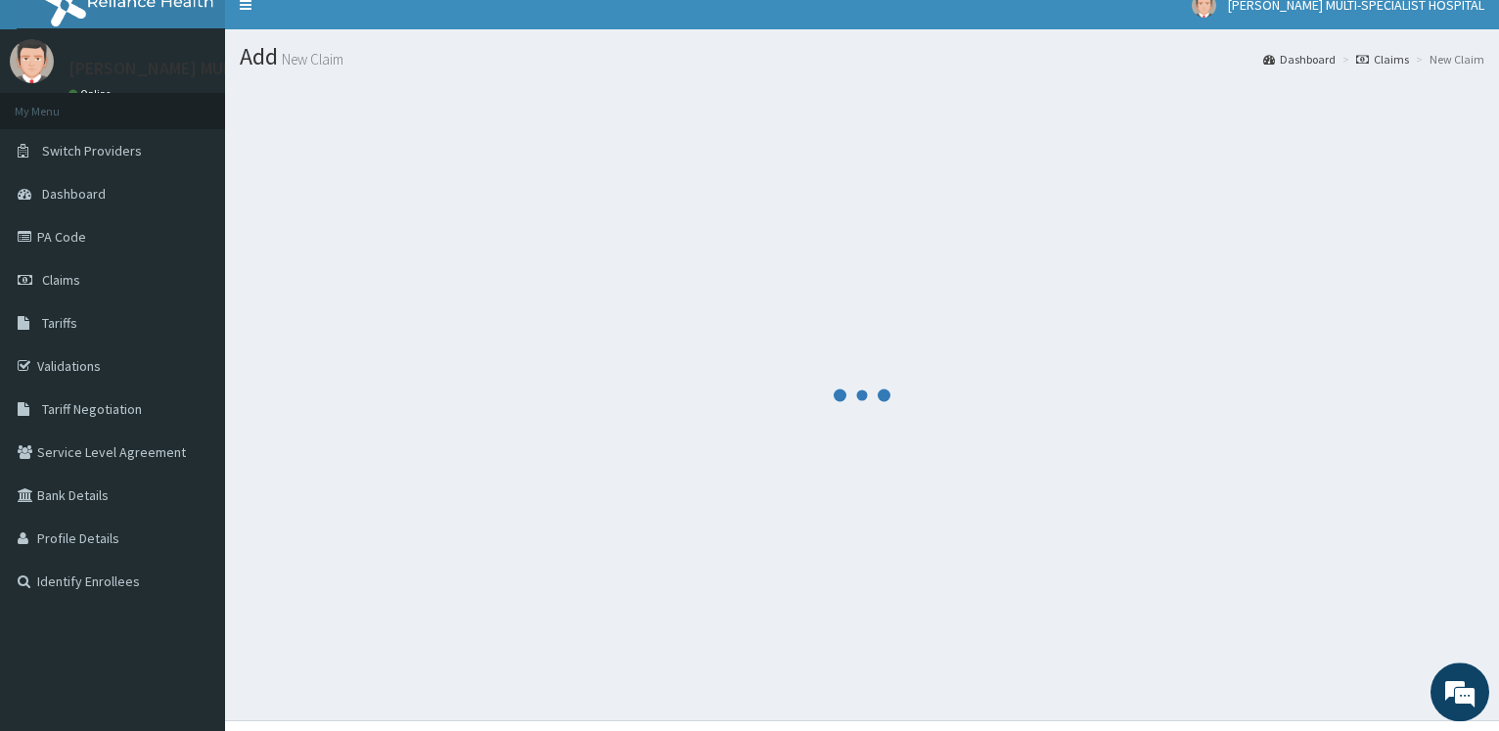
scroll to position [0, 0]
